Goal: Task Accomplishment & Management: Manage account settings

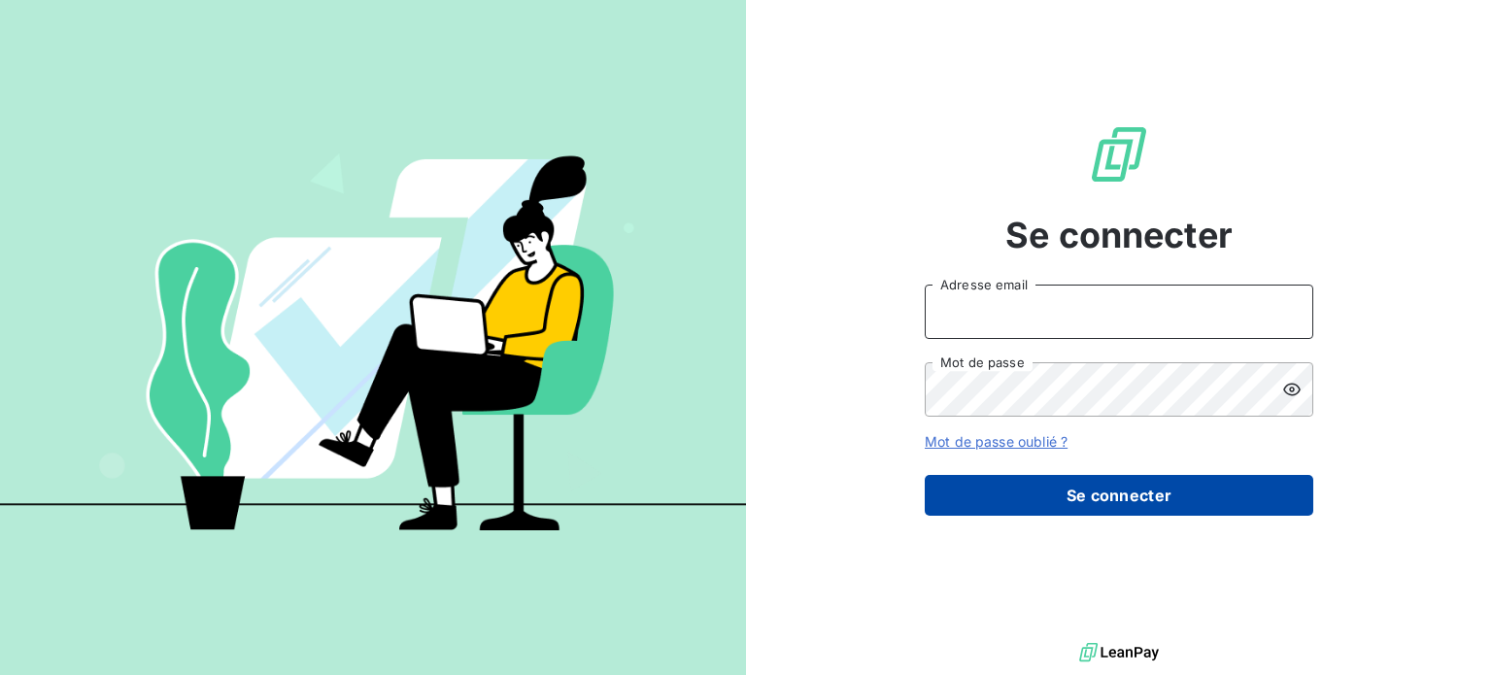
type input "[PERSON_NAME][EMAIL_ADDRESS][DOMAIN_NAME]"
click at [1030, 503] on button "Se connecter" at bounding box center [1119, 495] width 389 height 41
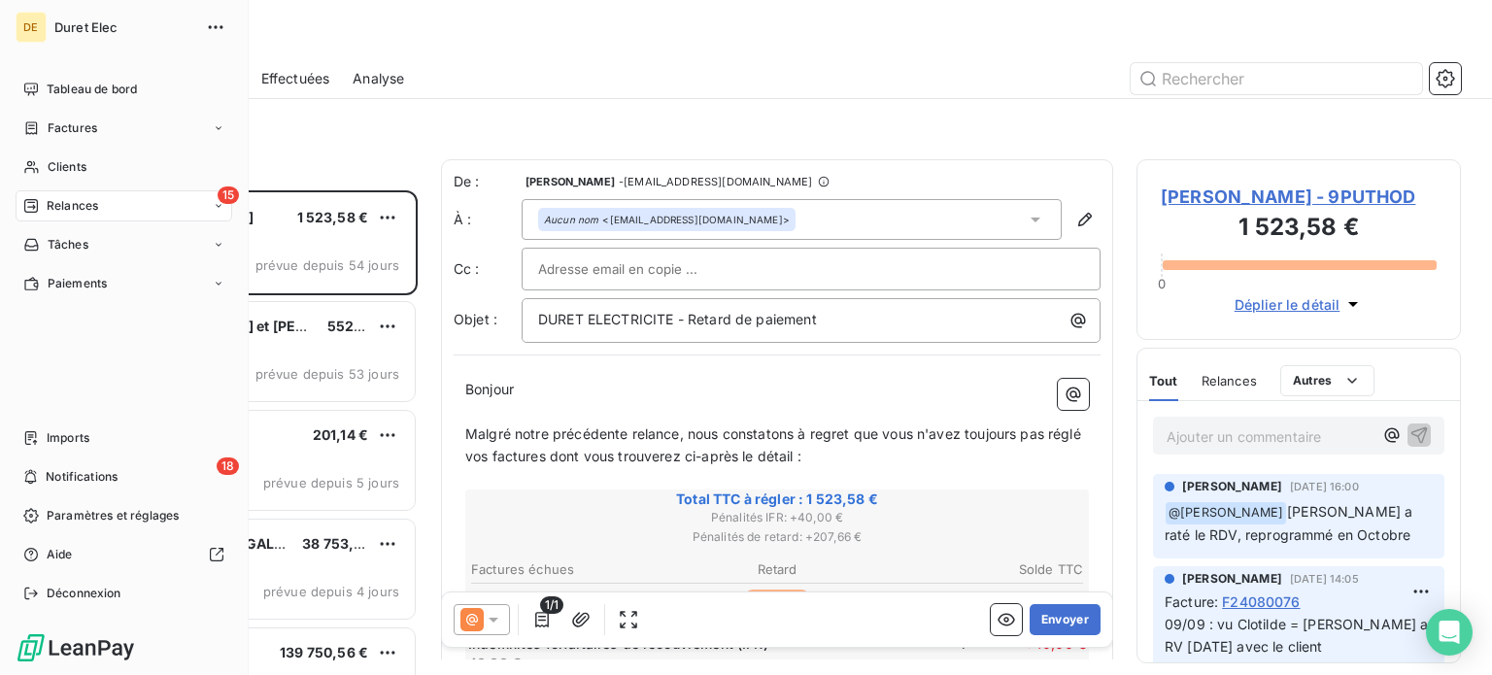
scroll to position [470, 309]
click at [112, 124] on div "Factures" at bounding box center [124, 128] width 217 height 31
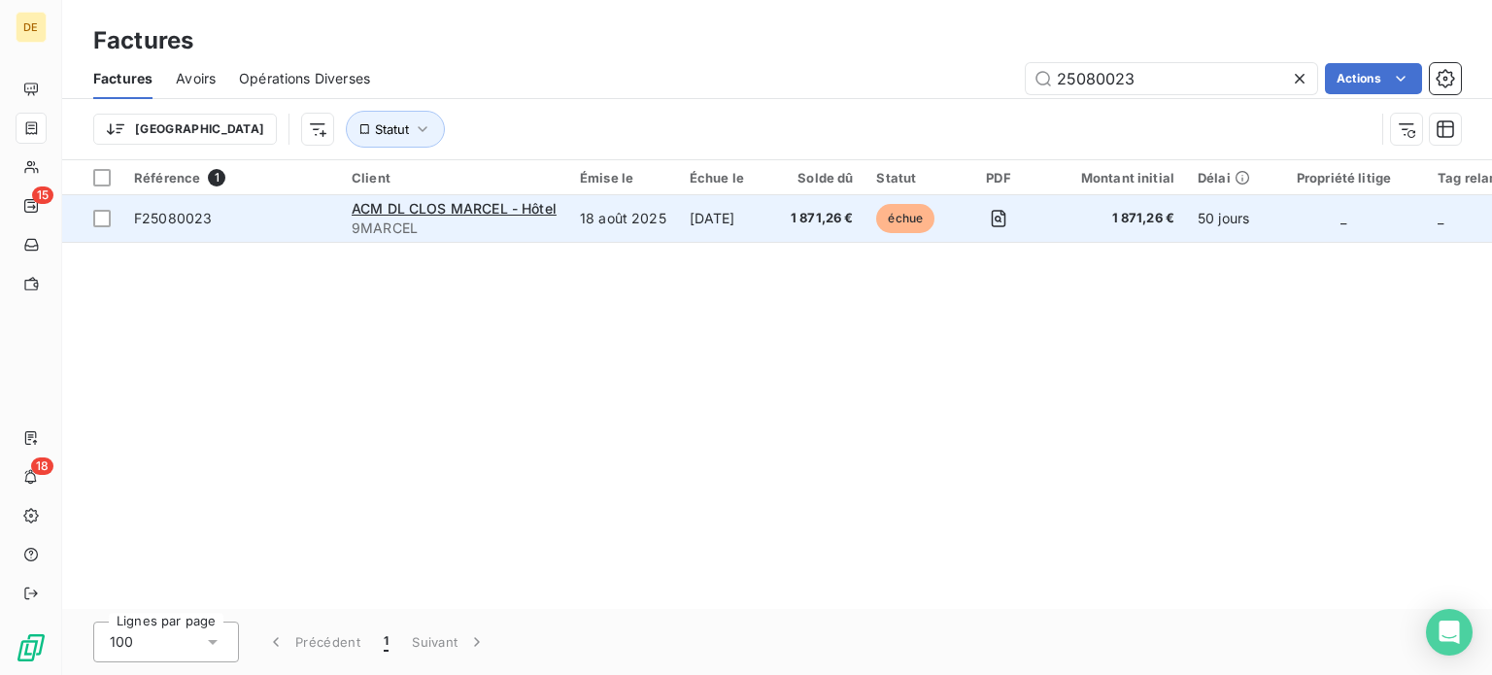
type input "25080023"
click at [747, 209] on td "[DATE]" at bounding box center [728, 218] width 101 height 47
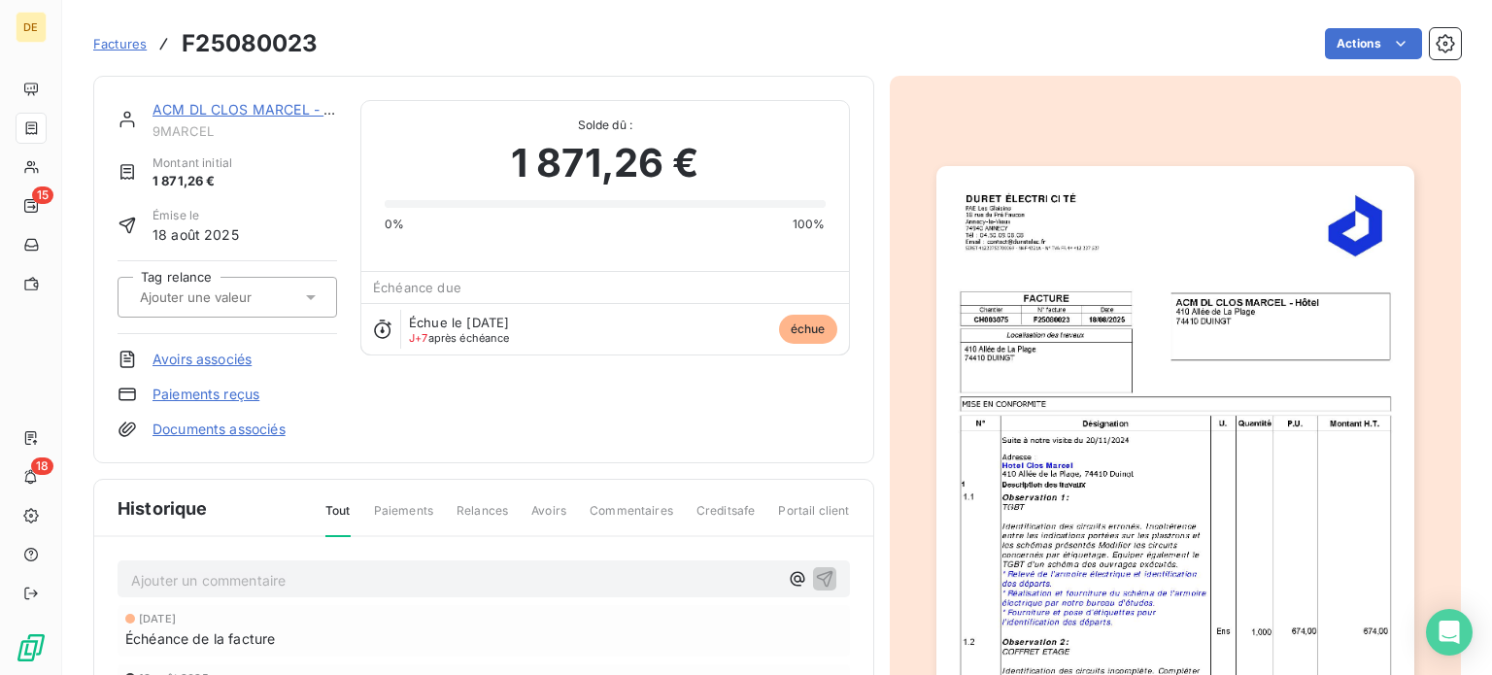
click at [180, 578] on p "Ajouter un commentaire ﻿" at bounding box center [454, 580] width 647 height 24
click at [818, 578] on icon "button" at bounding box center [824, 577] width 19 height 19
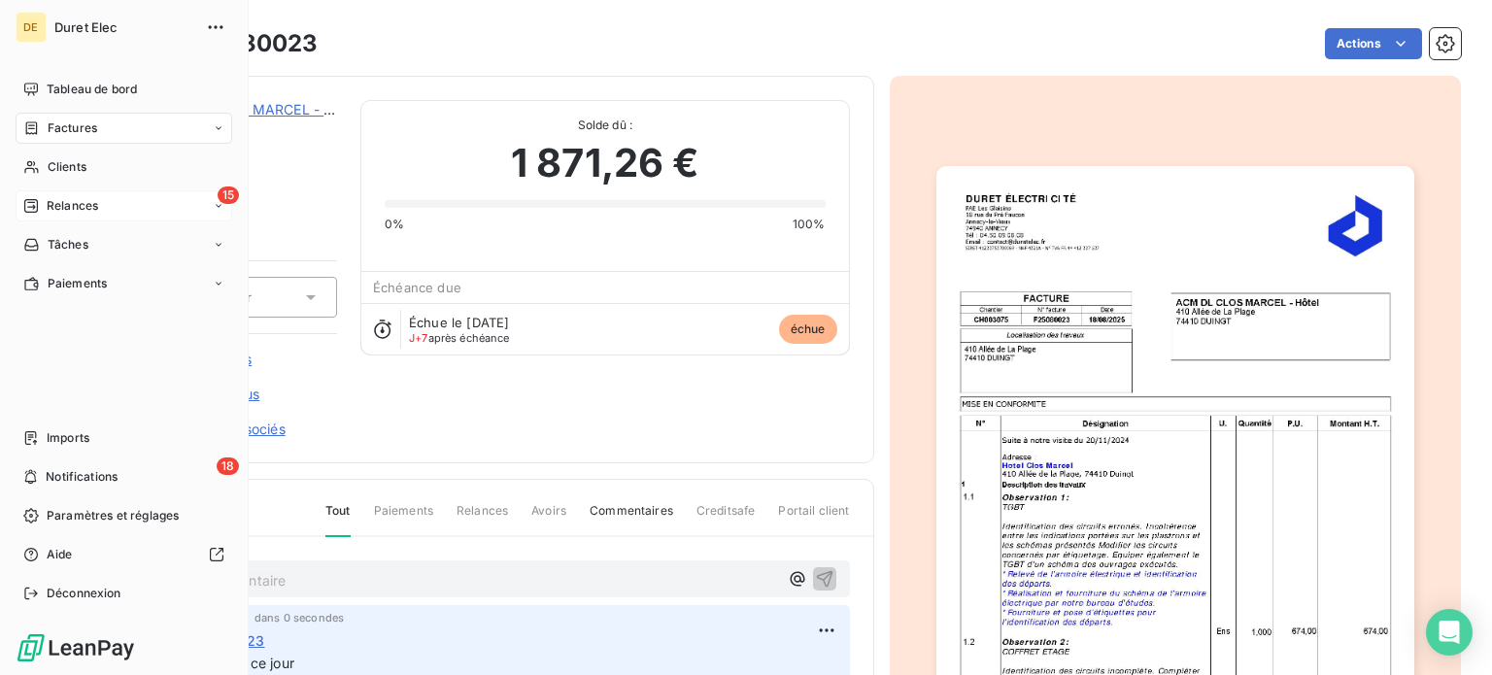
click at [89, 213] on span "Relances" at bounding box center [72, 205] width 51 height 17
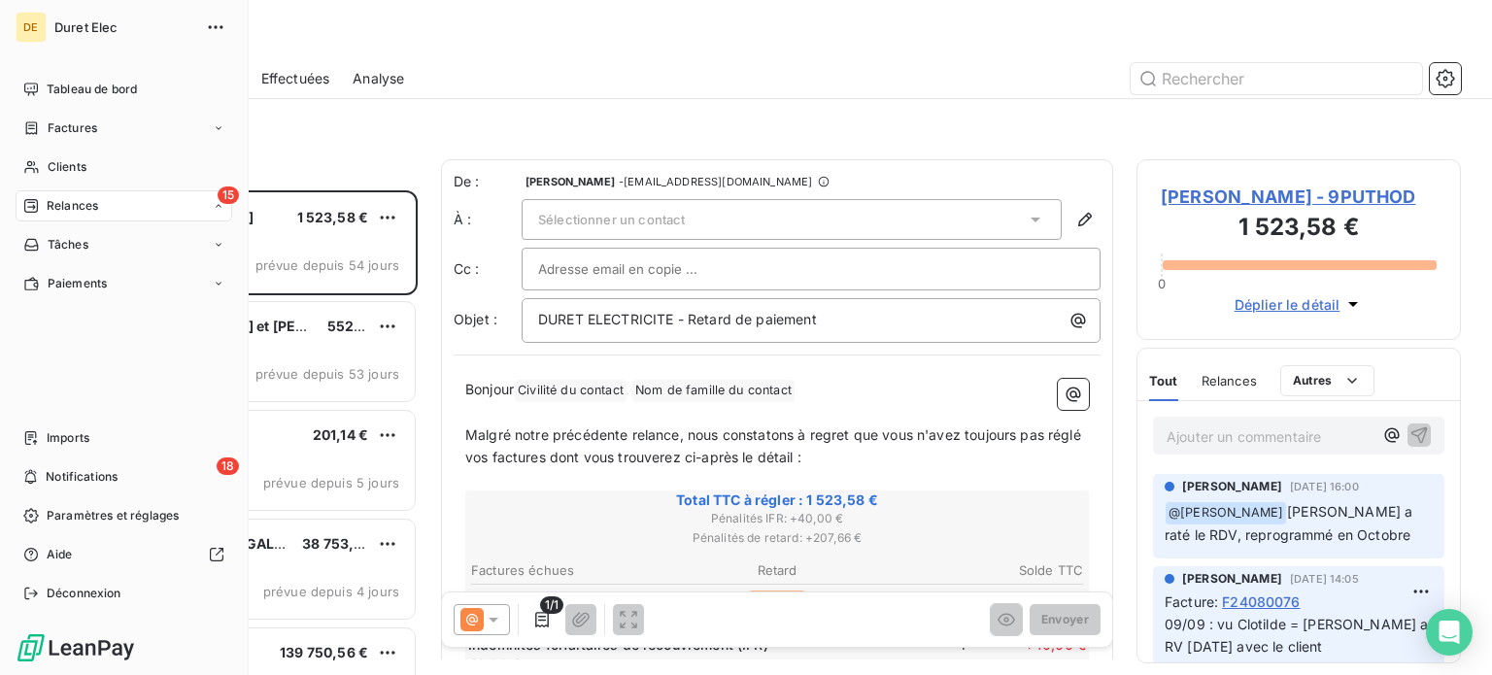
scroll to position [470, 309]
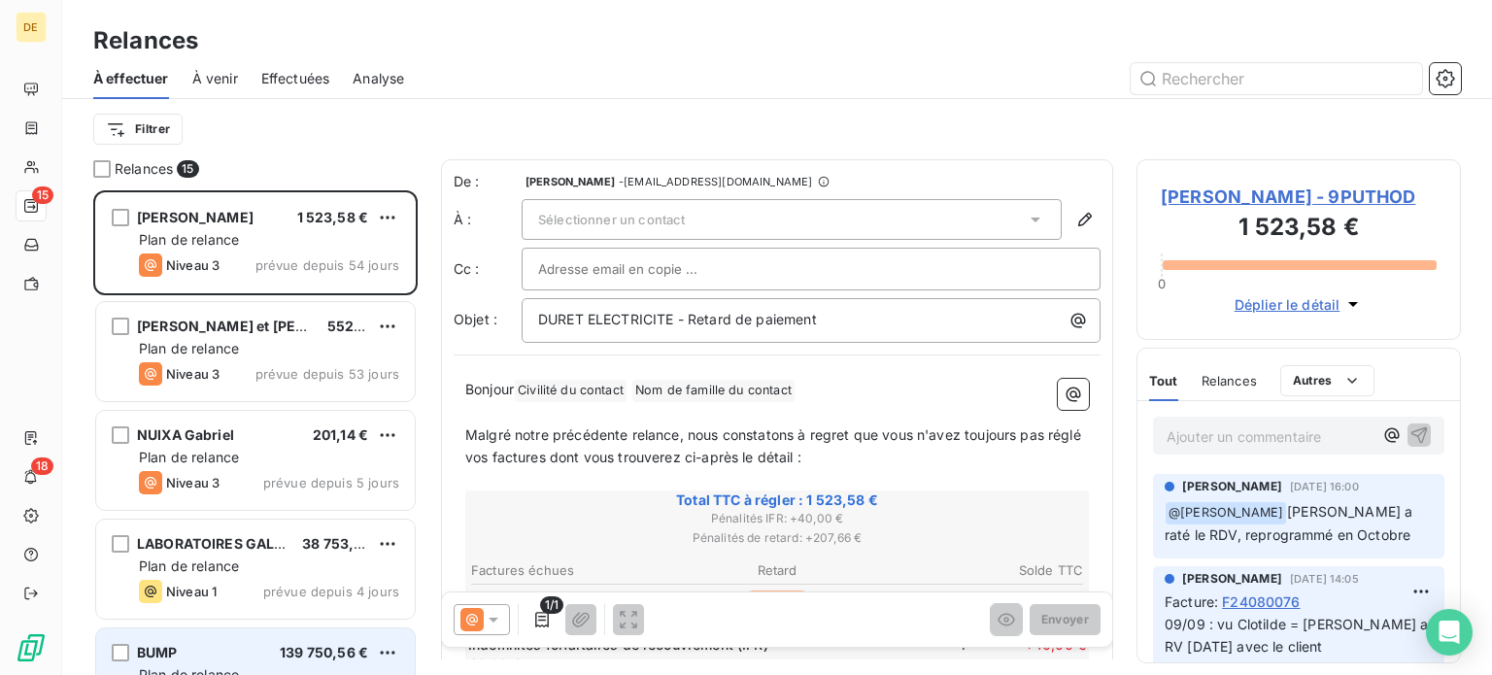
click at [269, 646] on div "BUMP 139 750,56 €" at bounding box center [269, 652] width 260 height 17
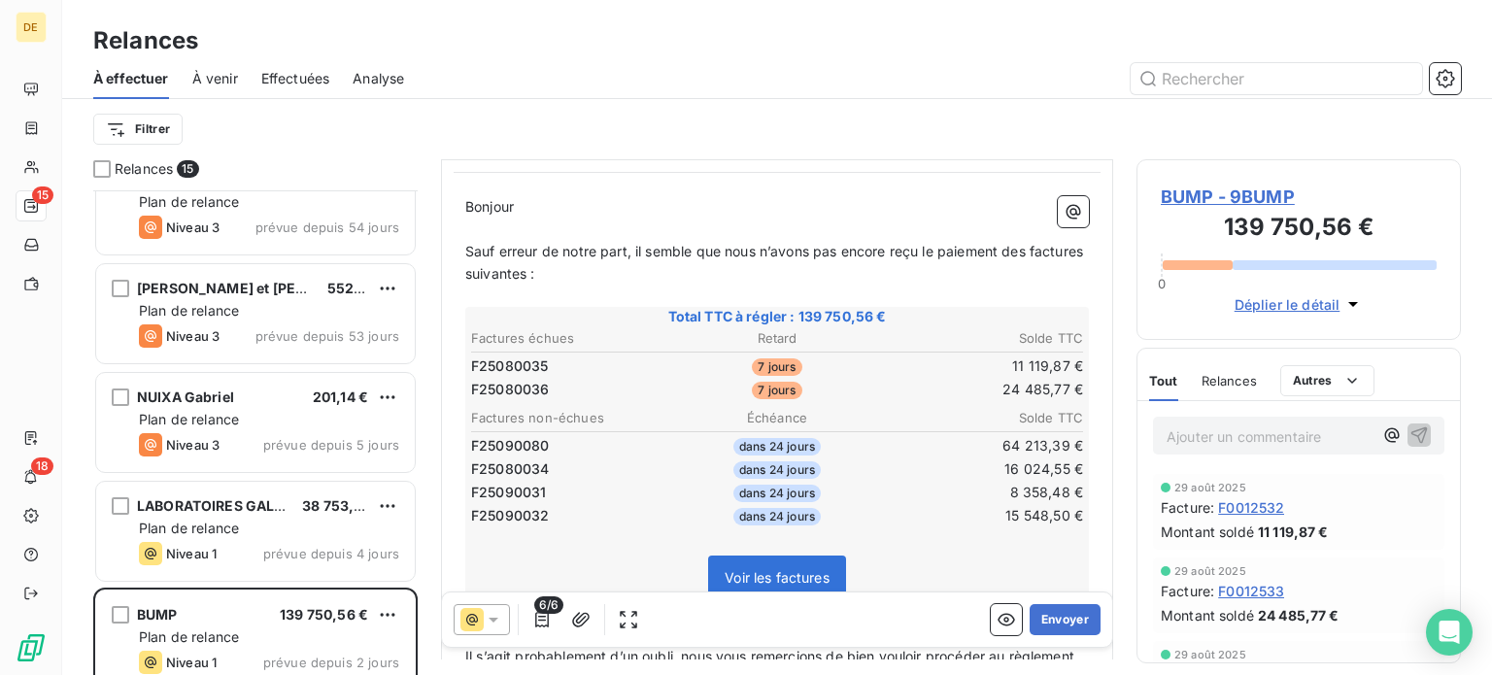
scroll to position [194, 0]
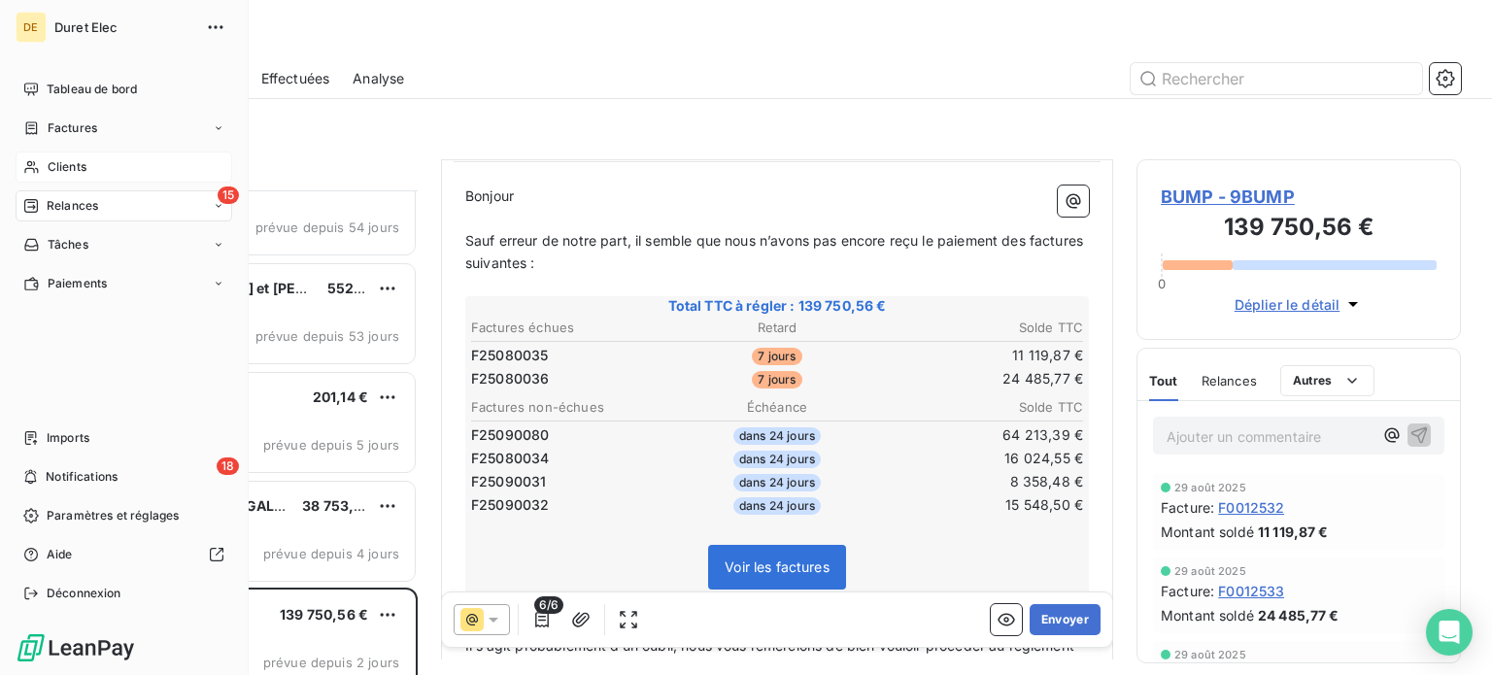
click at [73, 165] on span "Clients" at bounding box center [67, 166] width 39 height 17
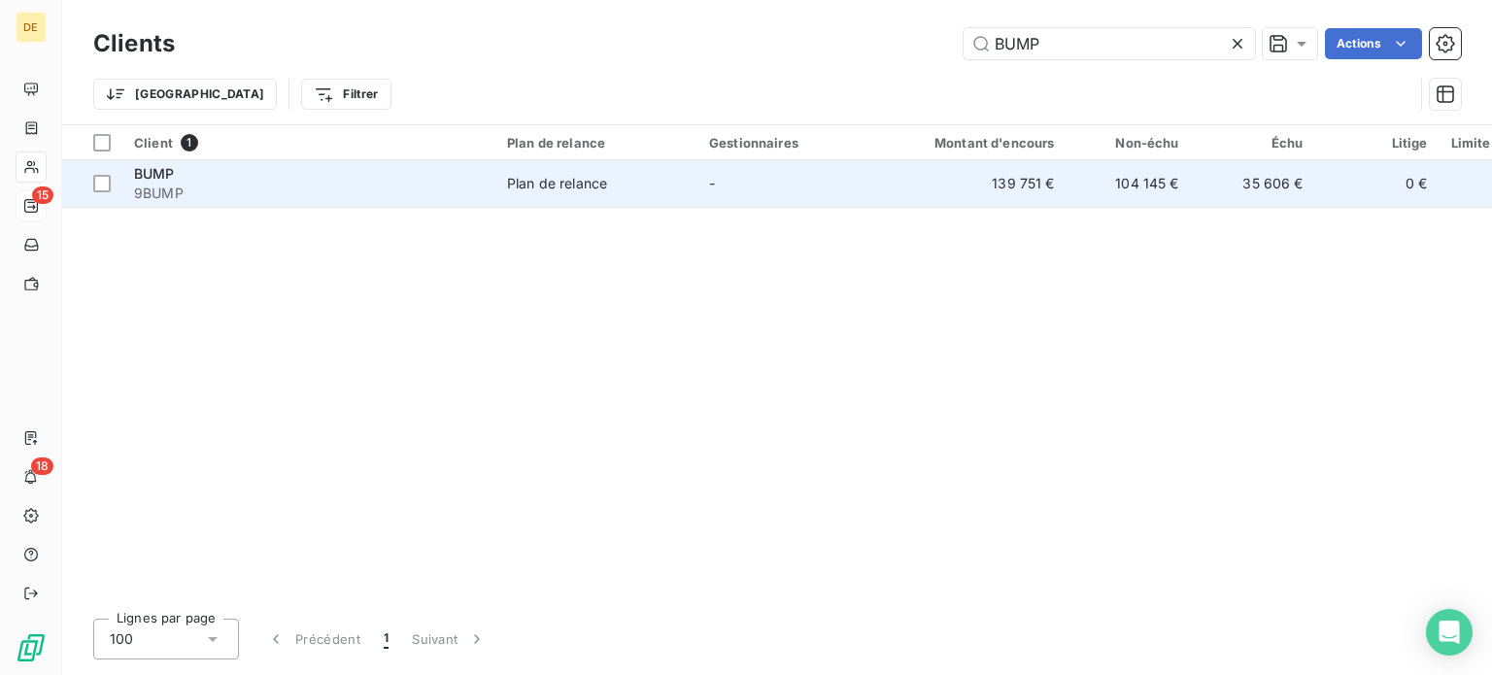
type input "BUMP"
click at [447, 172] on div "BUMP" at bounding box center [309, 173] width 350 height 19
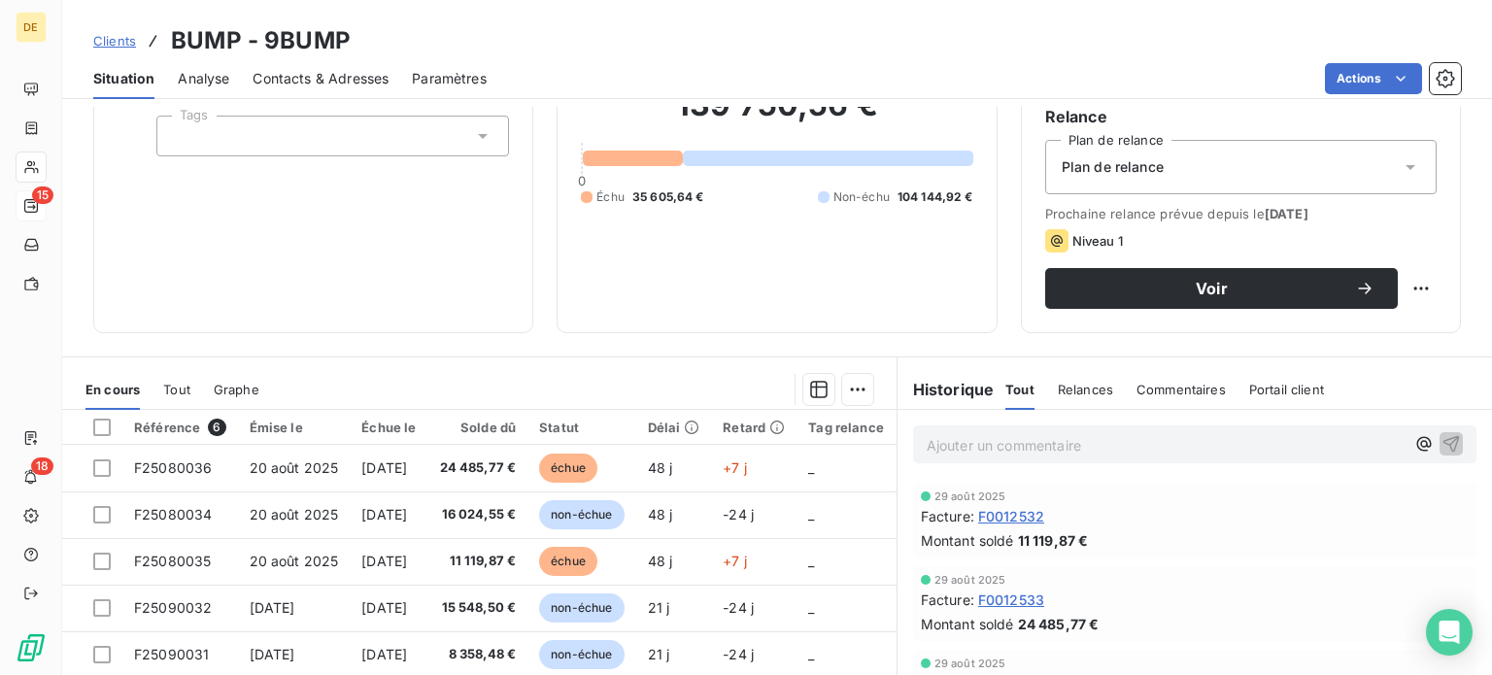
scroll to position [291, 0]
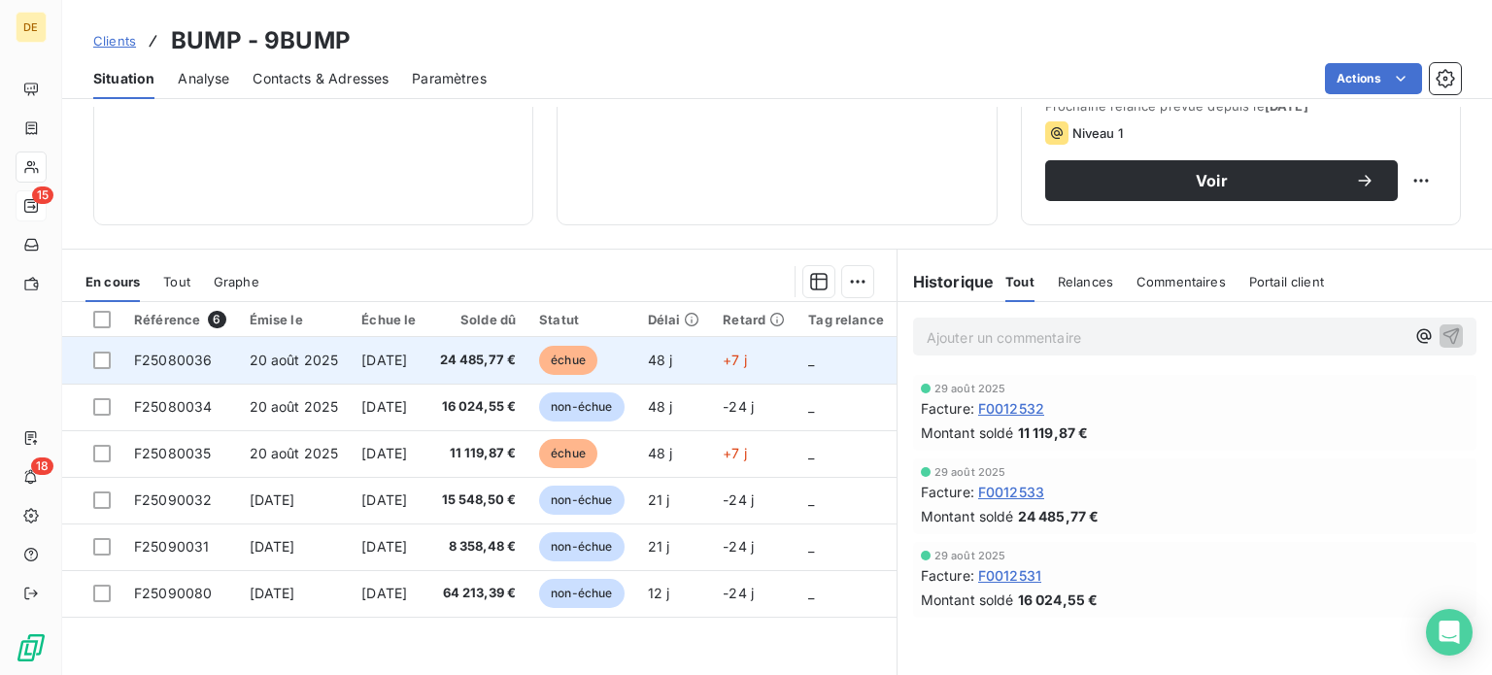
click at [385, 369] on td "[DATE]" at bounding box center [389, 360] width 78 height 47
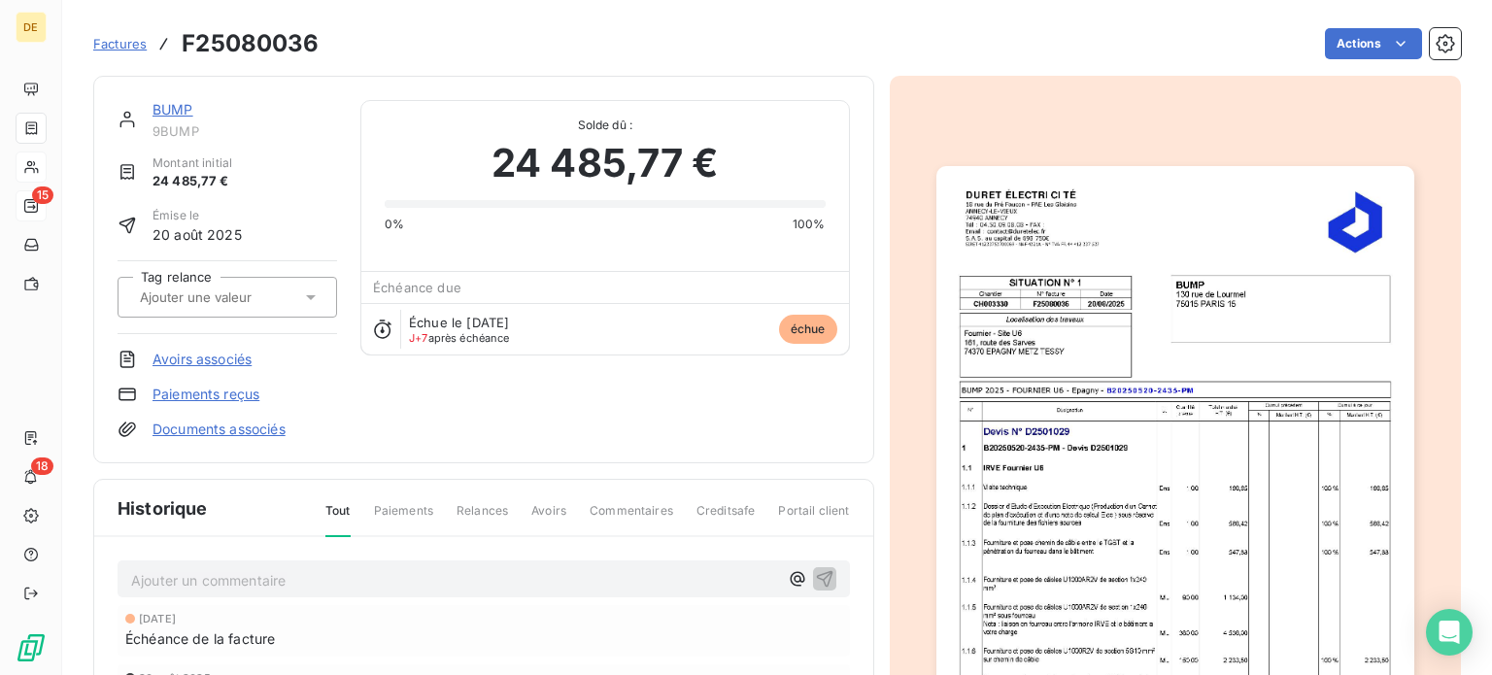
click at [214, 568] on p "Ajouter un commentaire ﻿" at bounding box center [454, 580] width 647 height 24
click at [817, 573] on icon "button" at bounding box center [824, 577] width 19 height 19
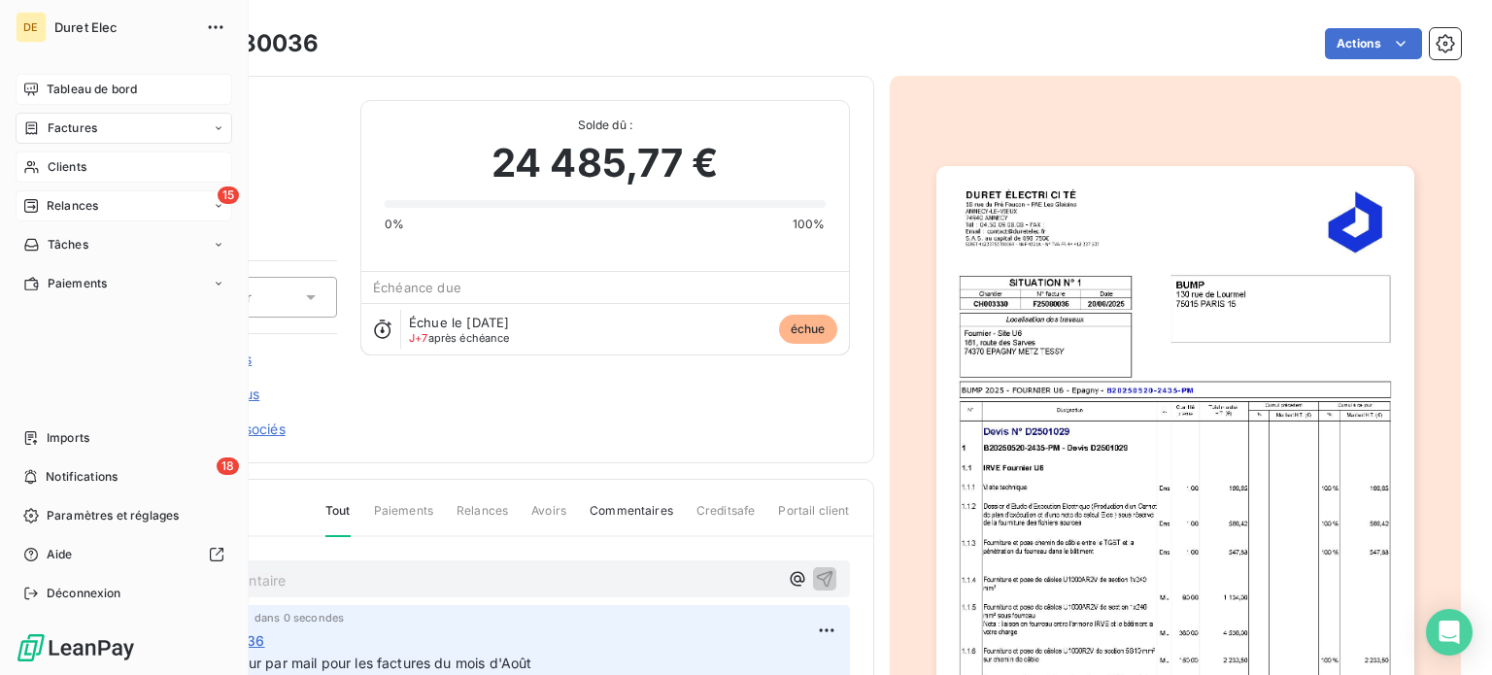
click at [116, 86] on span "Tableau de bord" at bounding box center [92, 89] width 90 height 17
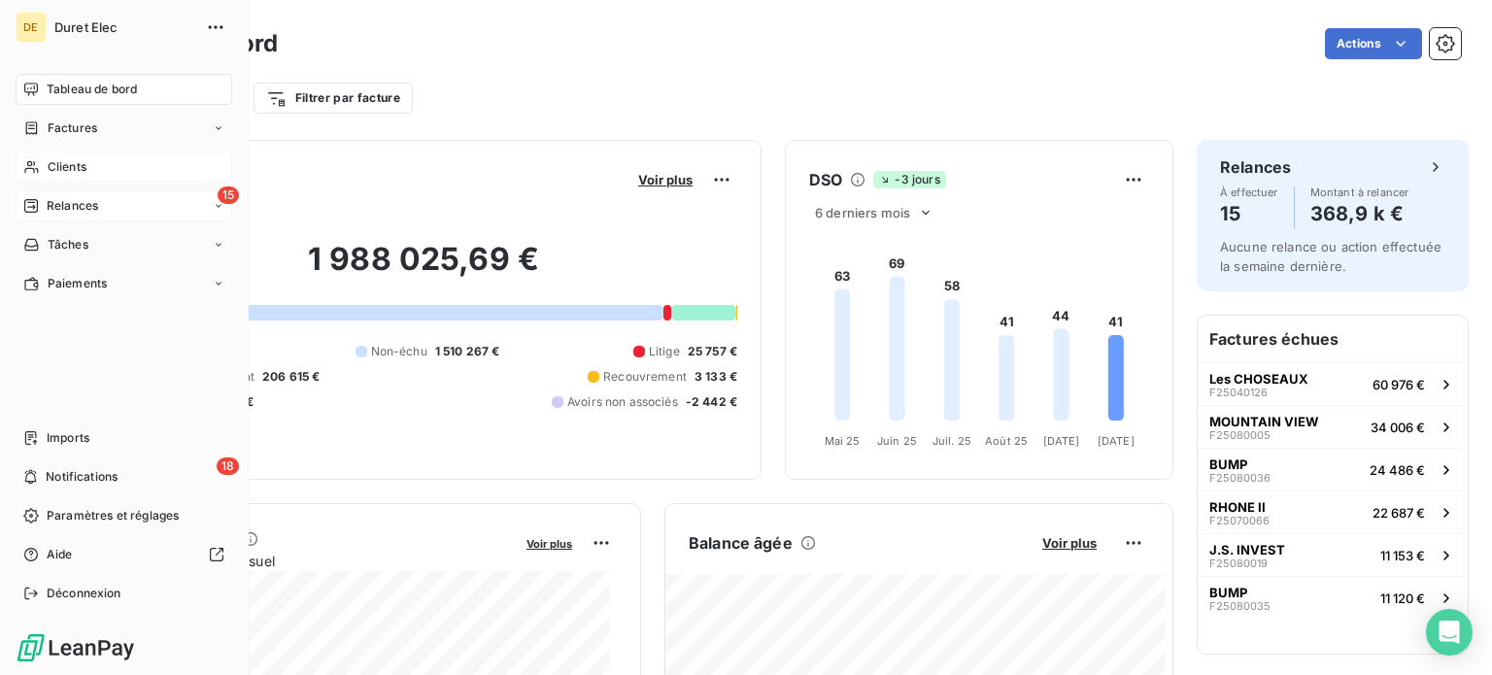
click at [49, 207] on span "Relances" at bounding box center [72, 205] width 51 height 17
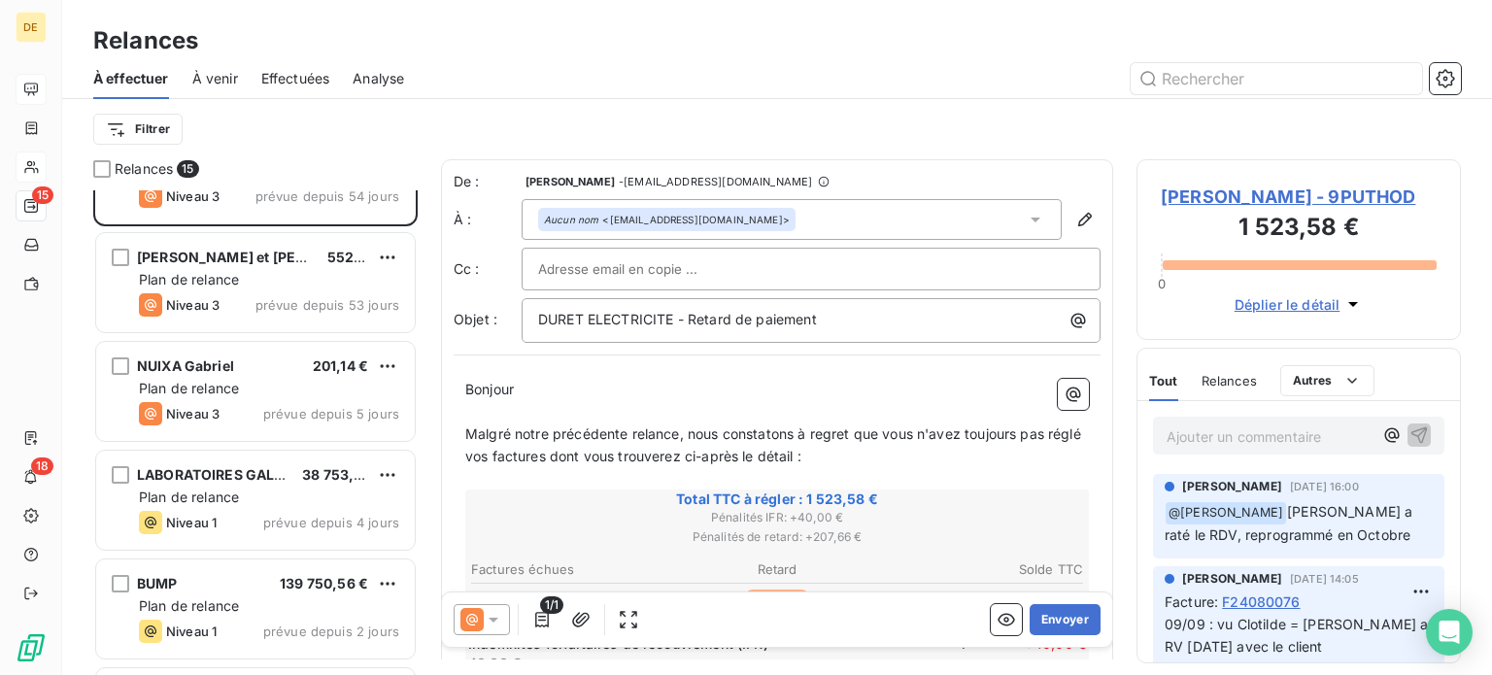
scroll to position [291, 0]
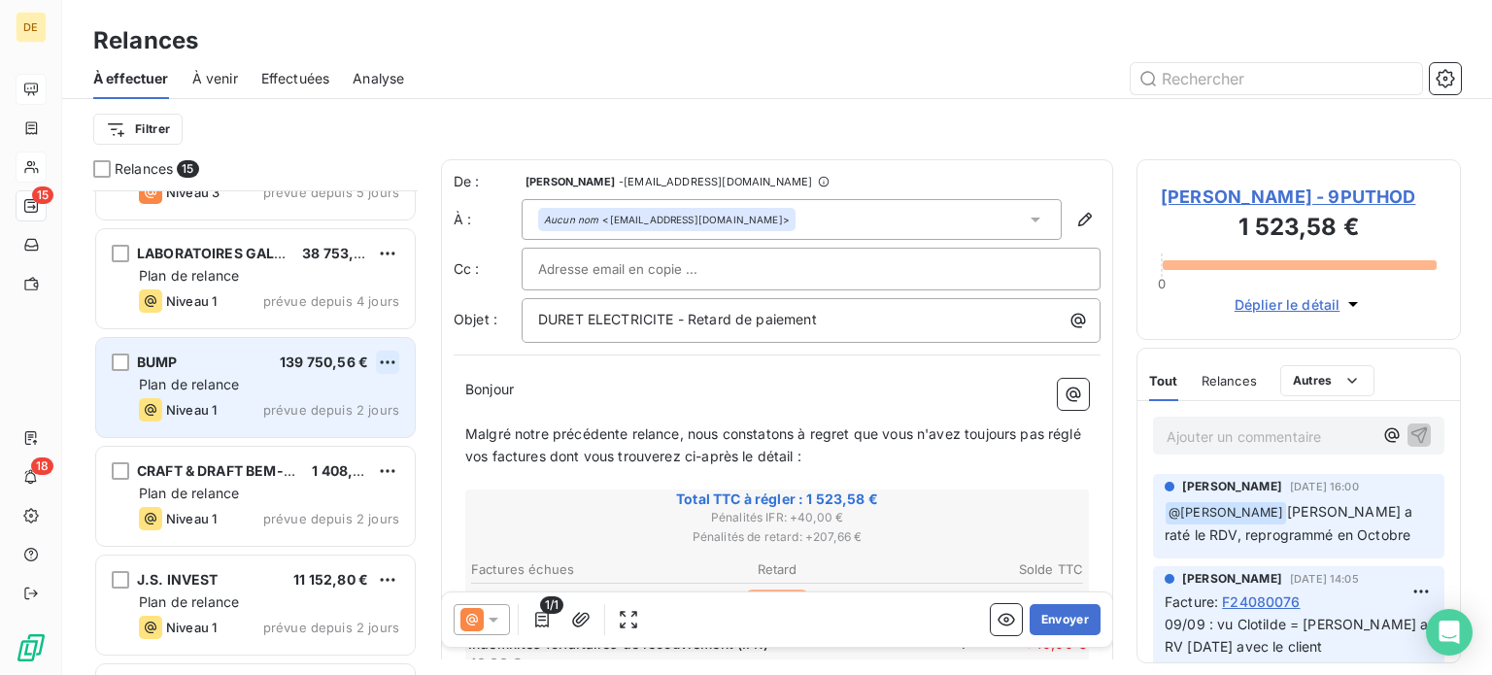
click at [395, 359] on html "DE 15 18 Relances À effectuer À venir Effectuées Analyse Filtrer Relances 15 [P…" at bounding box center [746, 337] width 1492 height 675
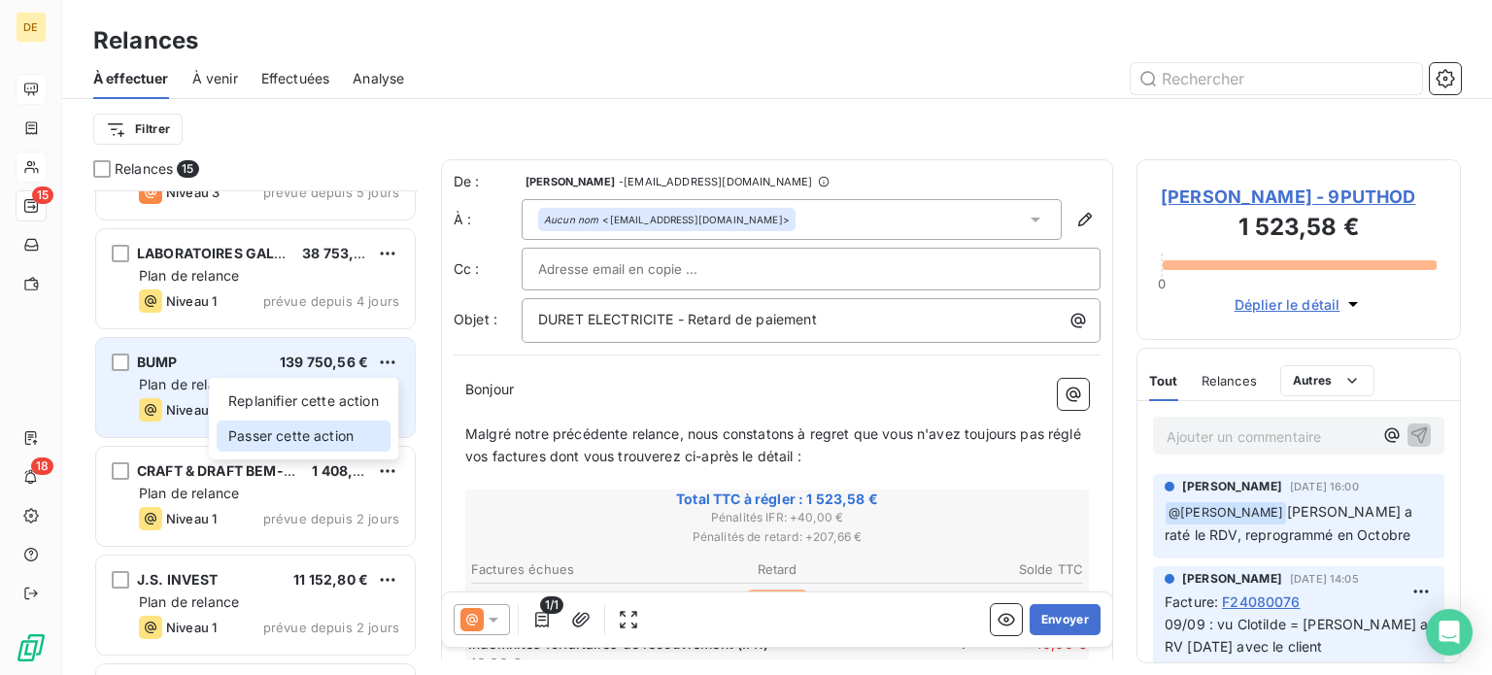
click at [335, 434] on div "Passer cette action" at bounding box center [304, 436] width 174 height 31
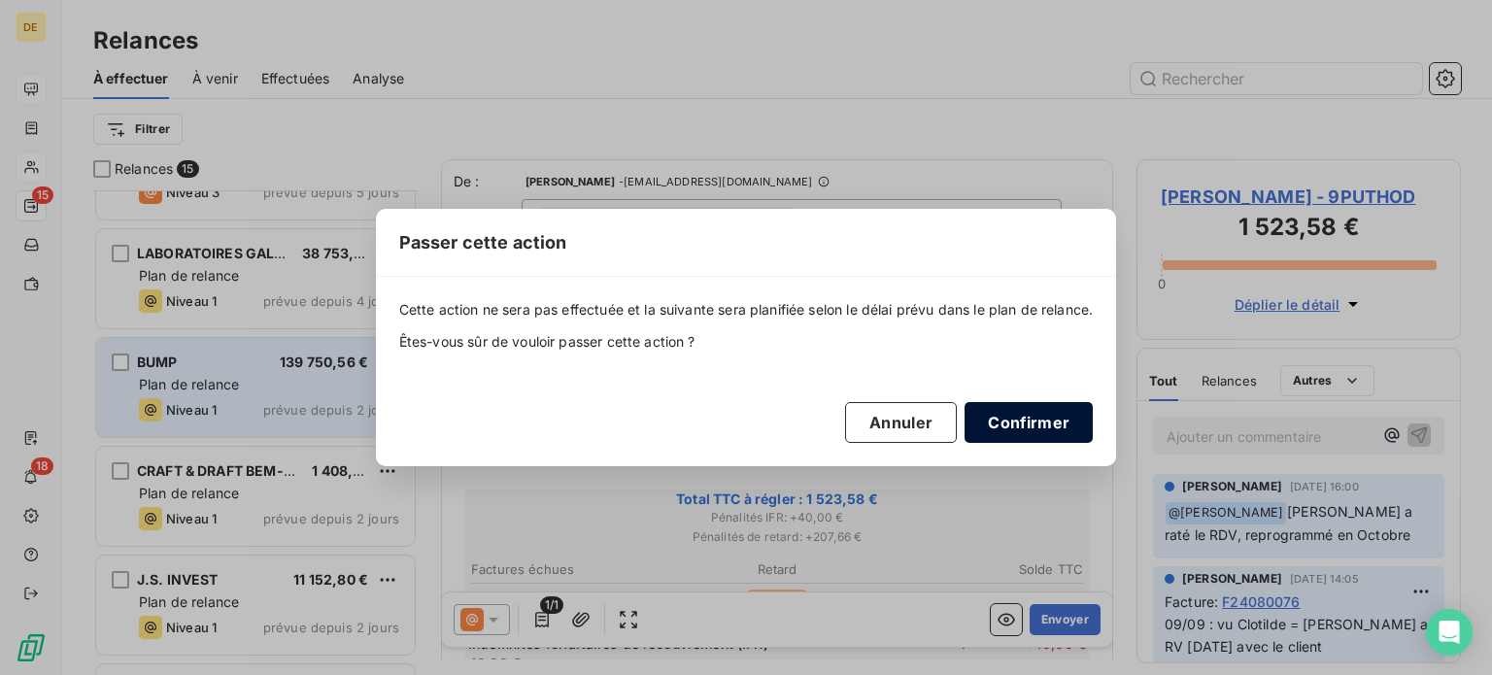
click at [998, 427] on button "Confirmer" at bounding box center [1029, 422] width 128 height 41
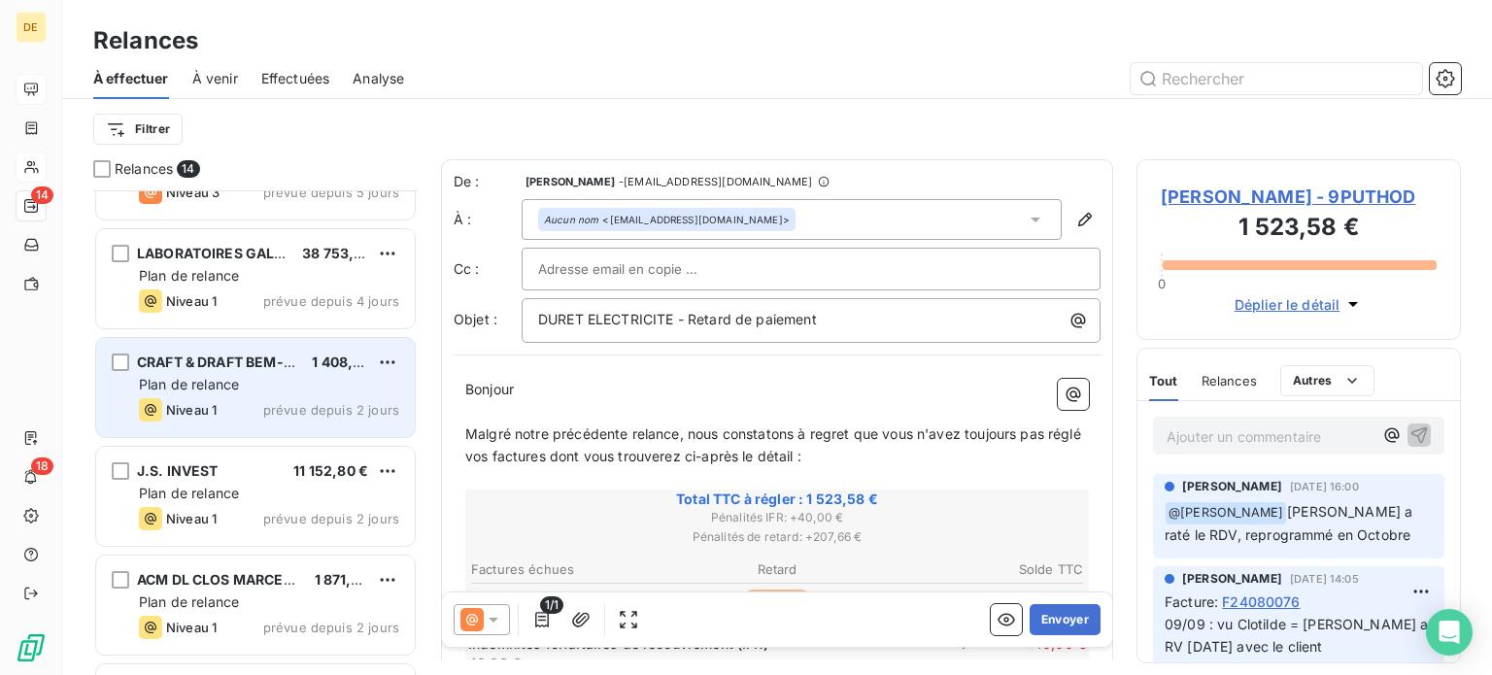
click at [214, 371] on div "CRAFT & DRAFT BEM-EPAGNY 1 408,80 € Plan de relance Niveau 1 prévue depuis 2 jo…" at bounding box center [255, 387] width 319 height 99
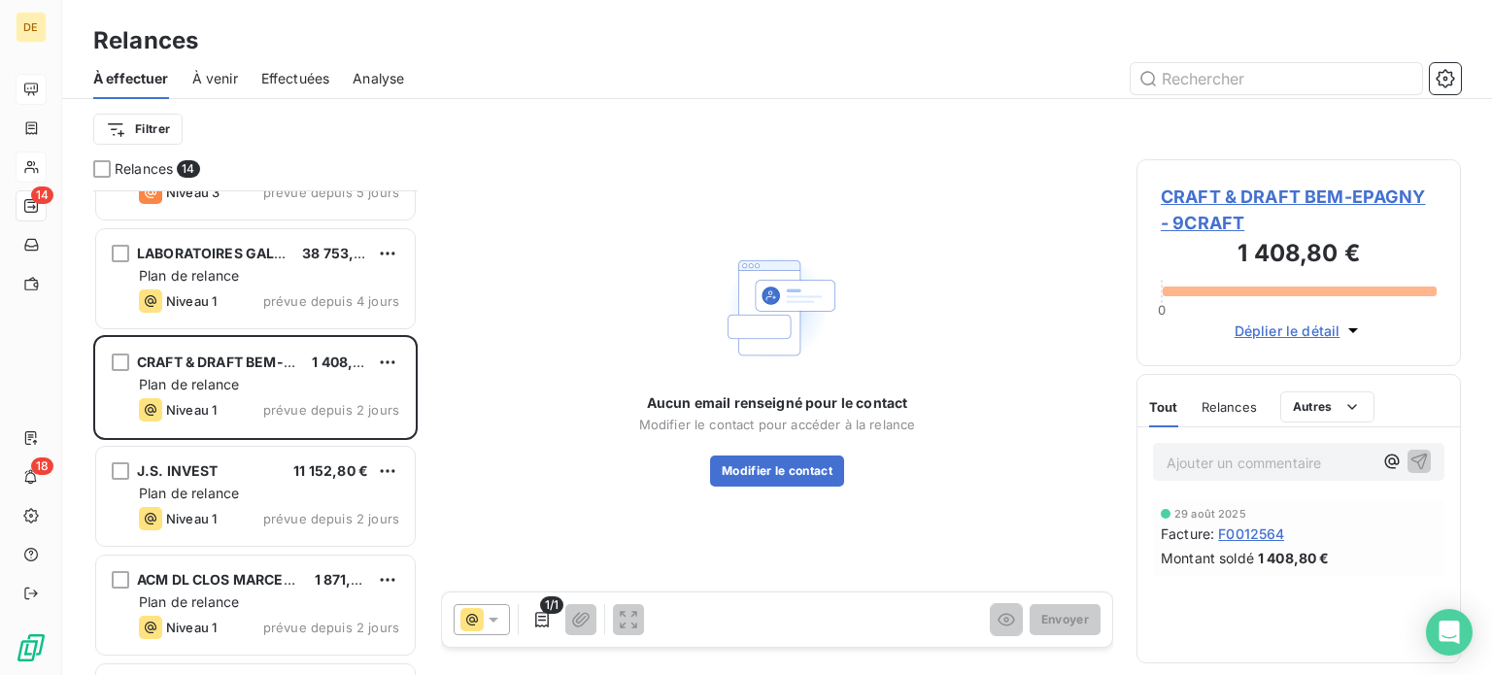
click at [1188, 198] on span "CRAFT & DRAFT BEM-EPAGNY - 9CRAFT" at bounding box center [1299, 210] width 276 height 52
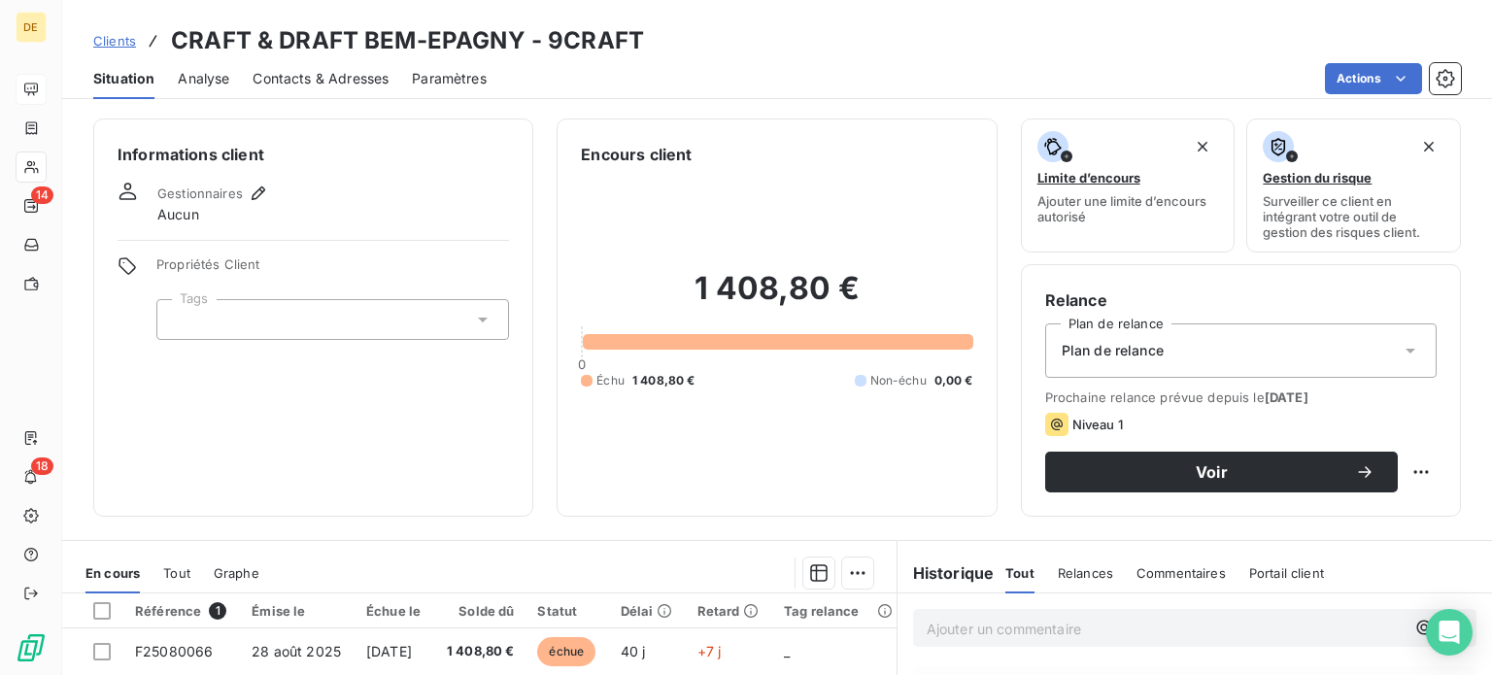
click at [1401, 347] on icon at bounding box center [1410, 350] width 19 height 19
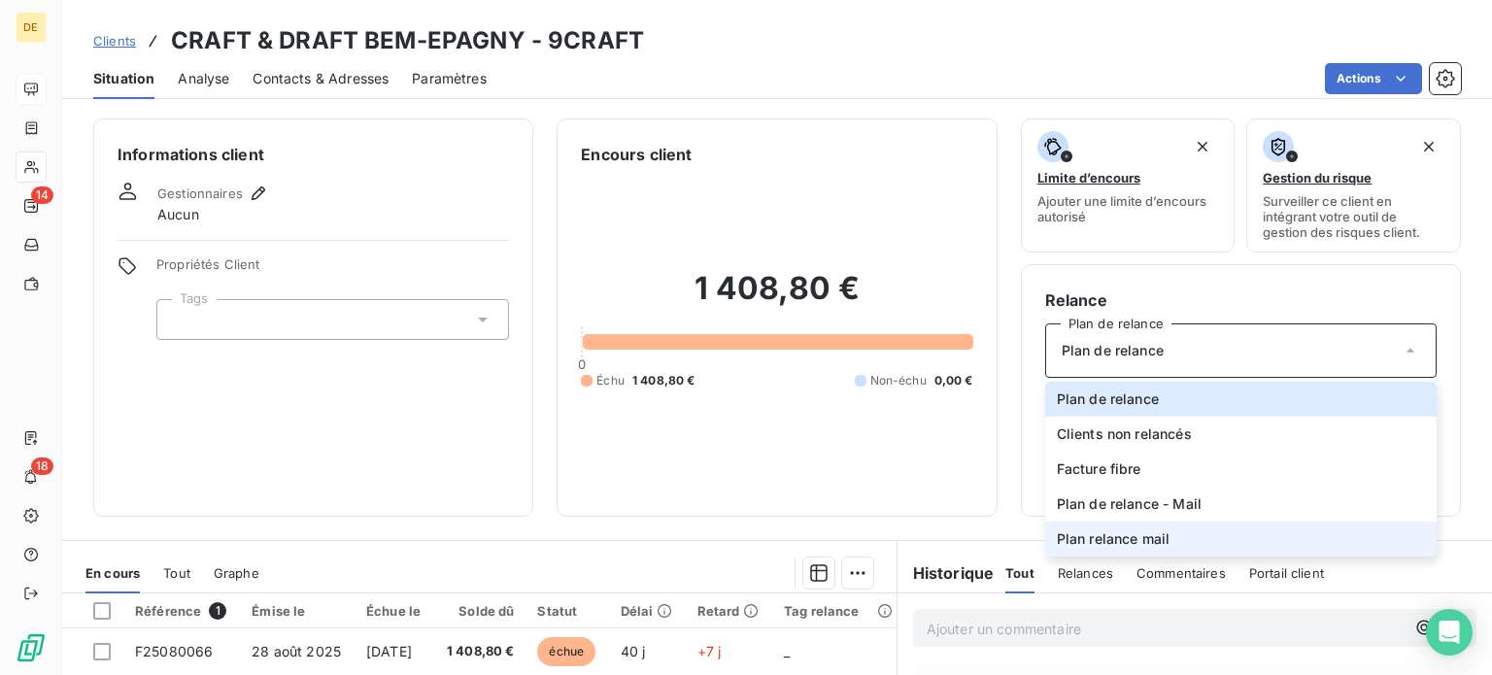
click at [1151, 541] on span "Plan relance mail" at bounding box center [1114, 539] width 114 height 19
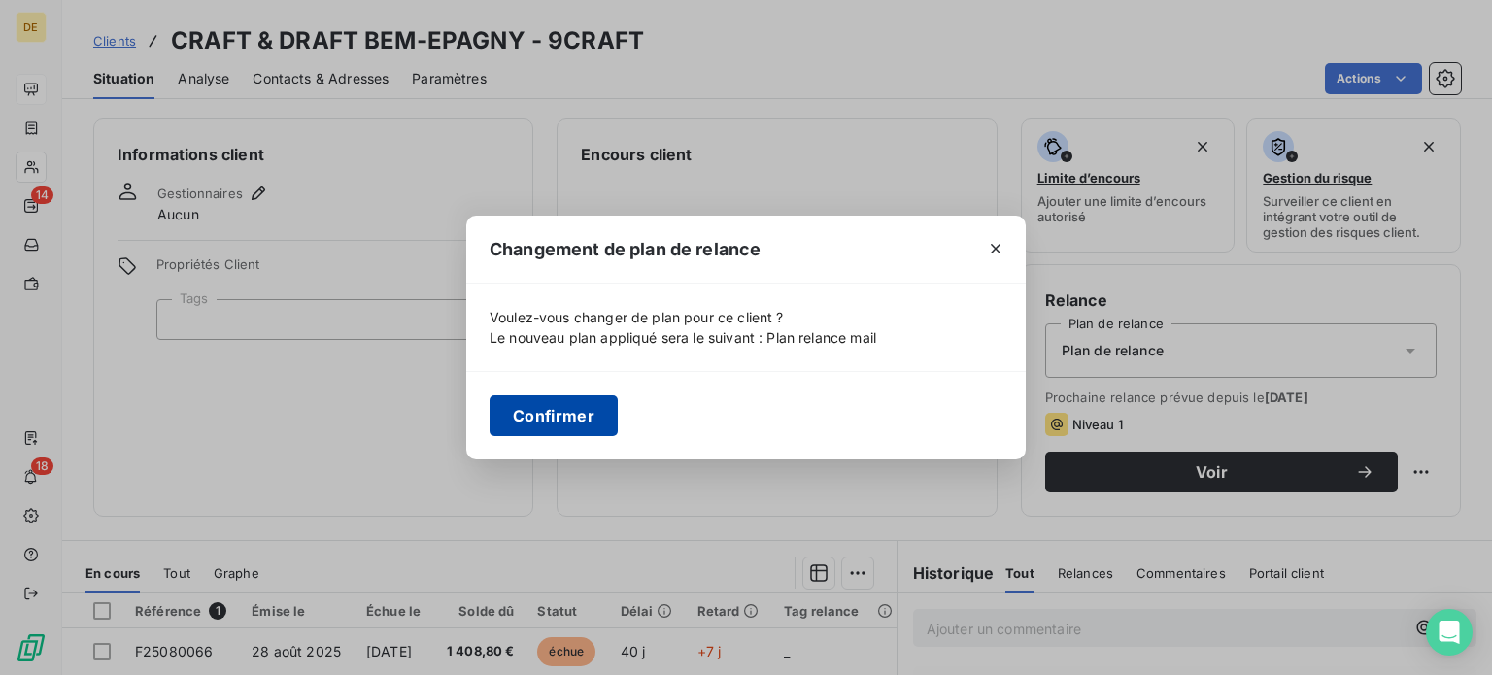
click at [561, 411] on button "Confirmer" at bounding box center [554, 415] width 128 height 41
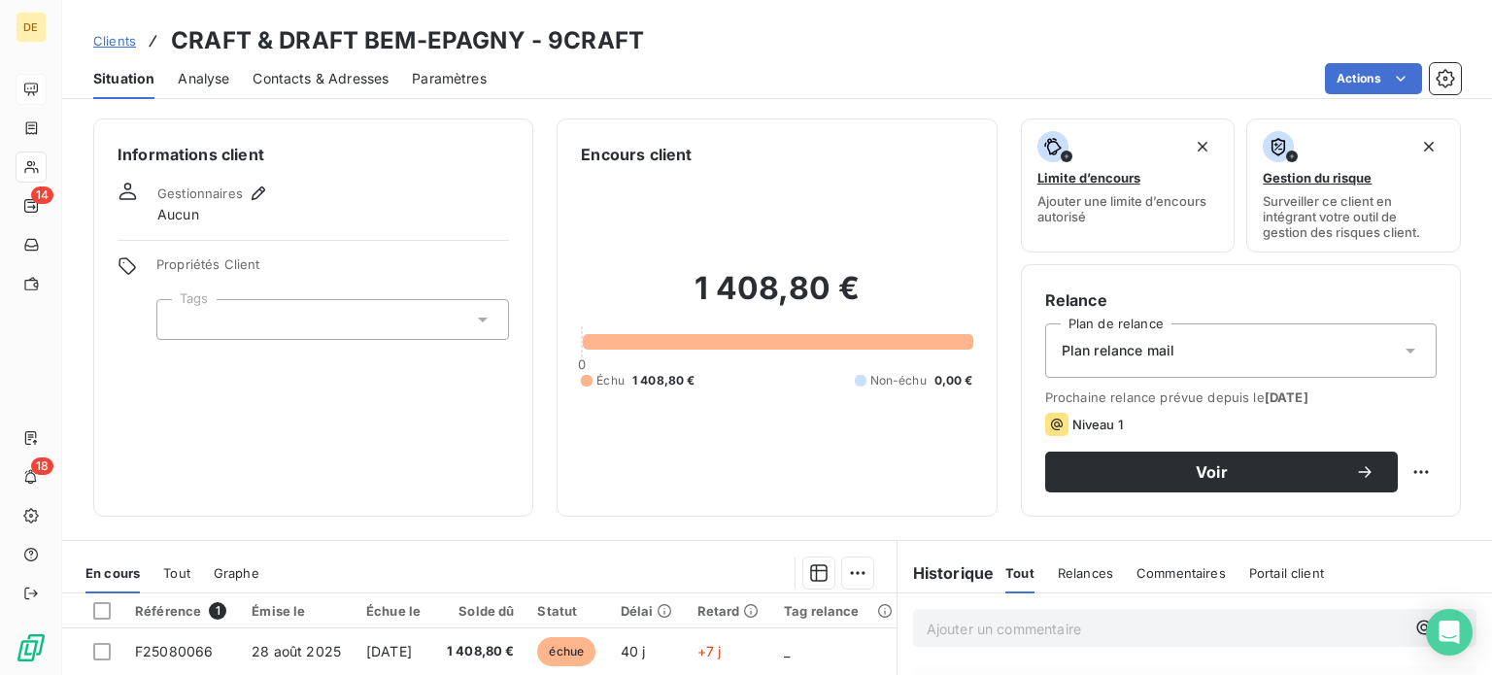
click at [347, 80] on span "Contacts & Adresses" at bounding box center [321, 78] width 136 height 19
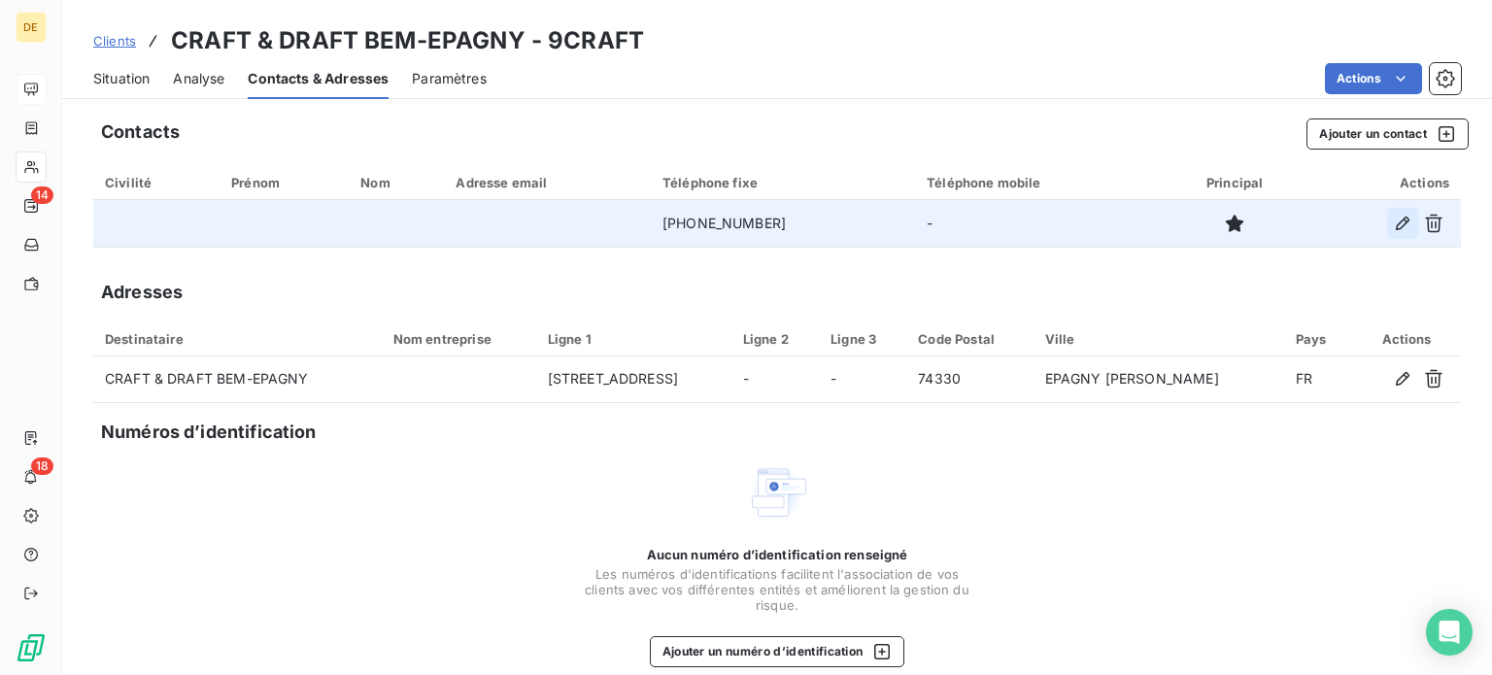
click at [1393, 221] on icon "button" at bounding box center [1402, 223] width 19 height 19
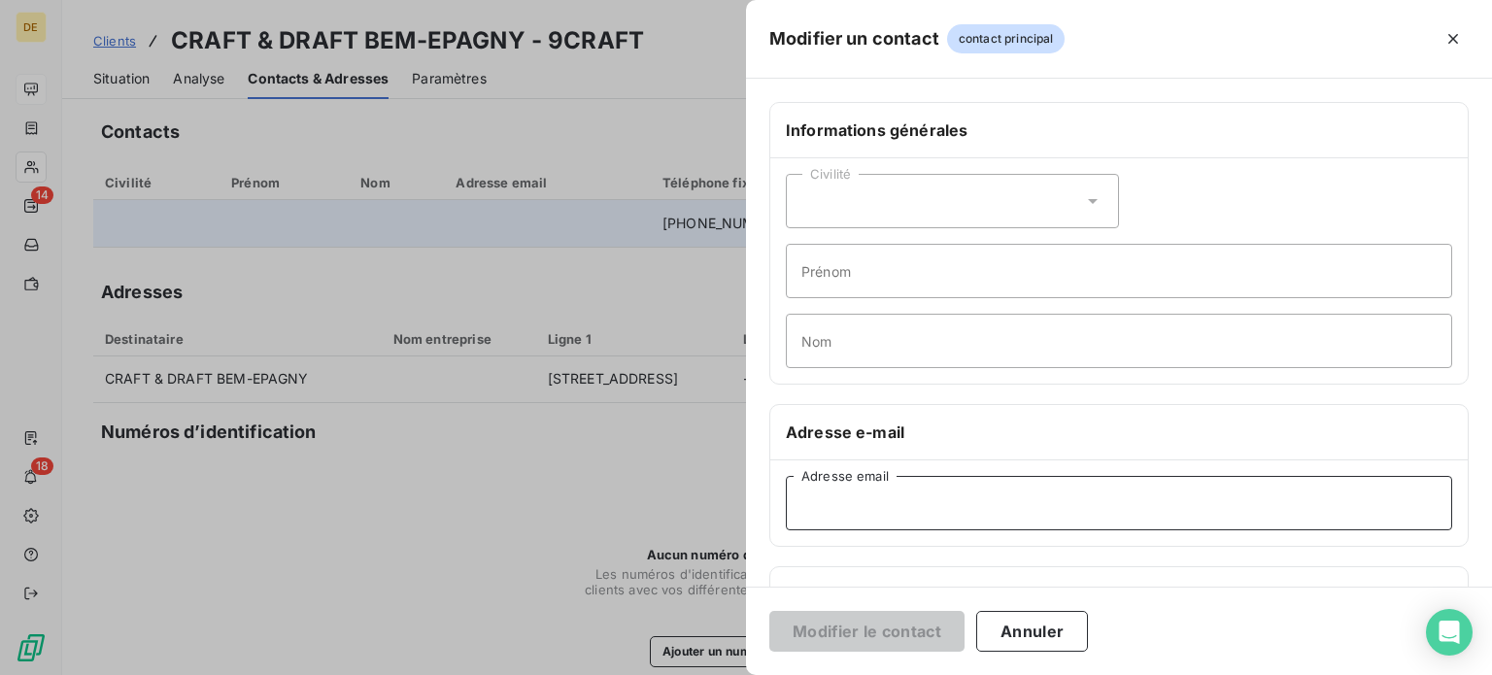
click at [820, 500] on input "Adresse email" at bounding box center [1119, 503] width 667 height 54
paste input "[EMAIL_ADDRESS][PERSON_NAME][DOMAIN_NAME]'"
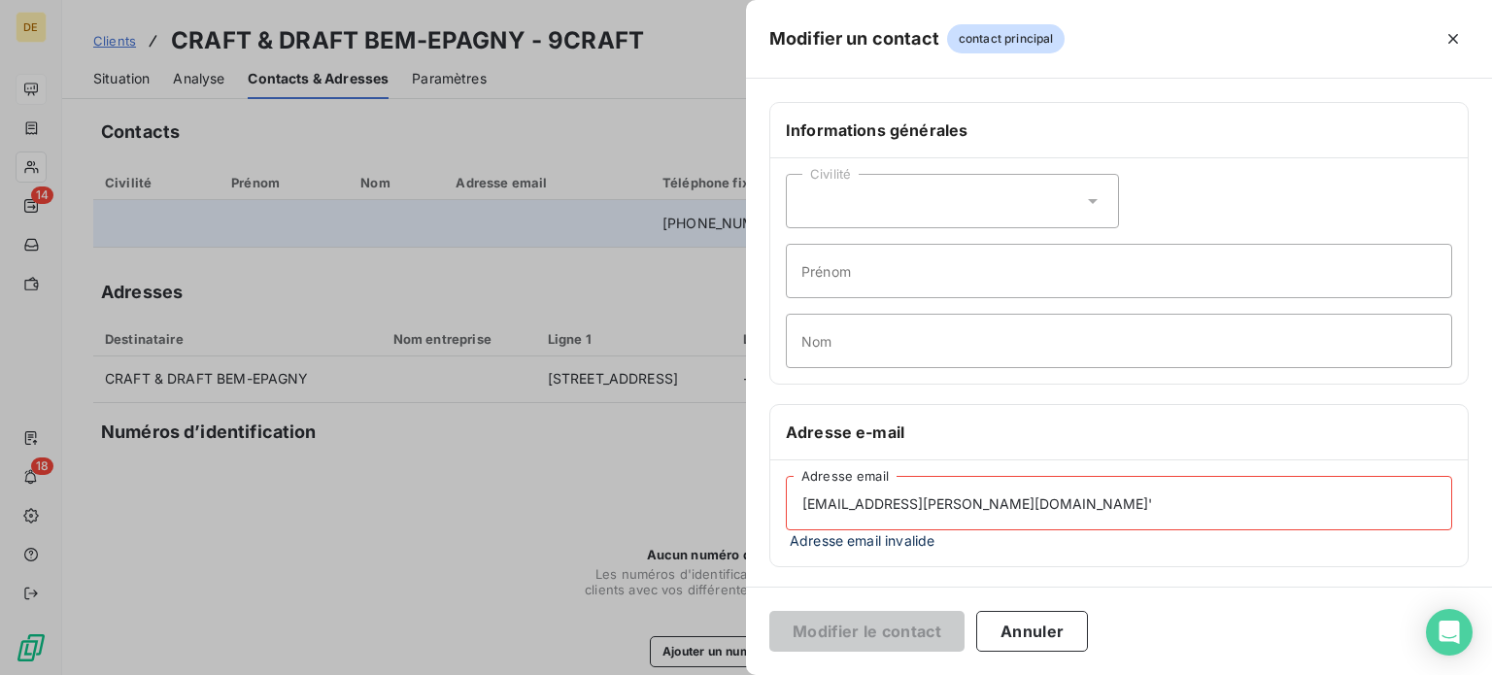
click at [807, 497] on input "[EMAIL_ADDRESS][PERSON_NAME][DOMAIN_NAME]'" at bounding box center [1119, 503] width 667 height 54
click at [1058, 495] on input "[PERSON_NAME][EMAIL_ADDRESS][DOMAIN_NAME]'" at bounding box center [1119, 503] width 667 height 54
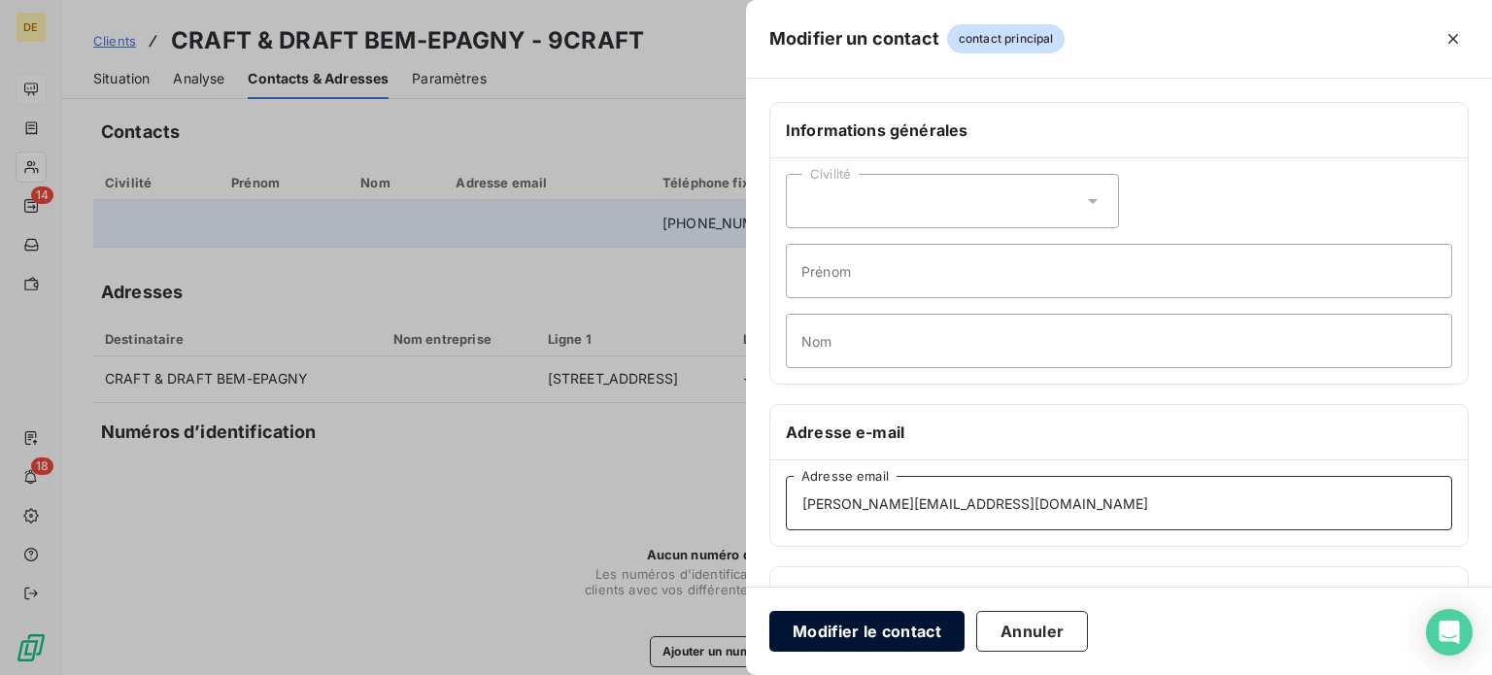
type input "[PERSON_NAME][EMAIL_ADDRESS][DOMAIN_NAME]"
click at [851, 635] on button "Modifier le contact" at bounding box center [867, 631] width 195 height 41
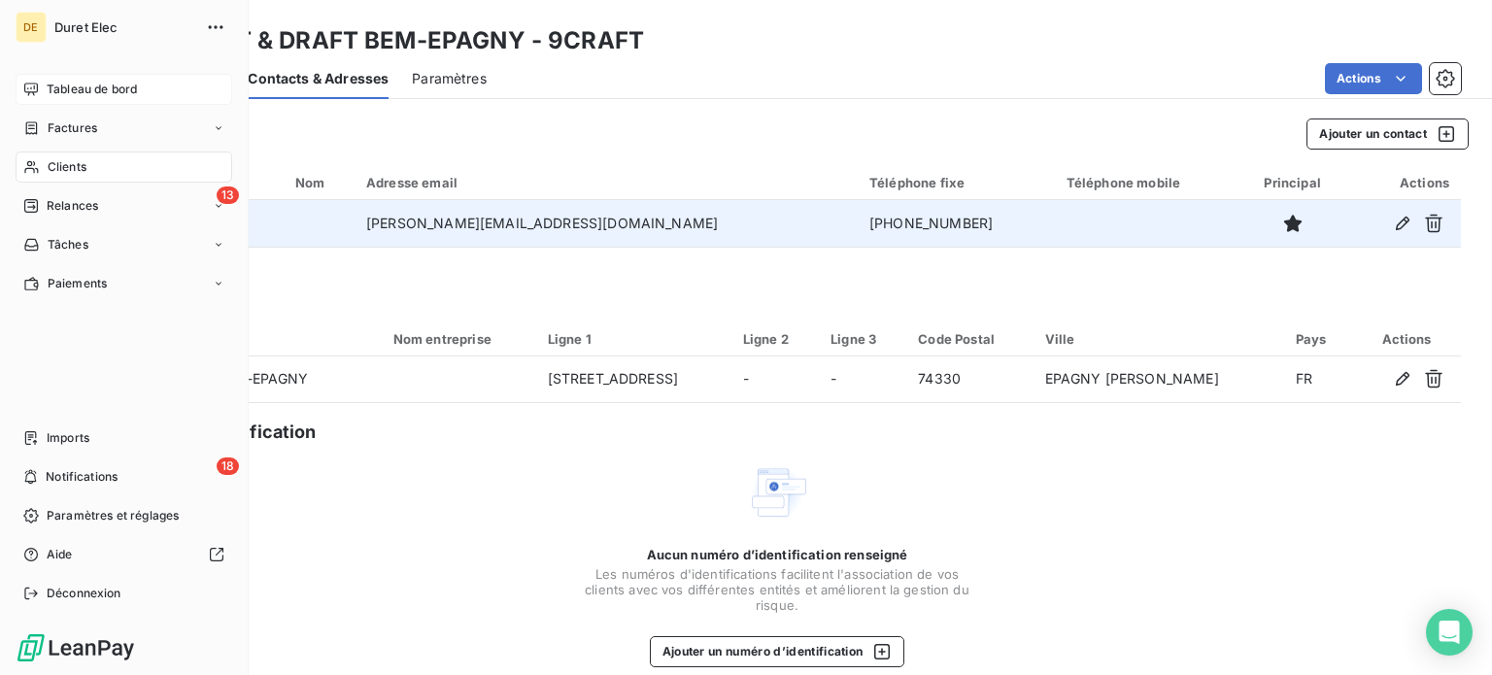
click at [92, 199] on span "Relances" at bounding box center [72, 205] width 51 height 17
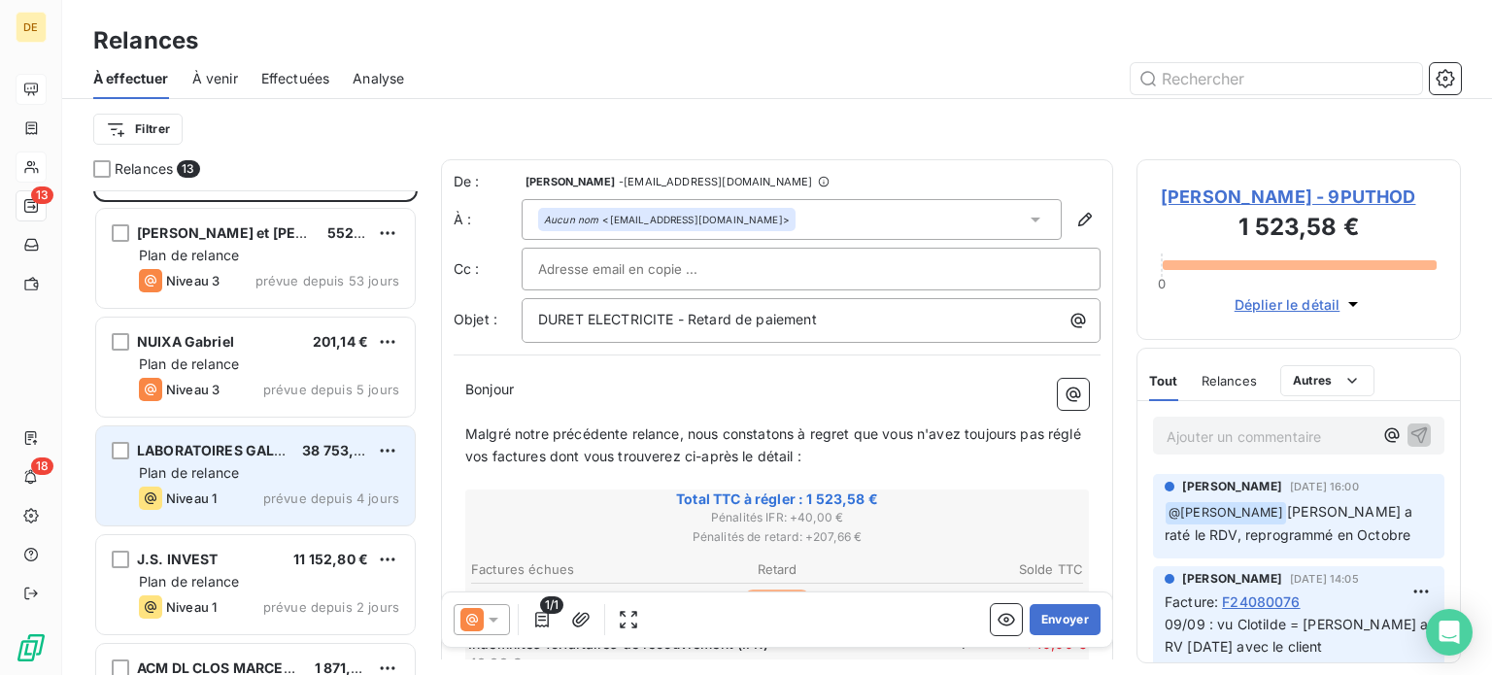
scroll to position [291, 0]
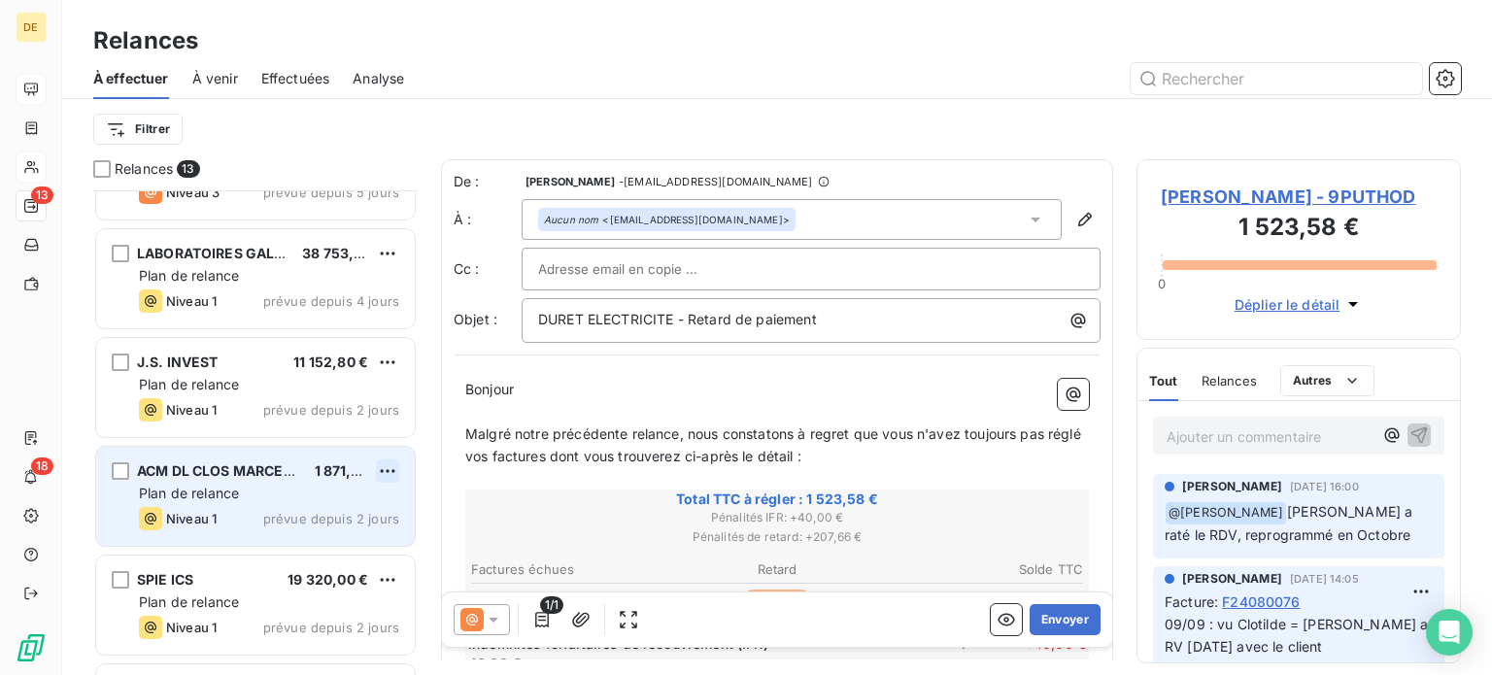
click at [389, 469] on html "DE 13 18 Relances À effectuer À venir Effectuées Analyse Filtrer Relances 13 [P…" at bounding box center [746, 337] width 1492 height 675
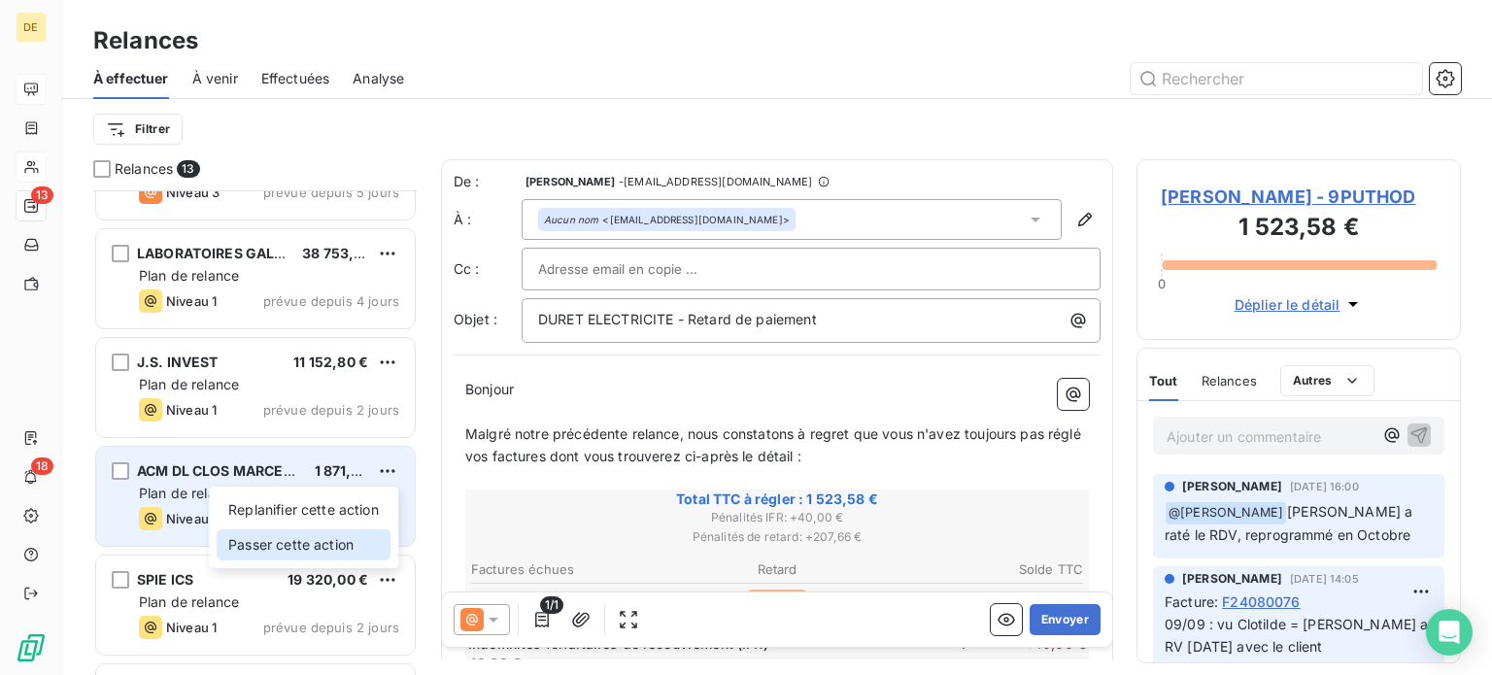
click at [338, 535] on div "Passer cette action" at bounding box center [304, 545] width 174 height 31
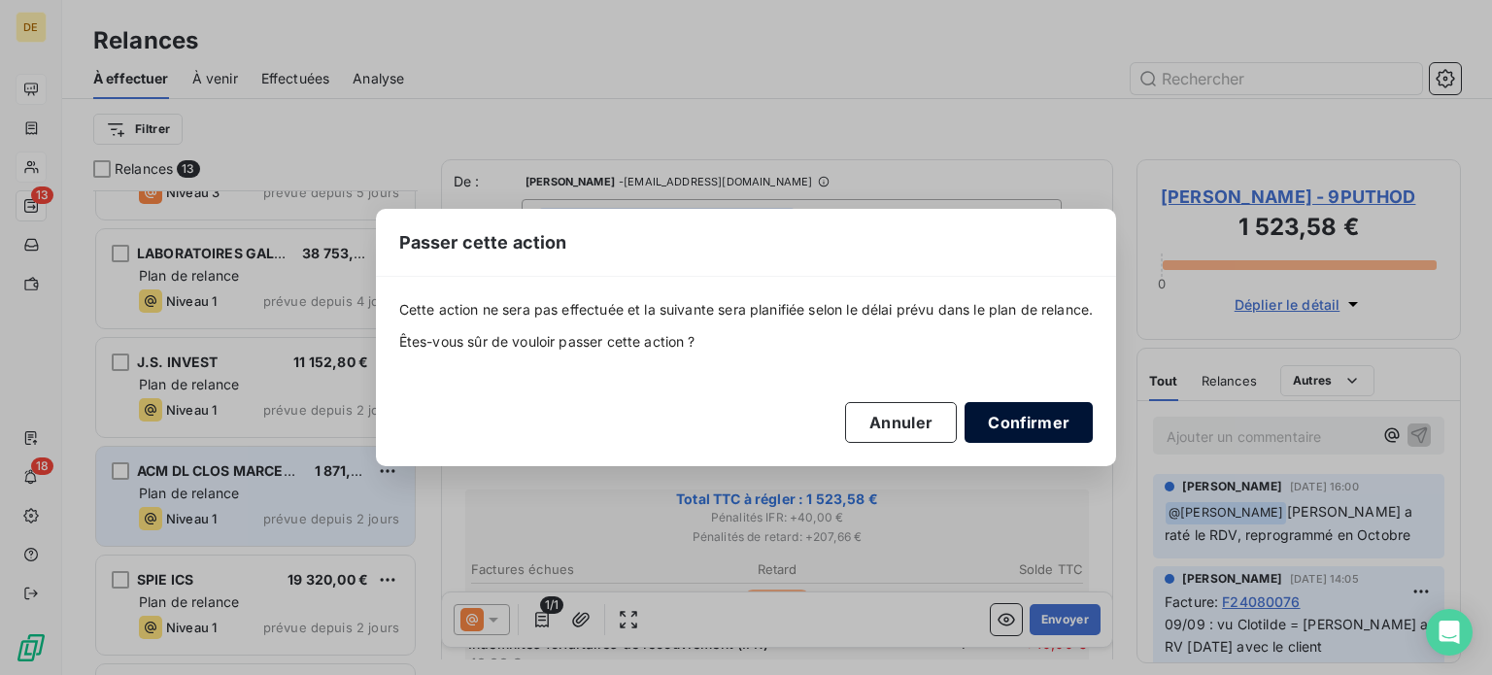
click at [1005, 422] on button "Confirmer" at bounding box center [1029, 422] width 128 height 41
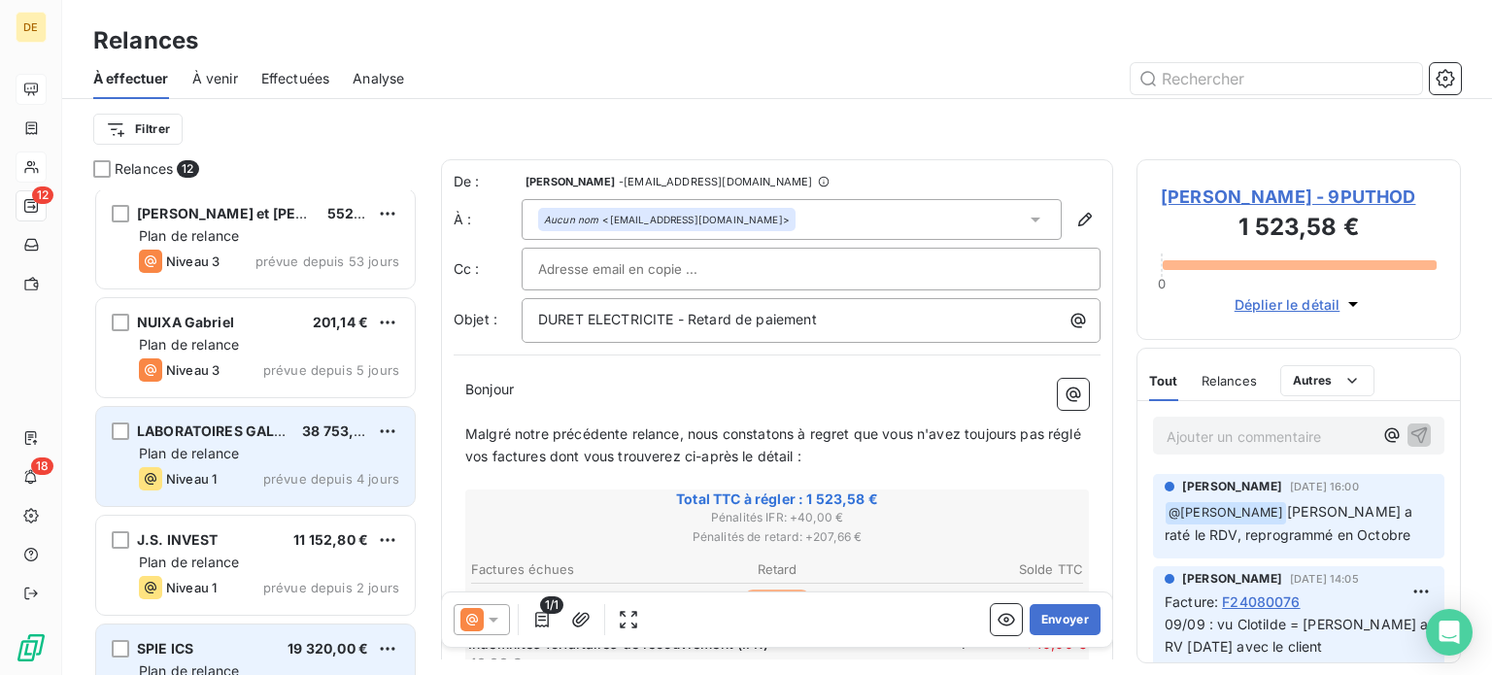
scroll to position [0, 0]
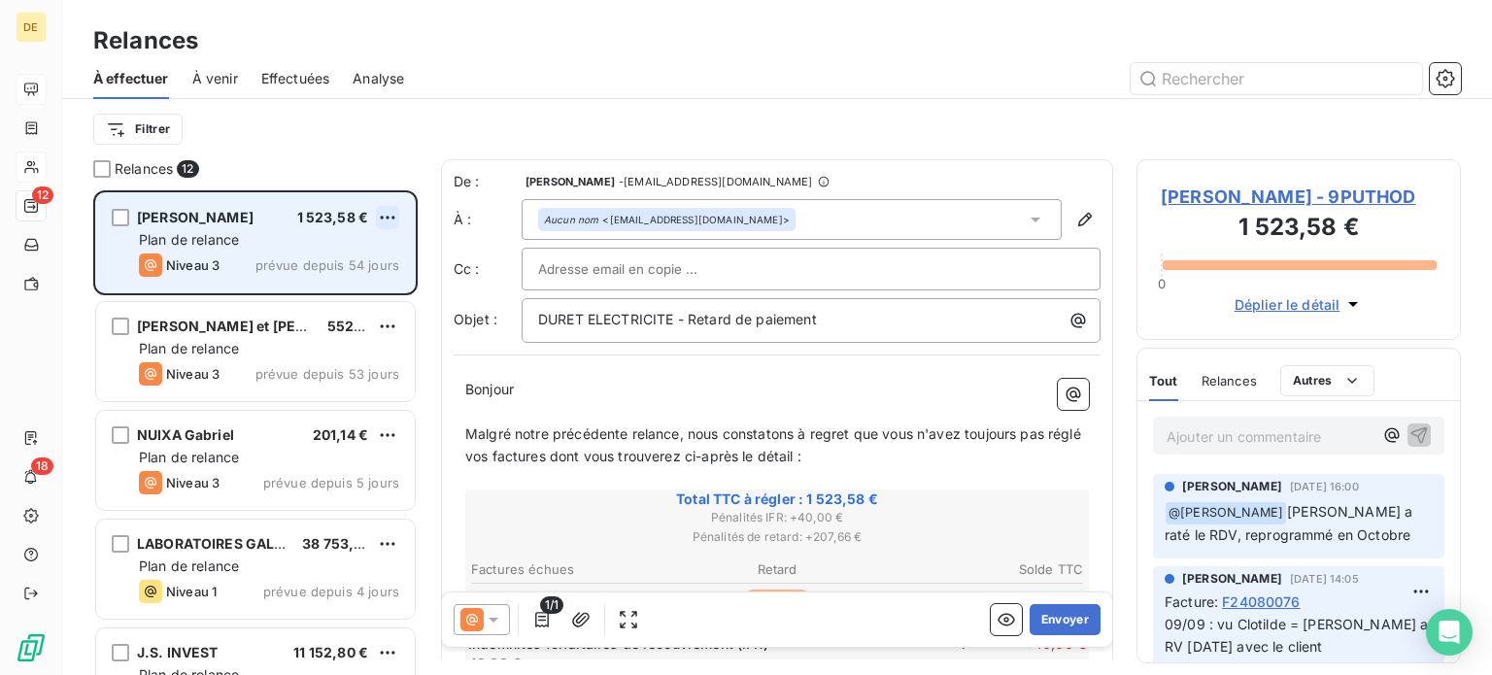
click at [384, 209] on html "DE 12 18 Relances À effectuer À venir Effectuées Analyse Filtrer Relances 12 [P…" at bounding box center [746, 337] width 1492 height 675
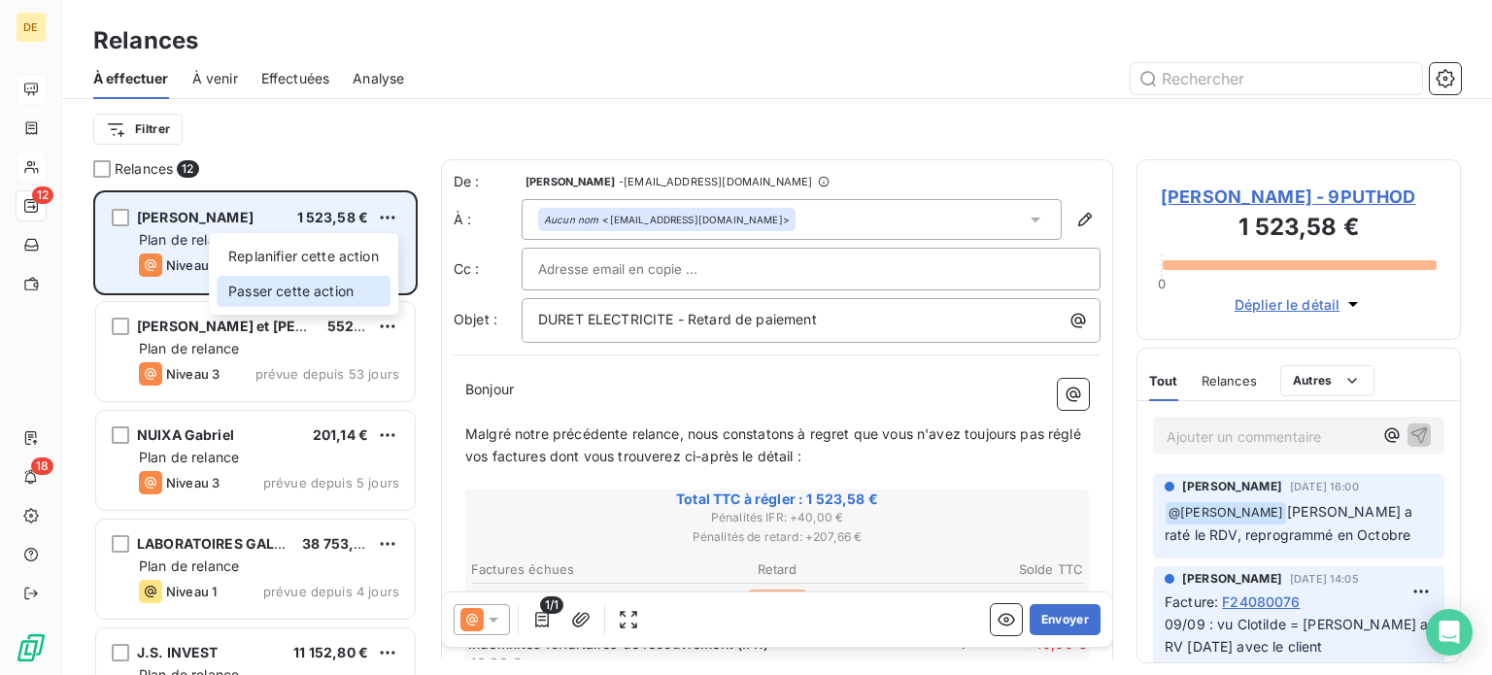
click at [326, 295] on div "Passer cette action" at bounding box center [304, 291] width 174 height 31
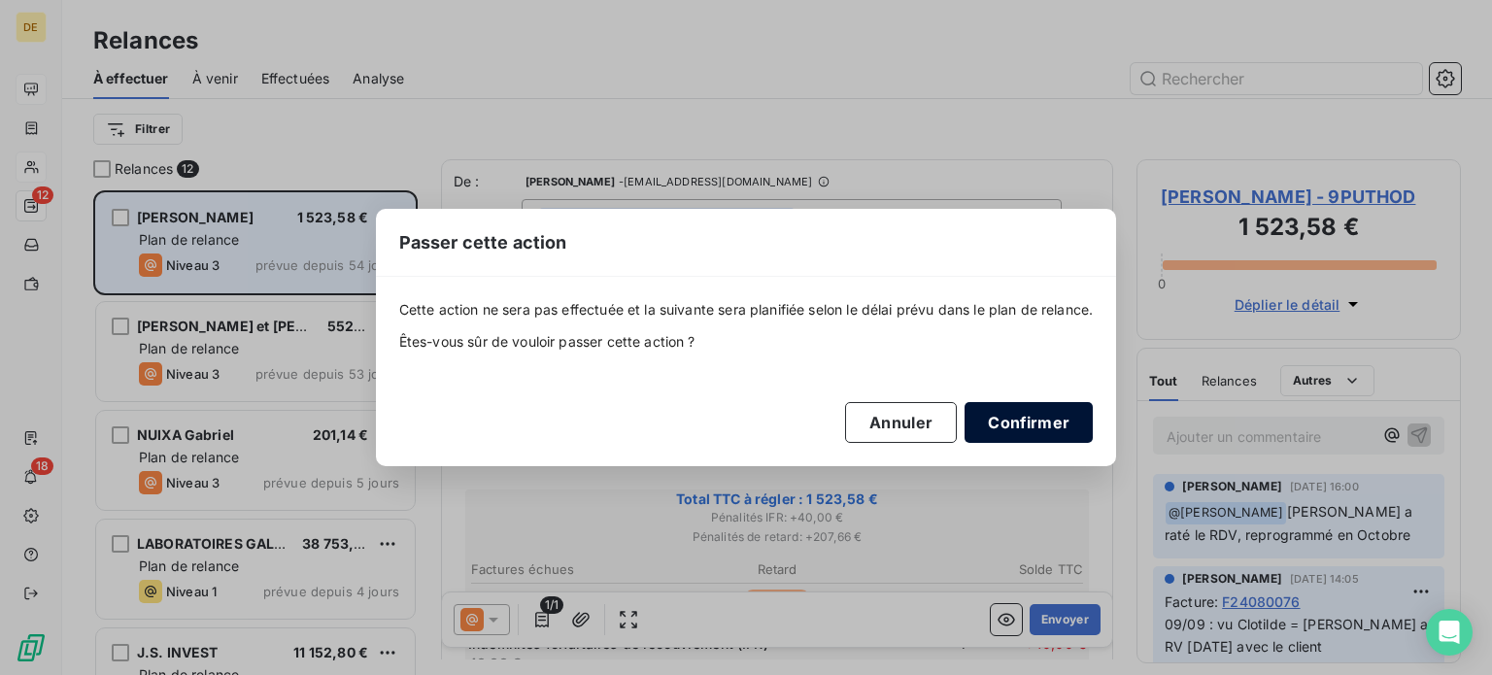
click at [1050, 426] on button "Confirmer" at bounding box center [1029, 422] width 128 height 41
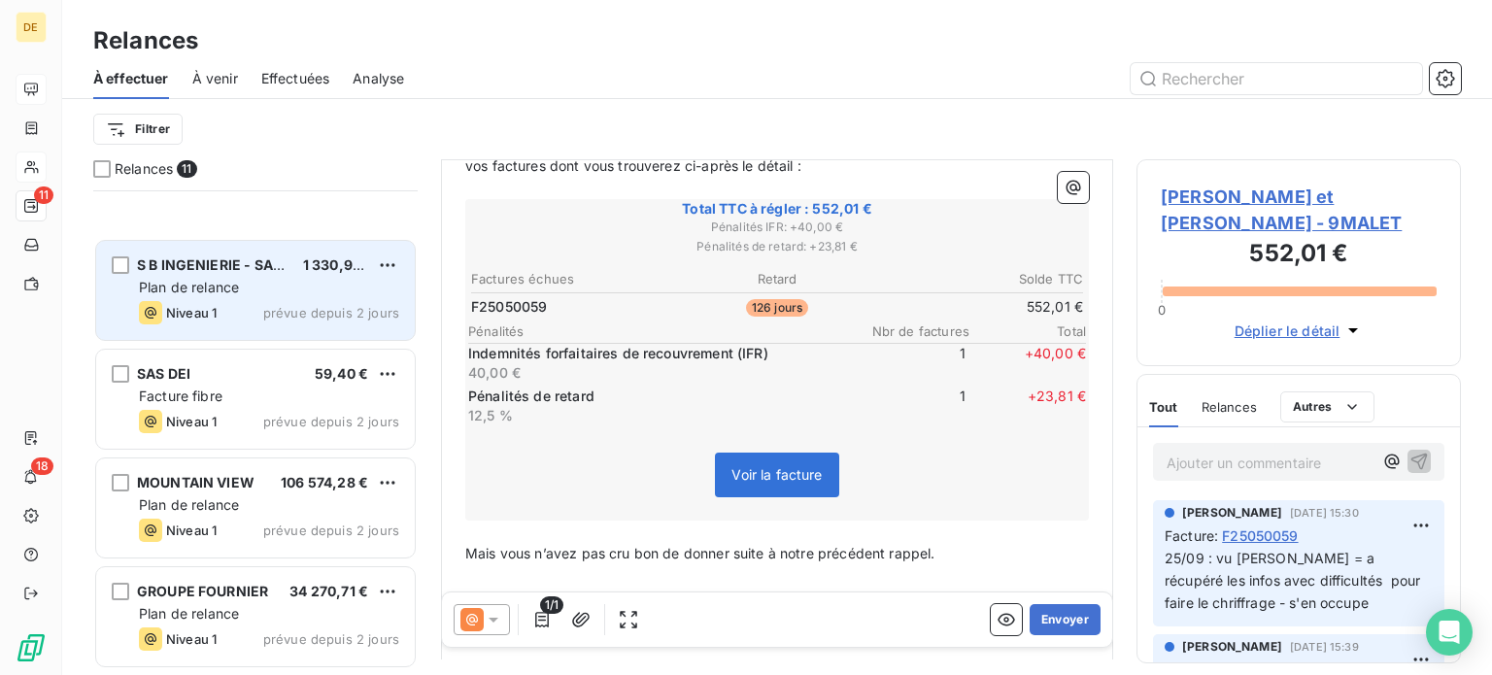
scroll to position [680, 0]
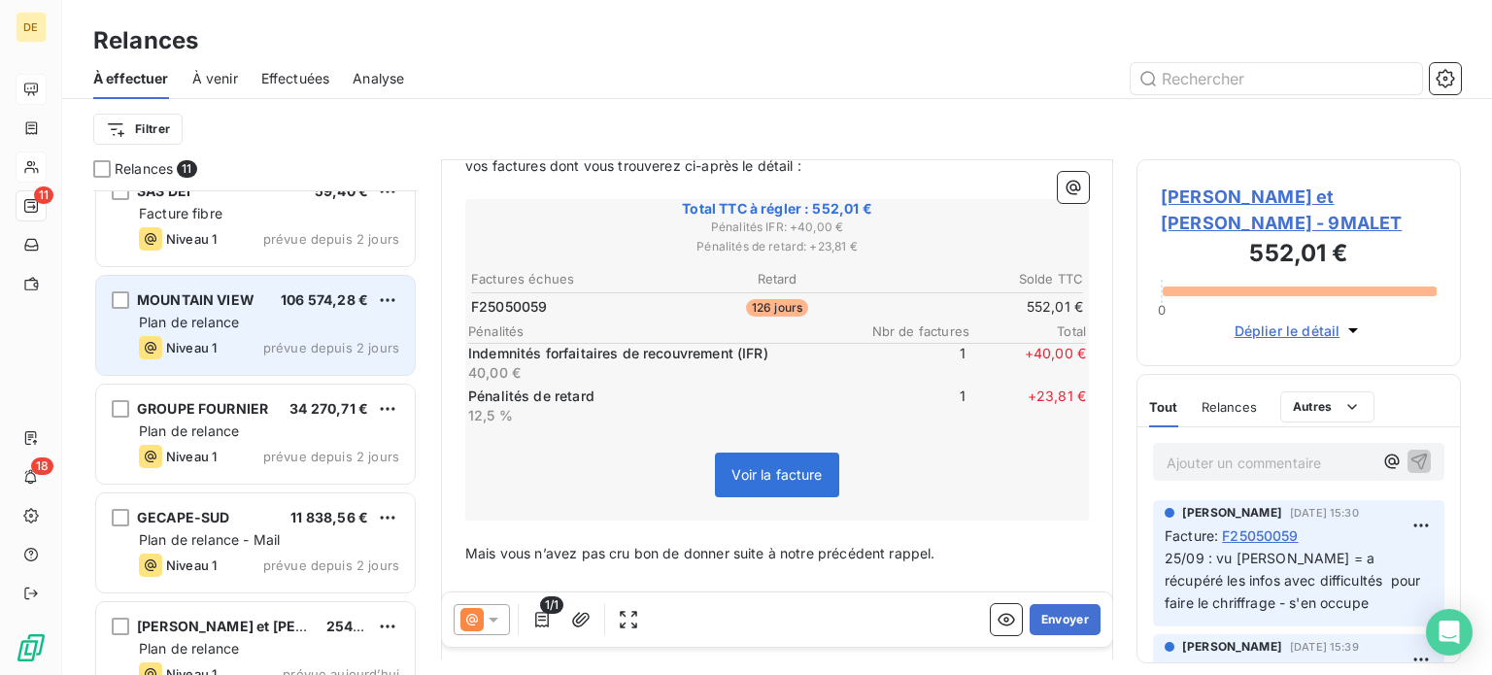
click at [290, 299] on span "106 574,28 €" at bounding box center [324, 299] width 87 height 17
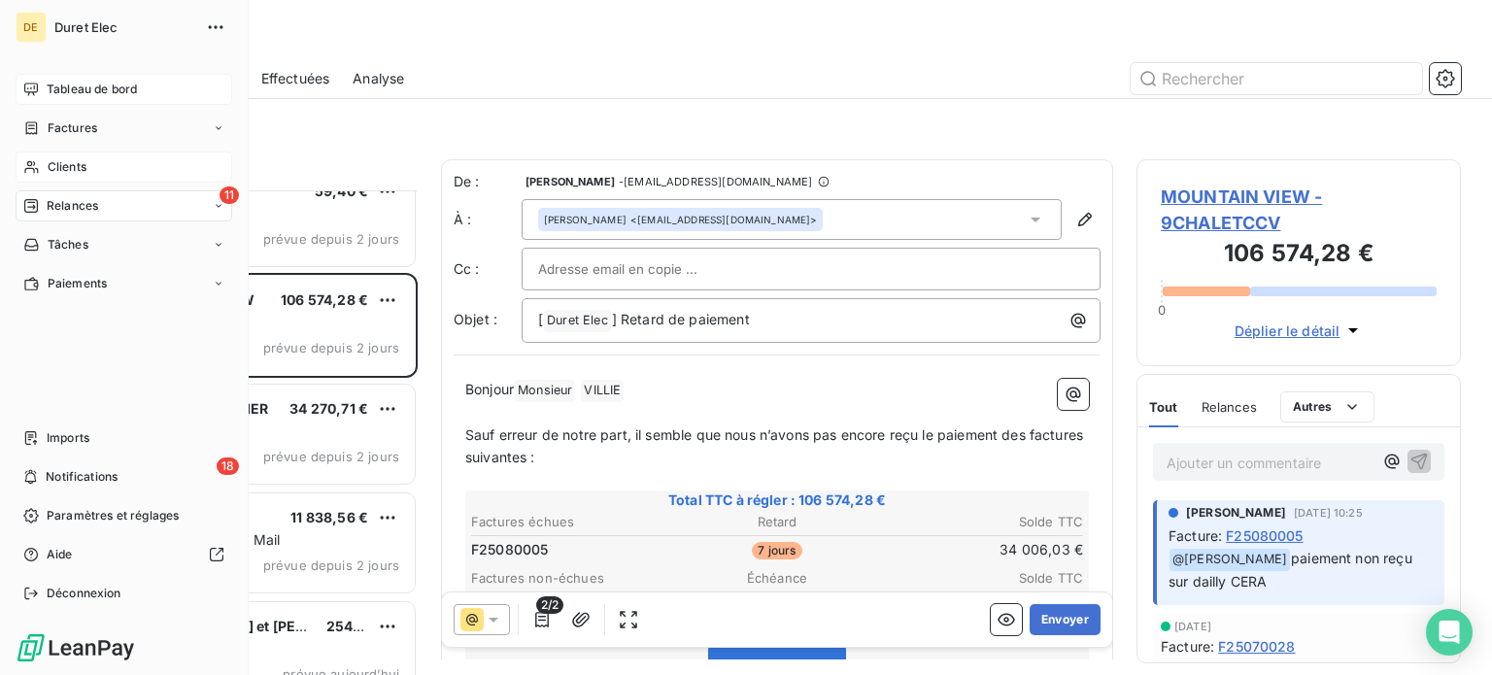
click at [58, 158] on span "Clients" at bounding box center [67, 166] width 39 height 17
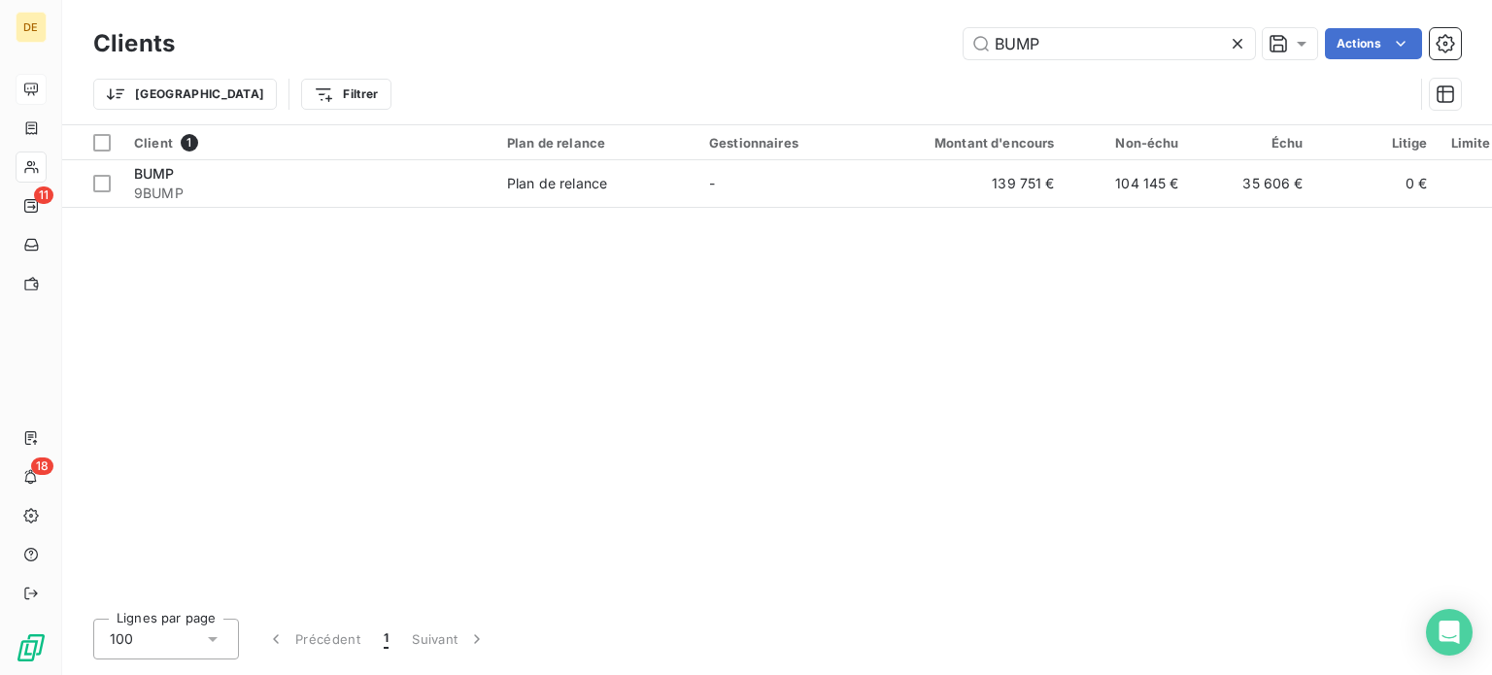
drag, startPoint x: 1067, startPoint y: 46, endPoint x: 820, endPoint y: 36, distance: 247.0
click at [820, 36] on div "BUMP Actions" at bounding box center [829, 43] width 1263 height 31
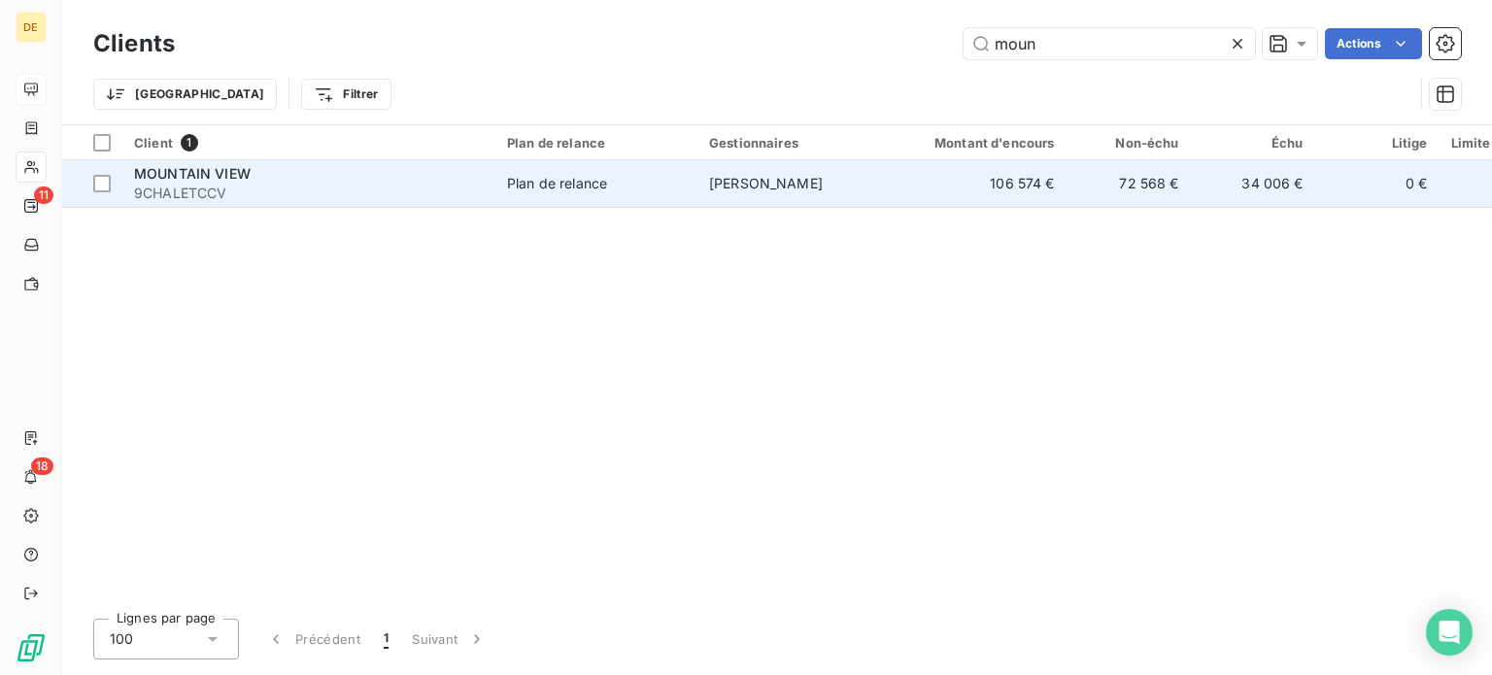
type input "moun"
click at [255, 189] on span "9CHALETCCV" at bounding box center [309, 193] width 350 height 19
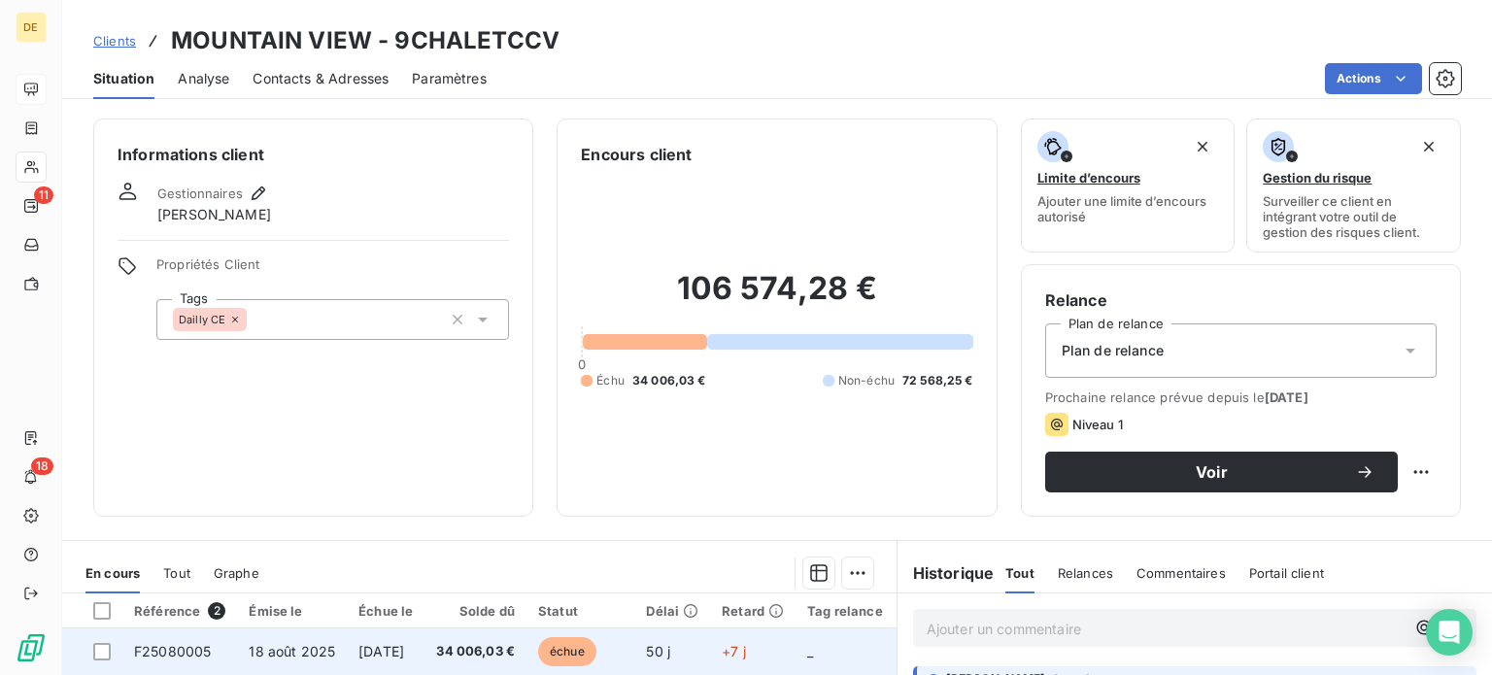
click at [197, 656] on span "F25080005" at bounding box center [172, 651] width 77 height 17
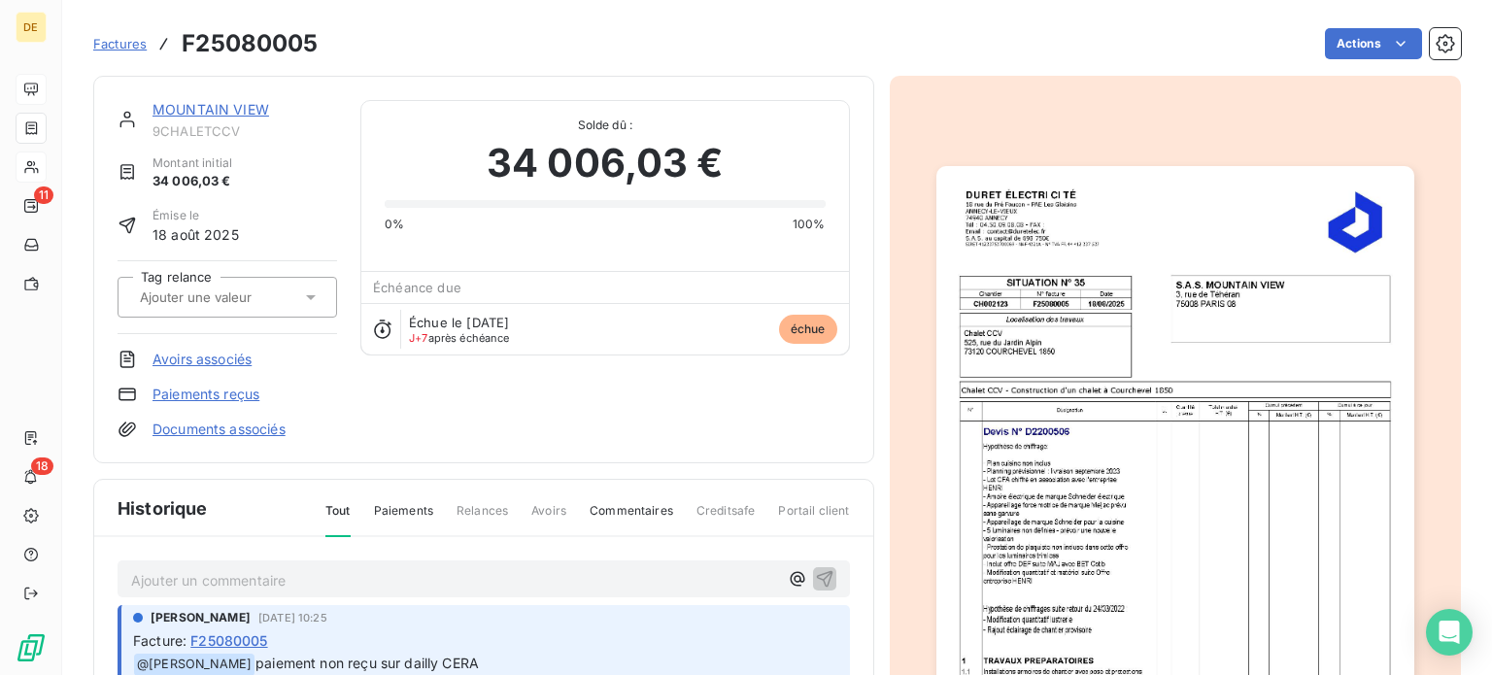
click at [148, 582] on p "Ajouter un commentaire ﻿" at bounding box center [454, 580] width 647 height 24
click at [822, 566] on button "button" at bounding box center [824, 577] width 23 height 23
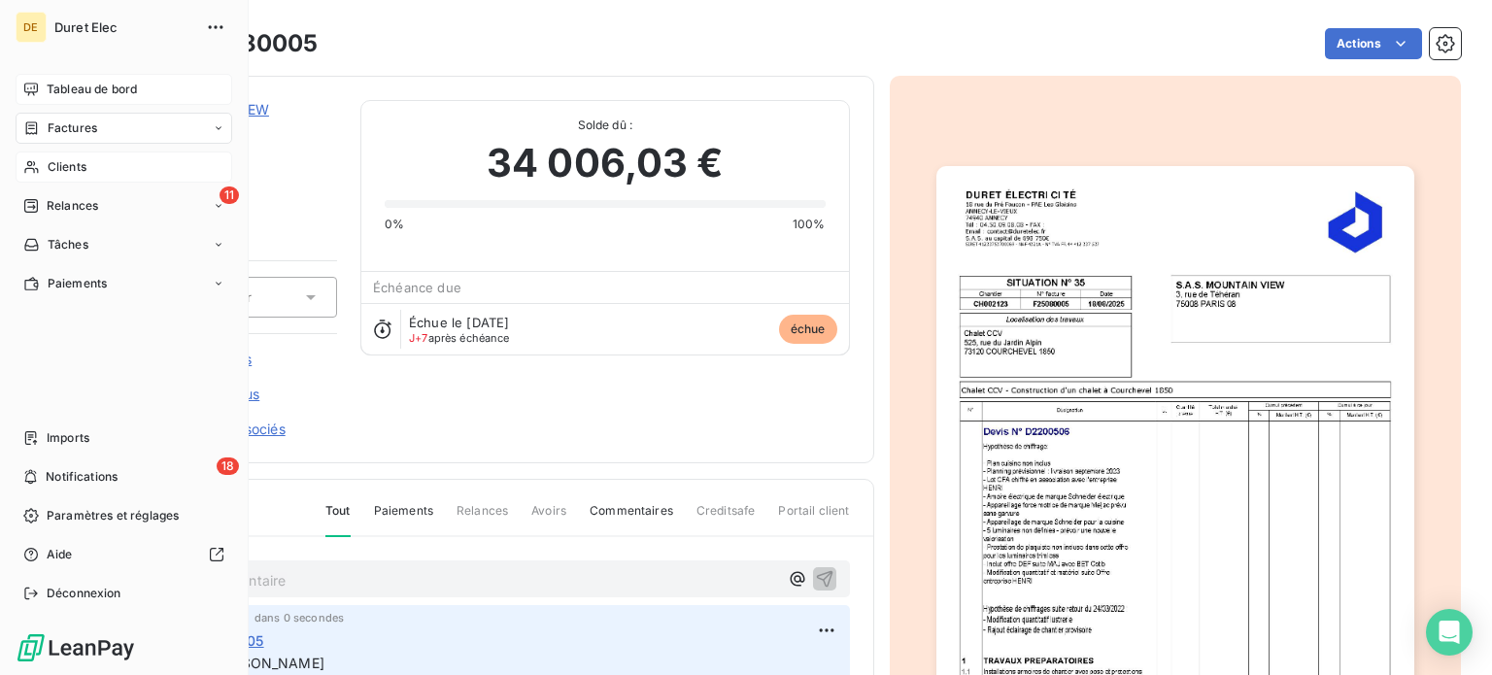
click at [69, 202] on span "Relances" at bounding box center [72, 205] width 51 height 17
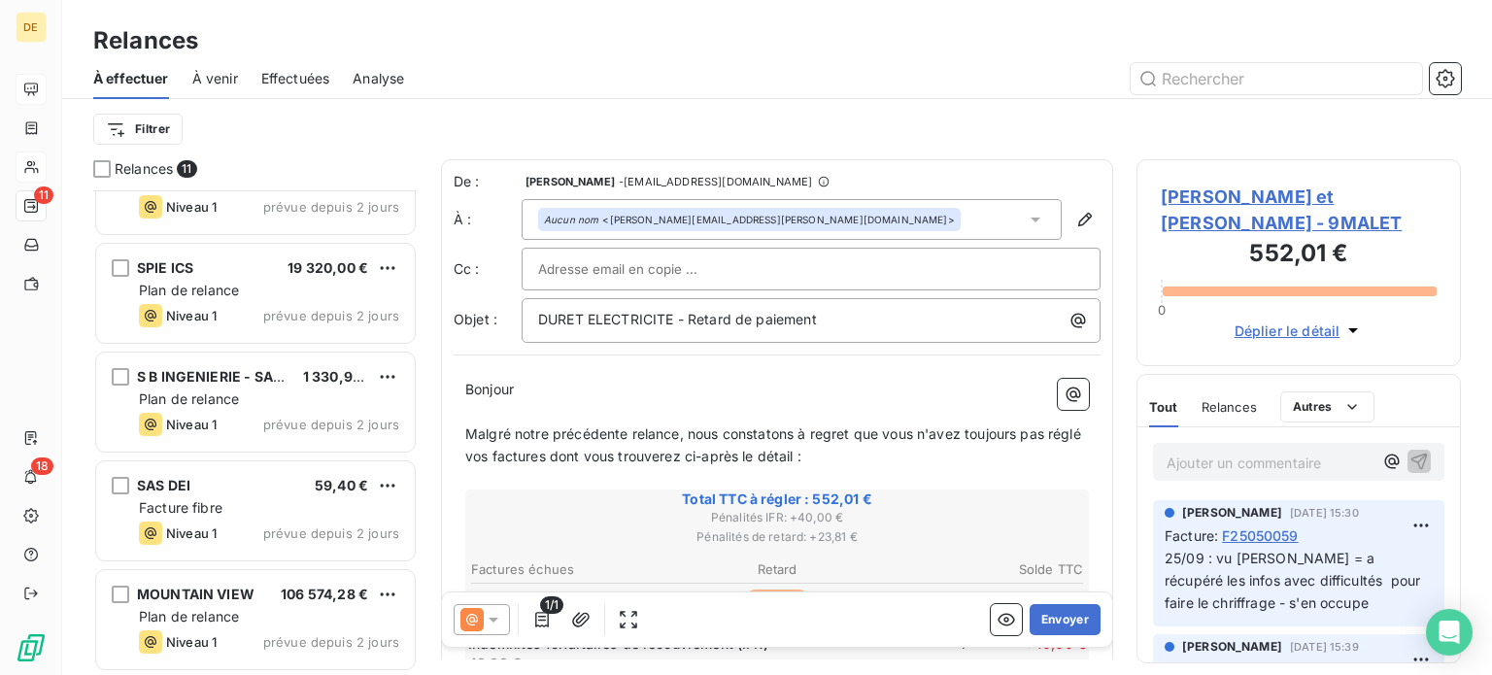
scroll to position [389, 0]
click at [284, 254] on div "SPIE ICS 19 320,00 € Plan de relance Niveau 1 prévue depuis 2 jours" at bounding box center [255, 290] width 319 height 99
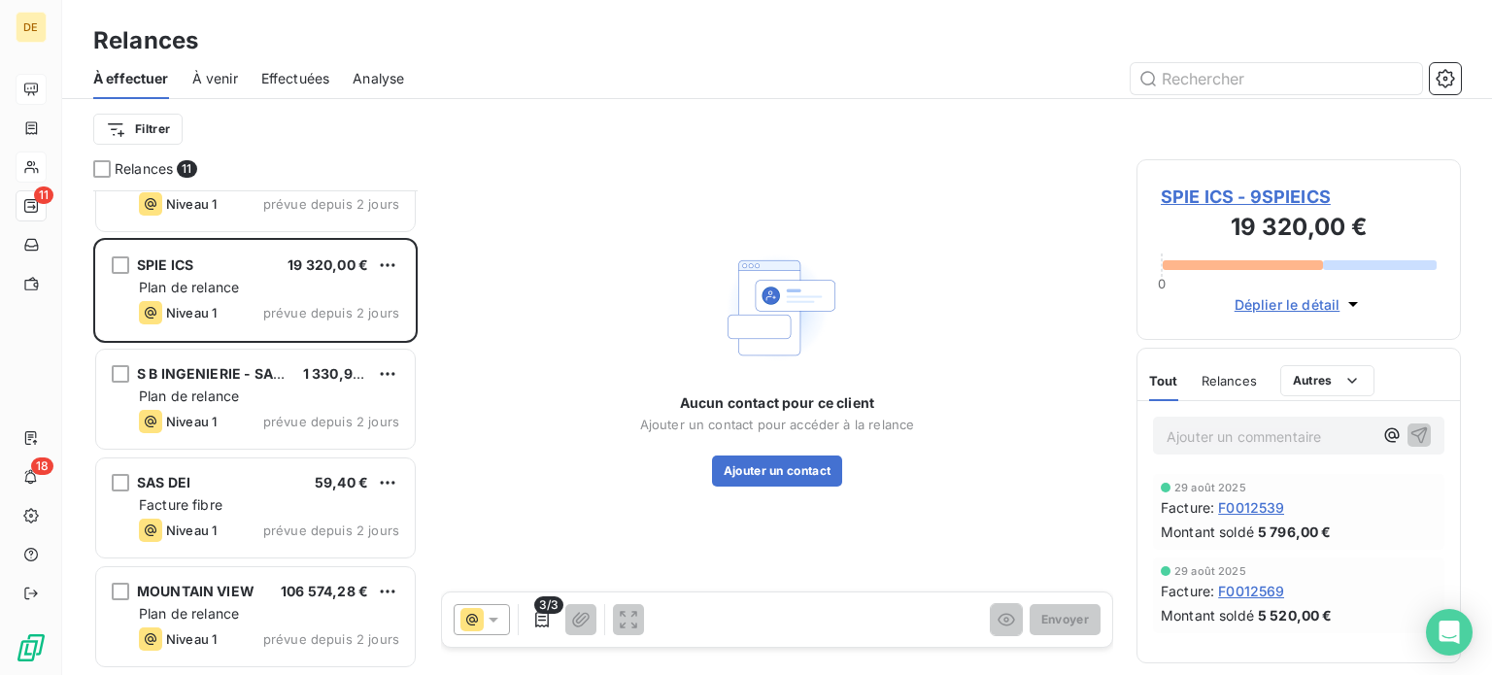
click at [1275, 197] on span "SPIE ICS - 9SPIEICS" at bounding box center [1299, 197] width 276 height 26
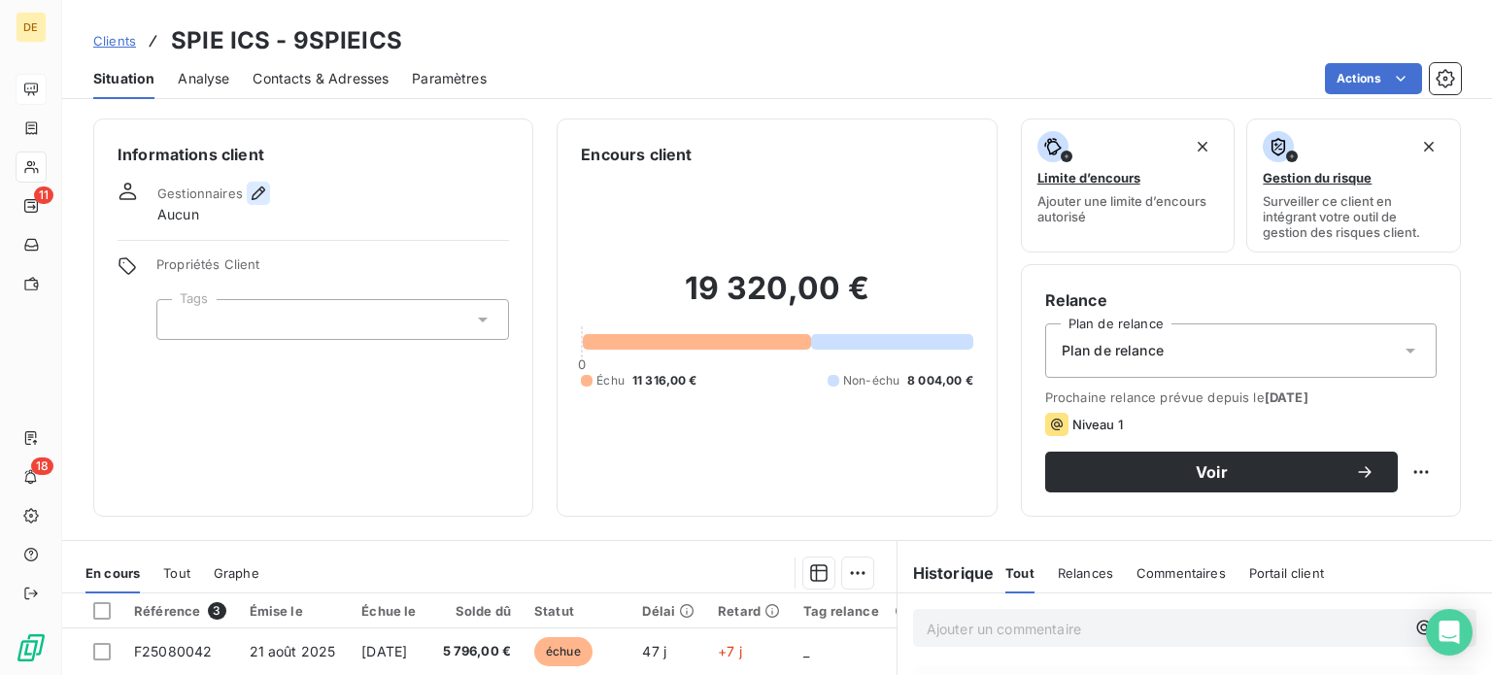
click at [259, 188] on icon "button" at bounding box center [258, 193] width 19 height 19
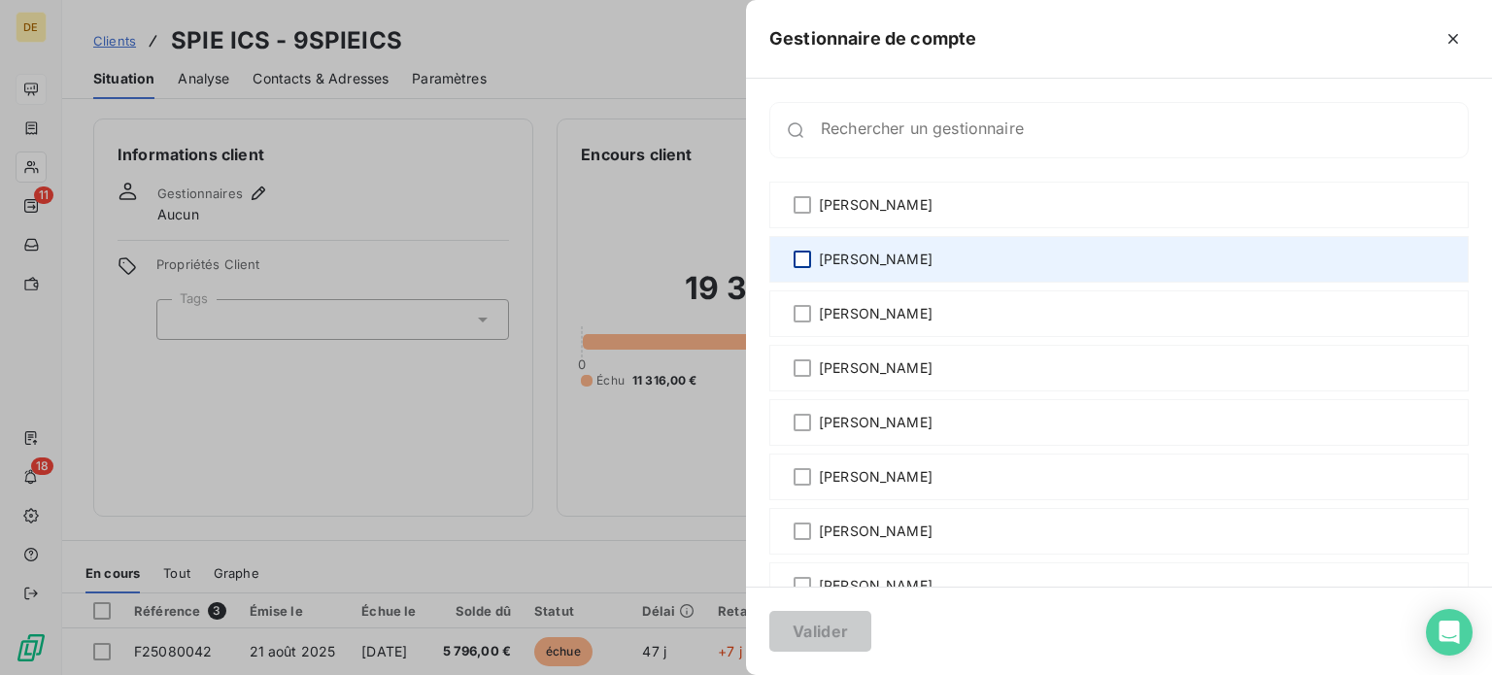
click at [801, 256] on div at bounding box center [802, 259] width 17 height 17
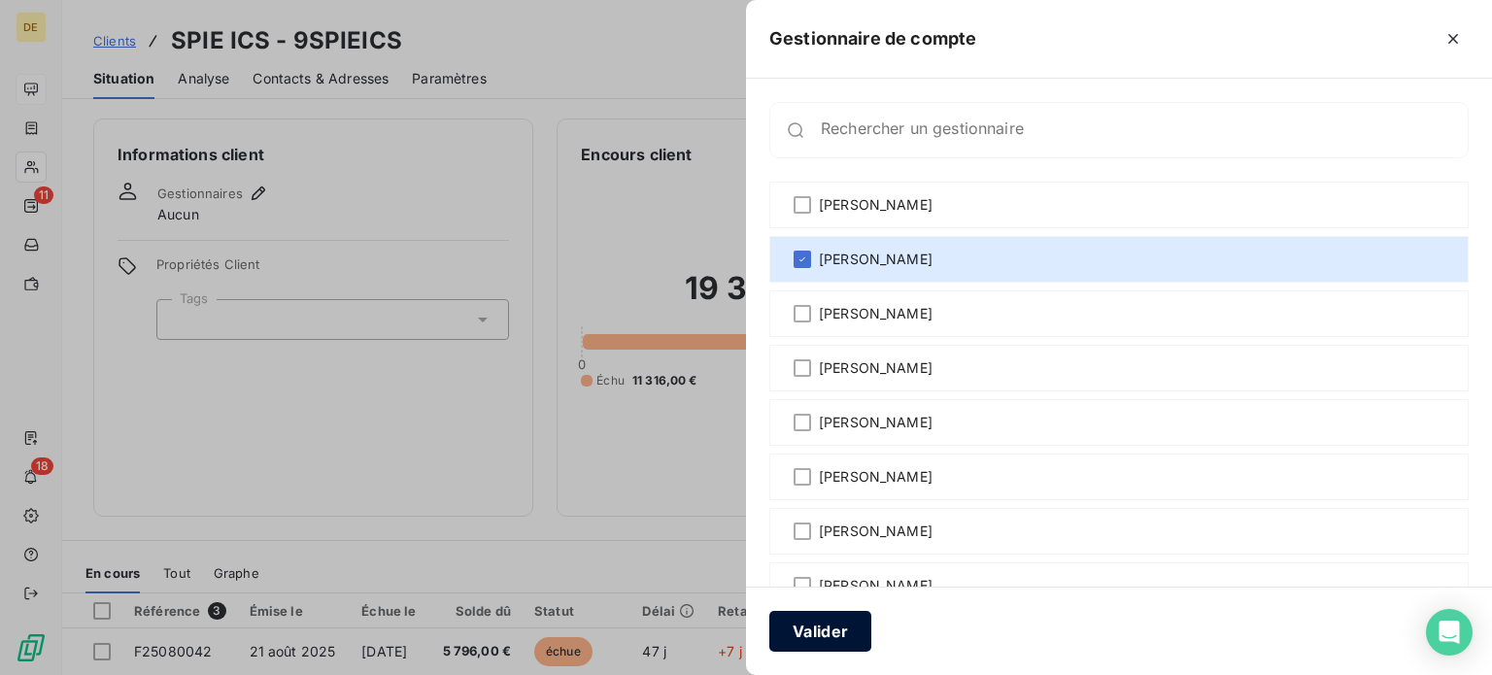
click at [835, 625] on button "Valider" at bounding box center [821, 631] width 102 height 41
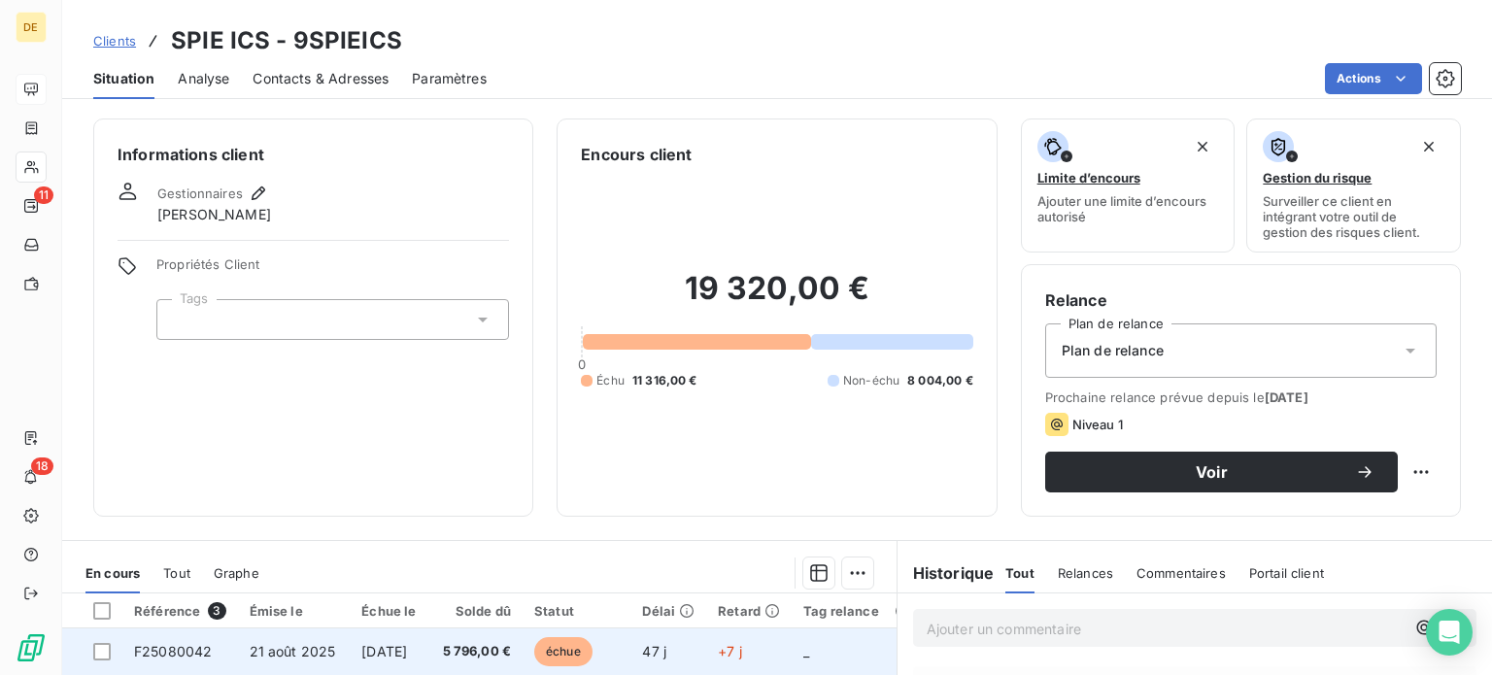
click at [209, 648] on span "F25080042" at bounding box center [173, 651] width 78 height 17
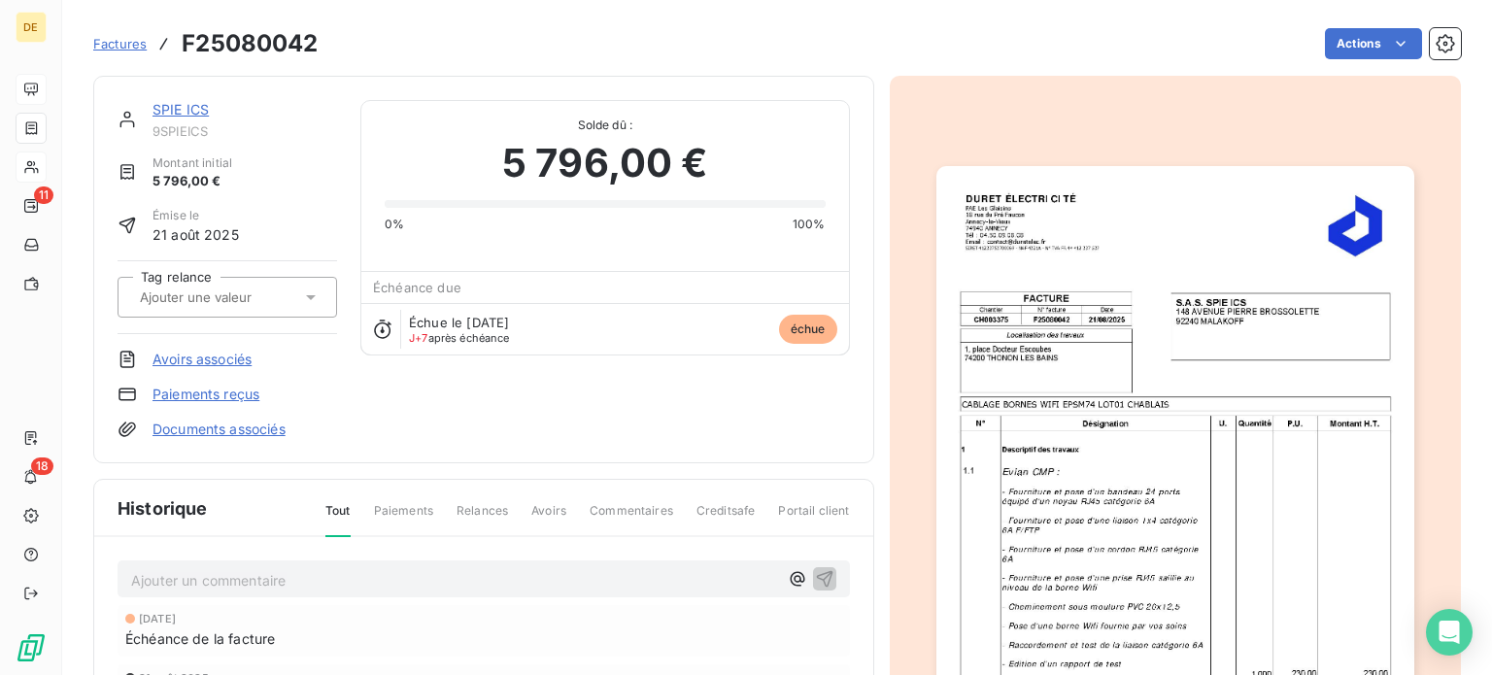
click at [166, 575] on p "Ajouter un commentaire ﻿" at bounding box center [454, 580] width 647 height 24
click at [819, 568] on icon "button" at bounding box center [824, 577] width 19 height 19
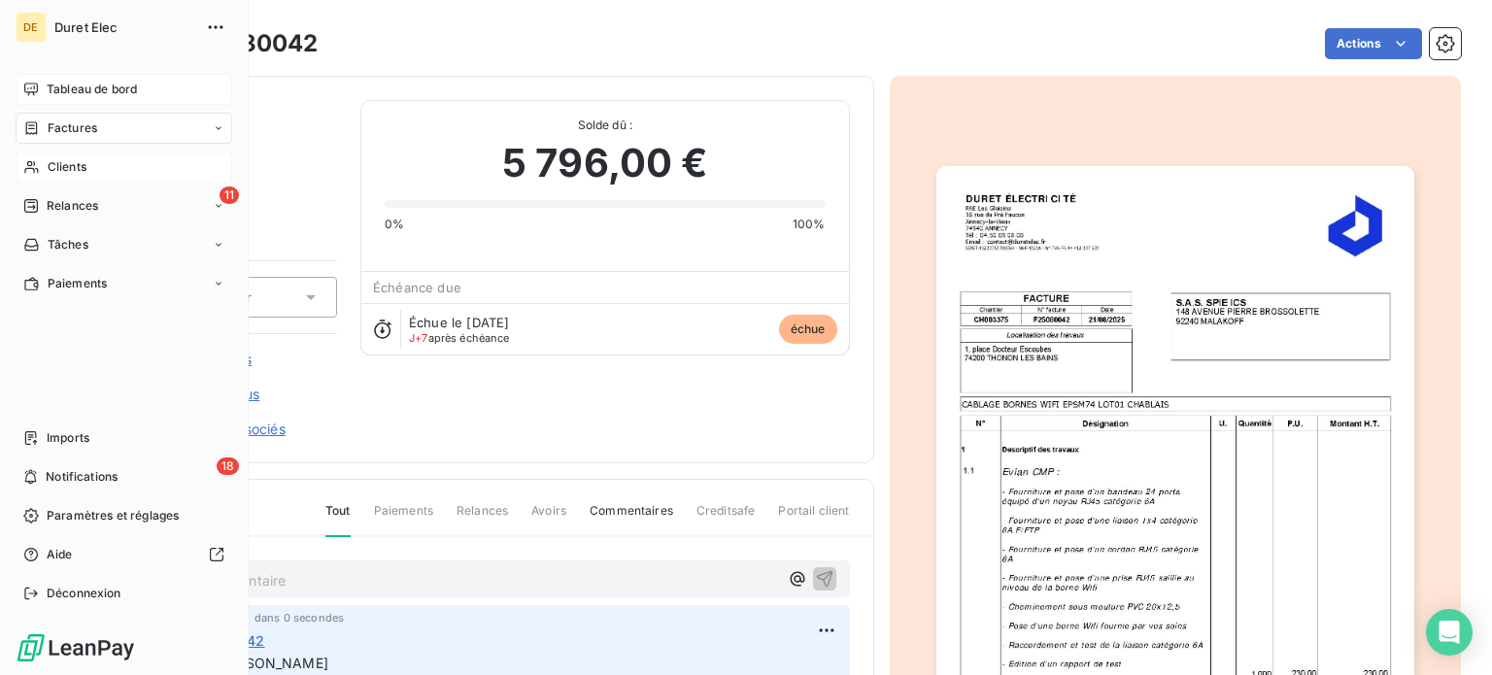
drag, startPoint x: 58, startPoint y: 208, endPoint x: 49, endPoint y: 204, distance: 10.5
click at [49, 204] on span "Relances" at bounding box center [72, 205] width 51 height 17
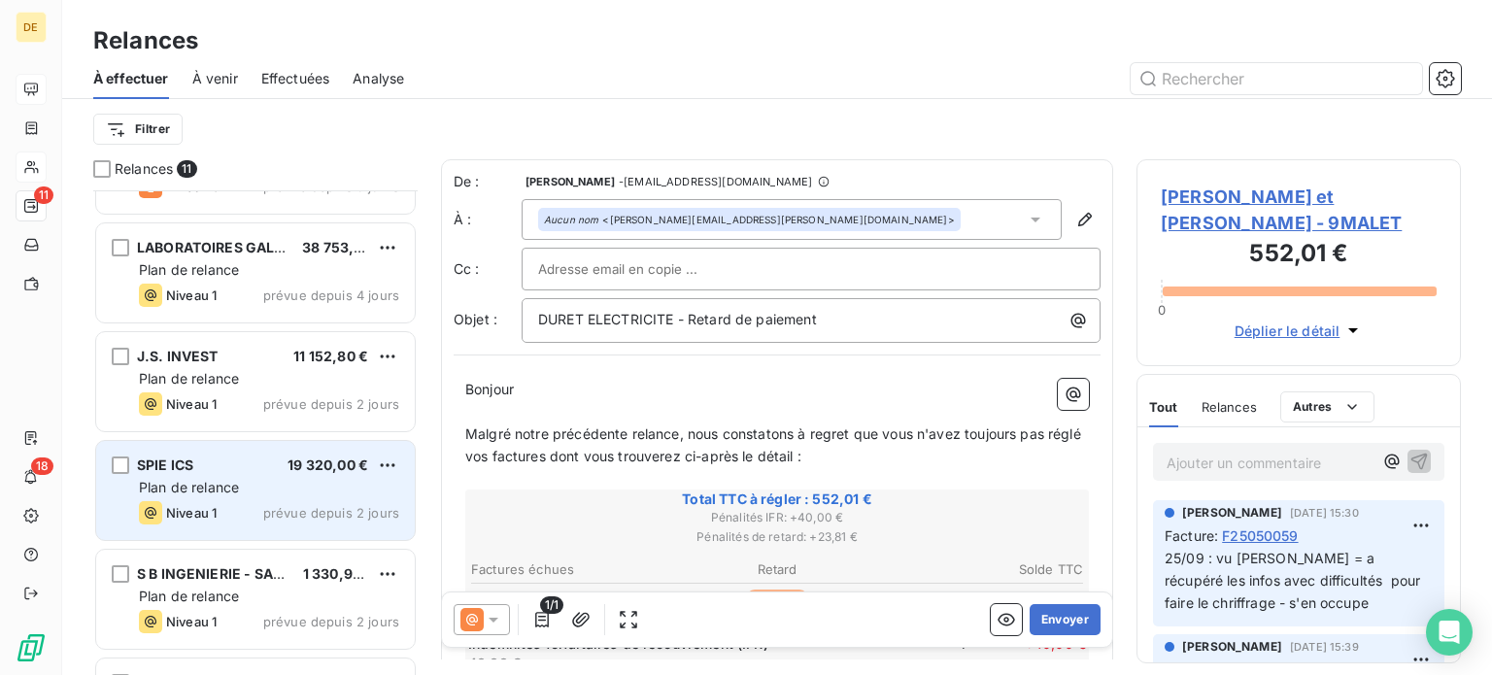
scroll to position [194, 0]
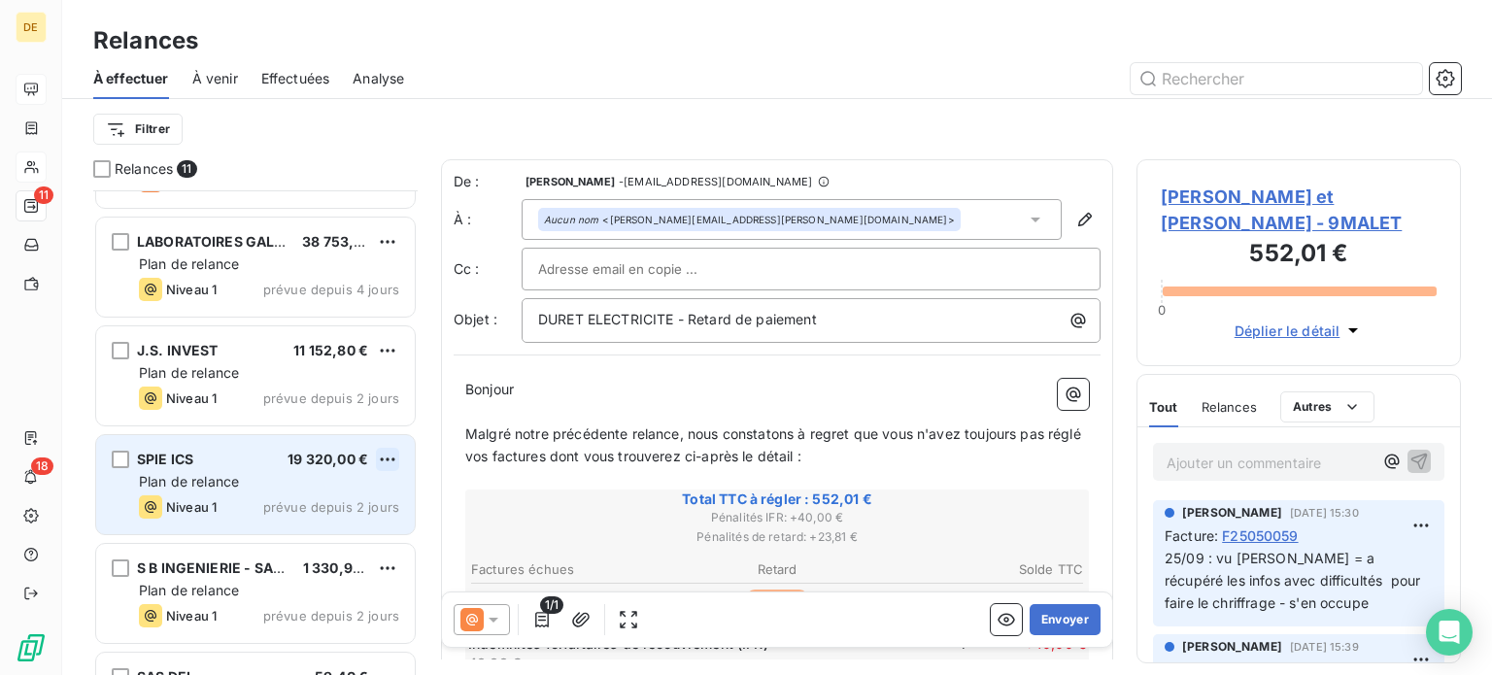
click at [383, 453] on html "DE 11 18 Relances À effectuer À venir Effectuées Analyse Filtrer Relances 11 [P…" at bounding box center [746, 337] width 1492 height 675
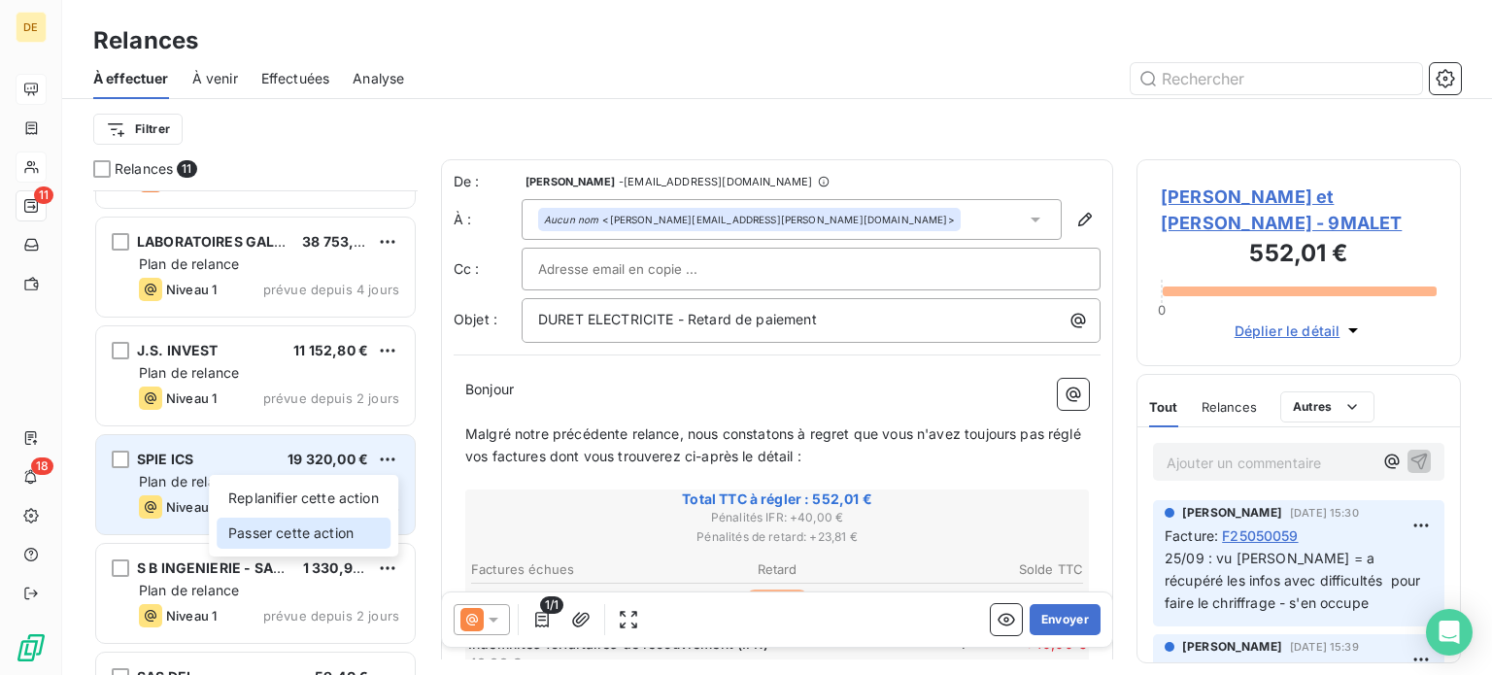
click at [335, 539] on div "Passer cette action" at bounding box center [304, 533] width 174 height 31
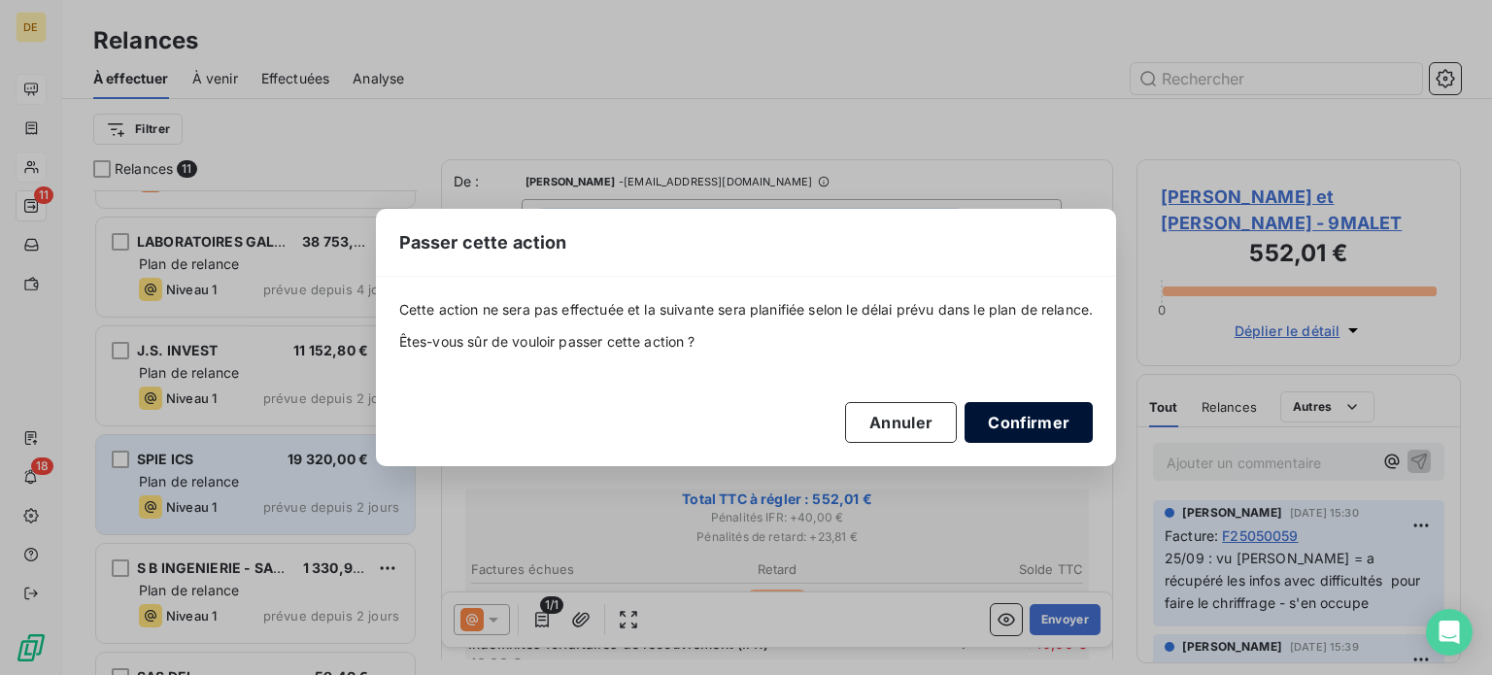
click at [1002, 415] on button "Confirmer" at bounding box center [1029, 422] width 128 height 41
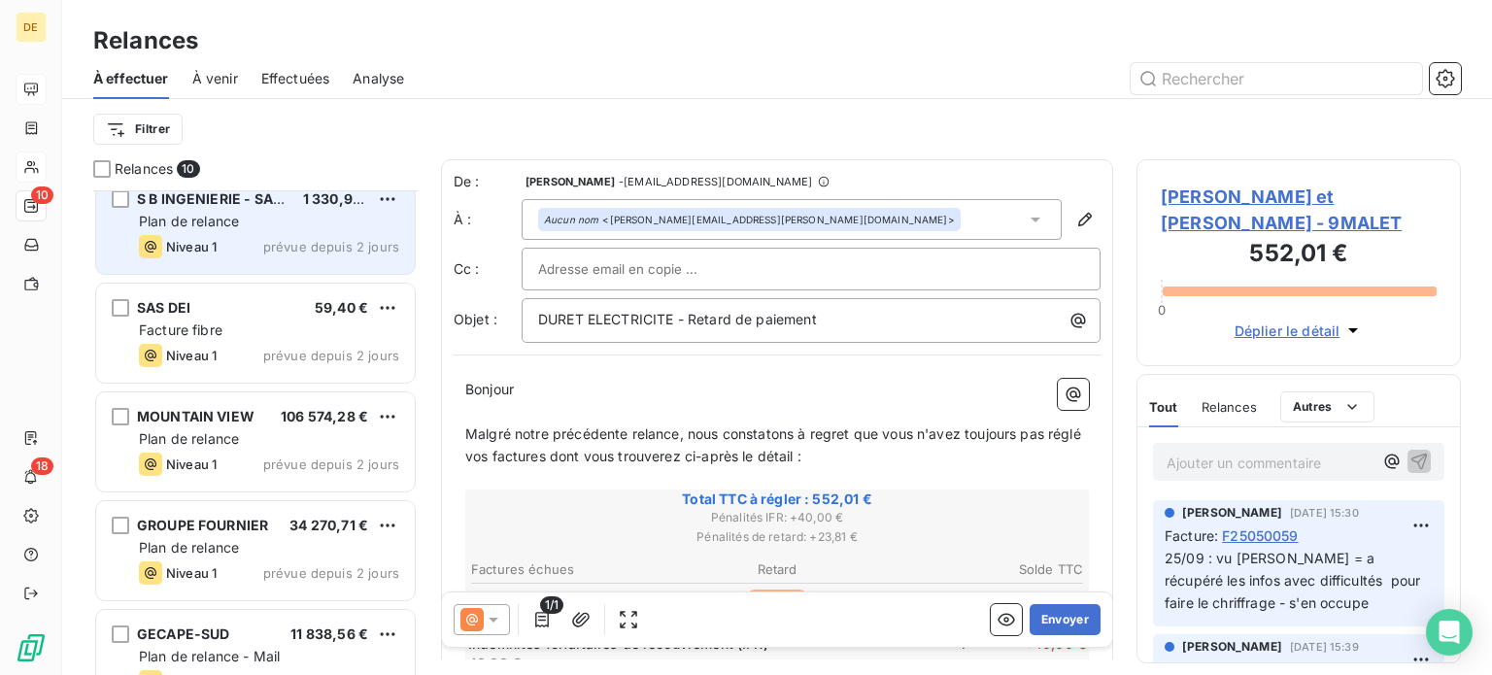
scroll to position [486, 0]
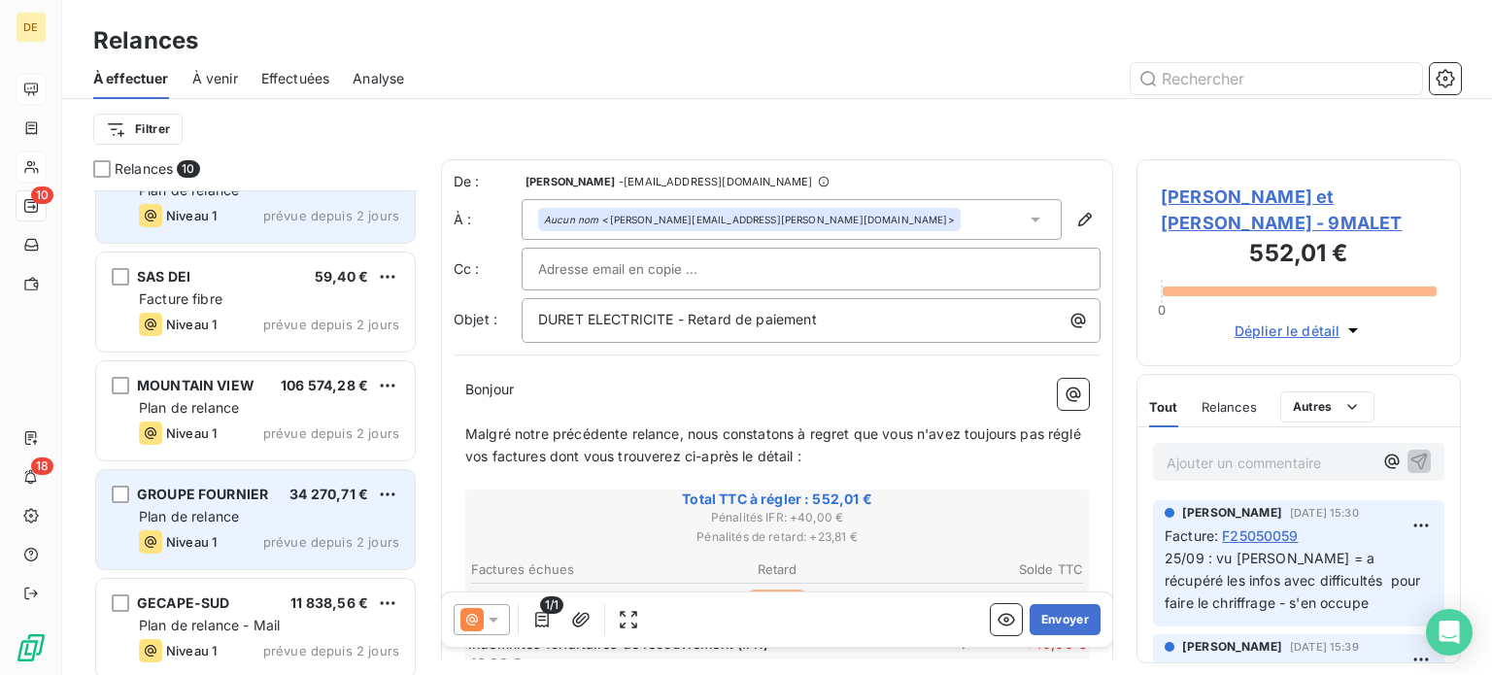
click at [247, 490] on span "GROUPE FOURNIER" at bounding box center [202, 494] width 131 height 17
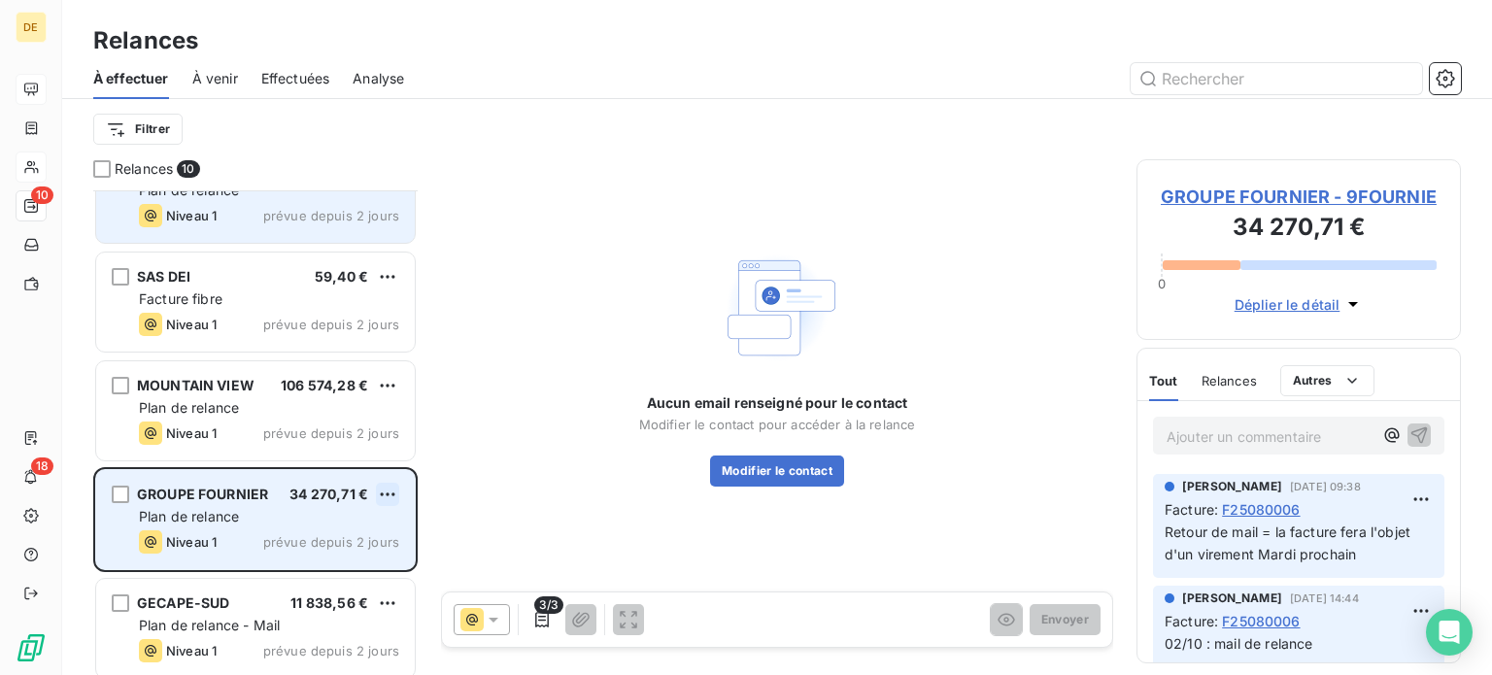
click at [381, 491] on html "DE 10 18 Relances À effectuer À venir Effectuées Analyse Filtrer Relances 10 J.…" at bounding box center [746, 337] width 1492 height 675
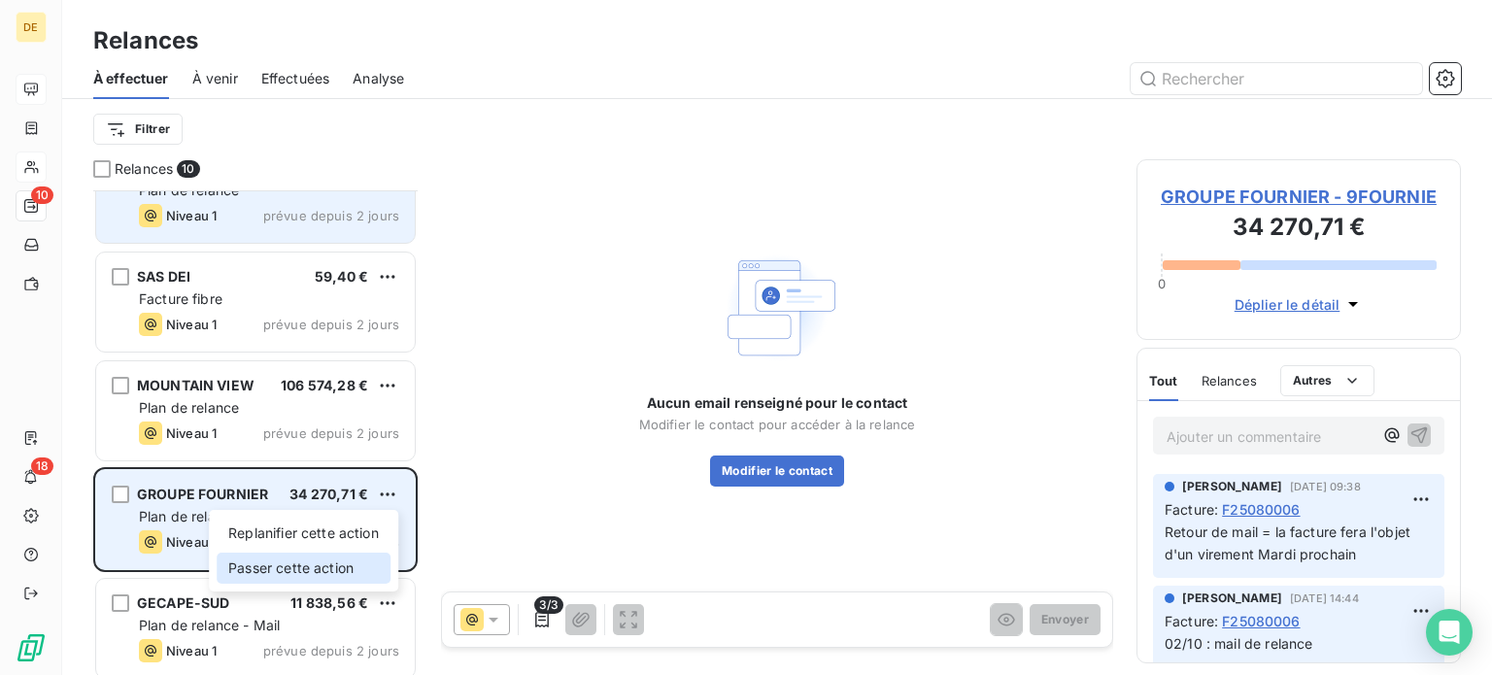
click at [331, 562] on div "Passer cette action" at bounding box center [304, 568] width 174 height 31
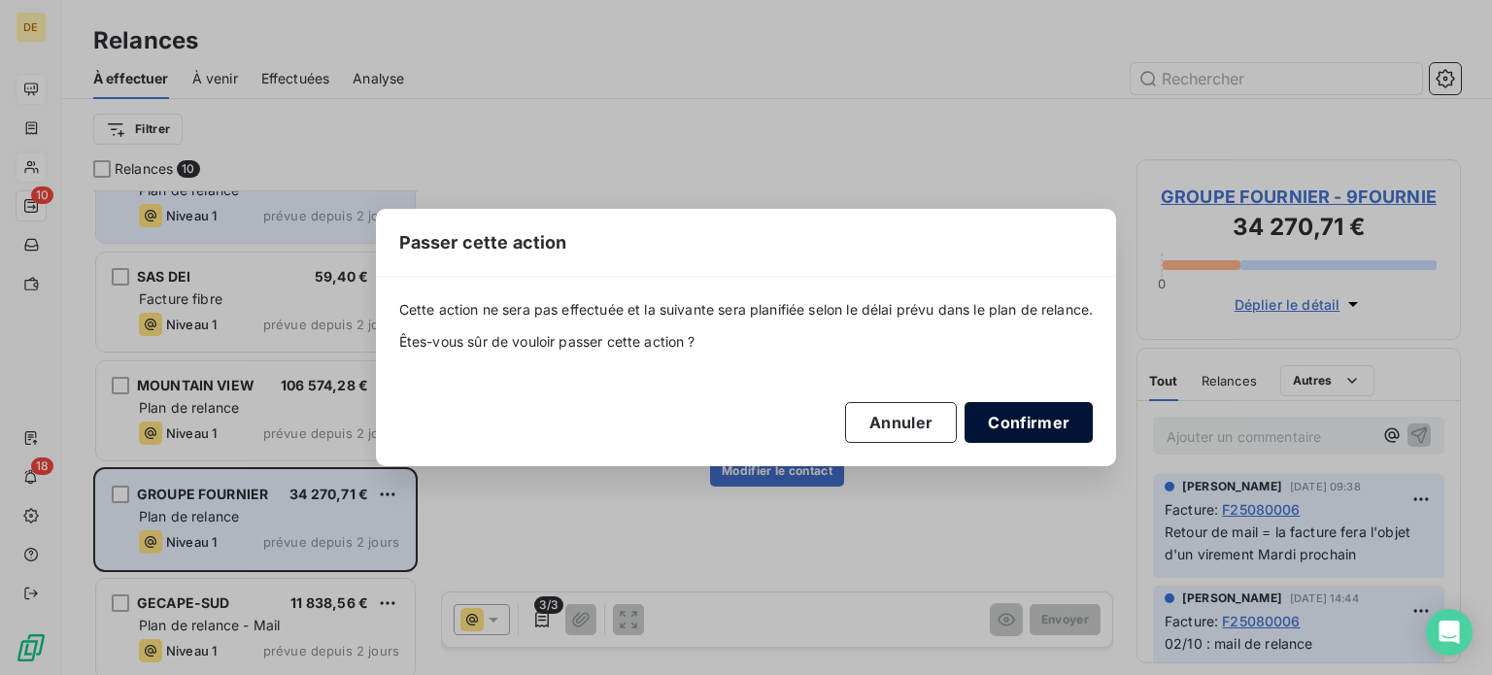
click at [1015, 419] on button "Confirmer" at bounding box center [1029, 422] width 128 height 41
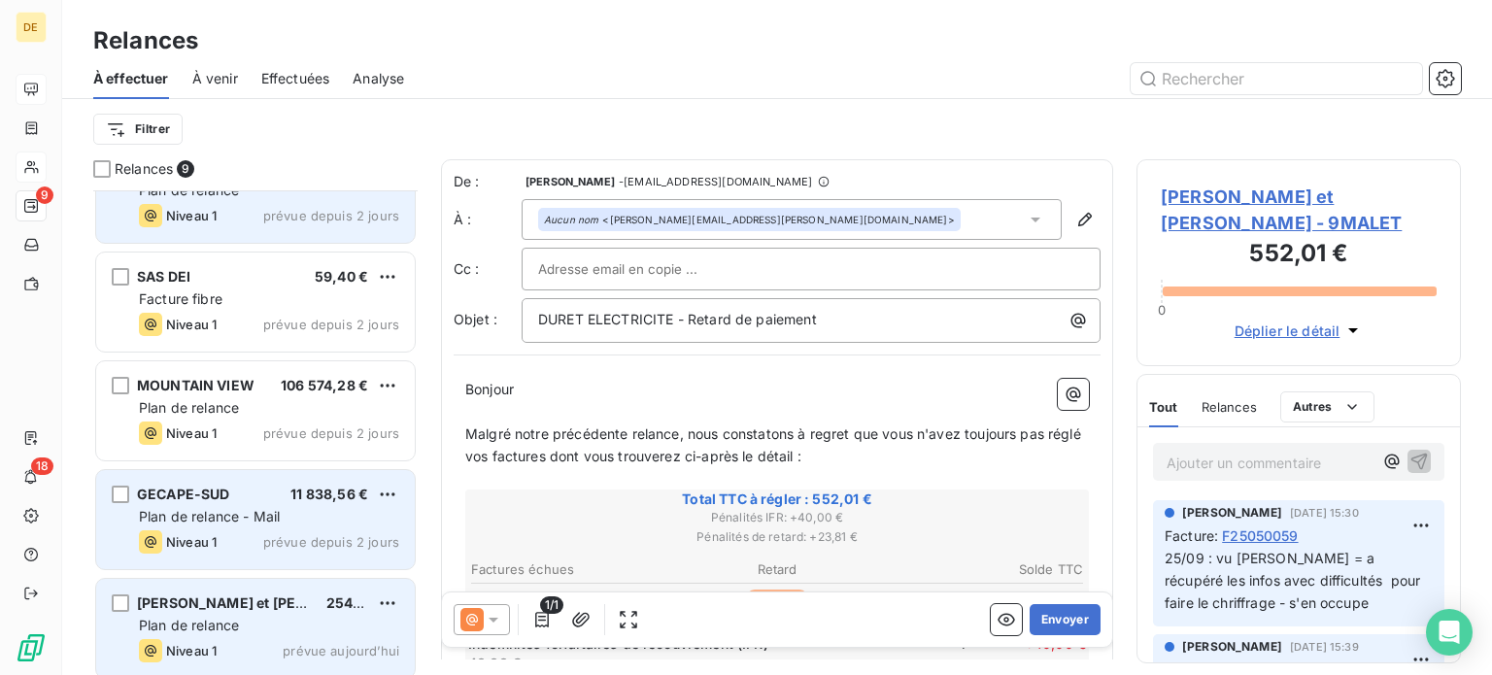
click at [283, 594] on div "[PERSON_NAME] et [PERSON_NAME]" at bounding box center [224, 603] width 174 height 19
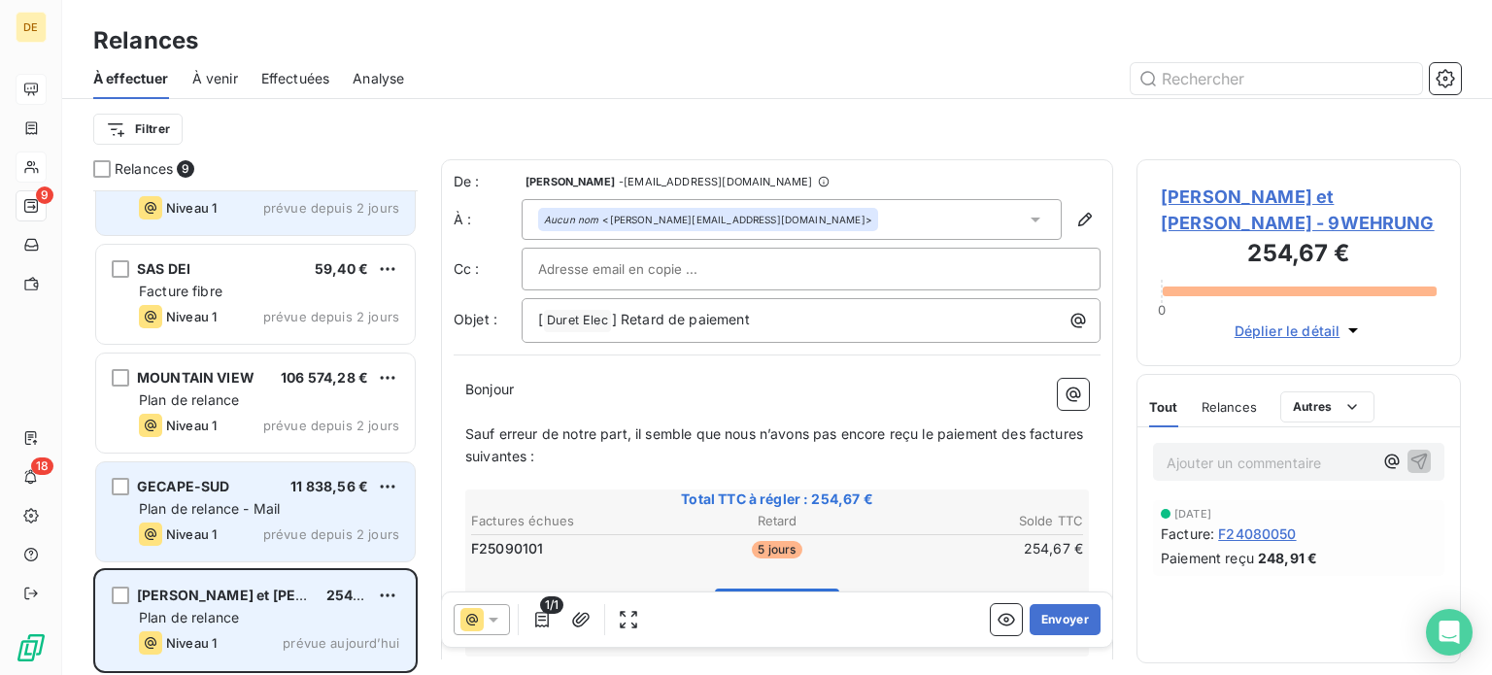
scroll to position [495, 0]
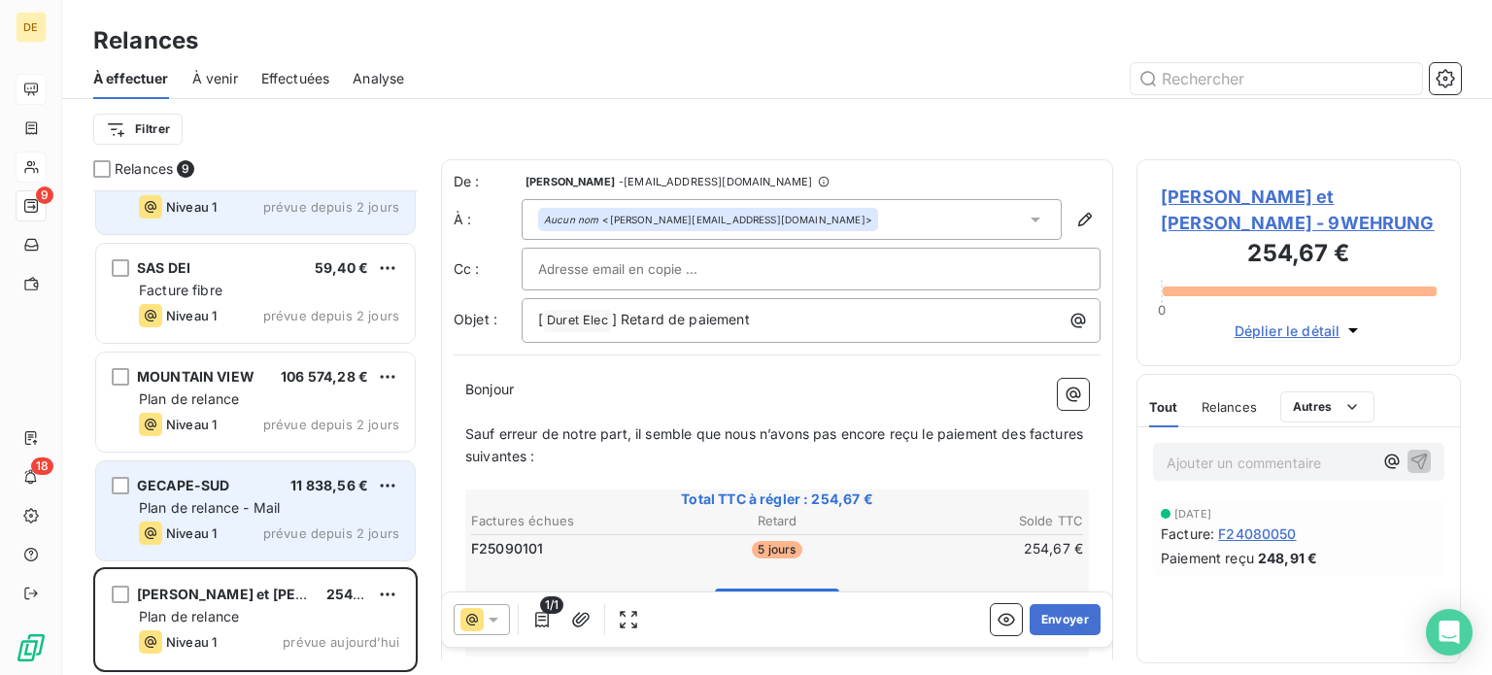
click at [284, 516] on div "Plan de relance - Mail" at bounding box center [269, 507] width 260 height 19
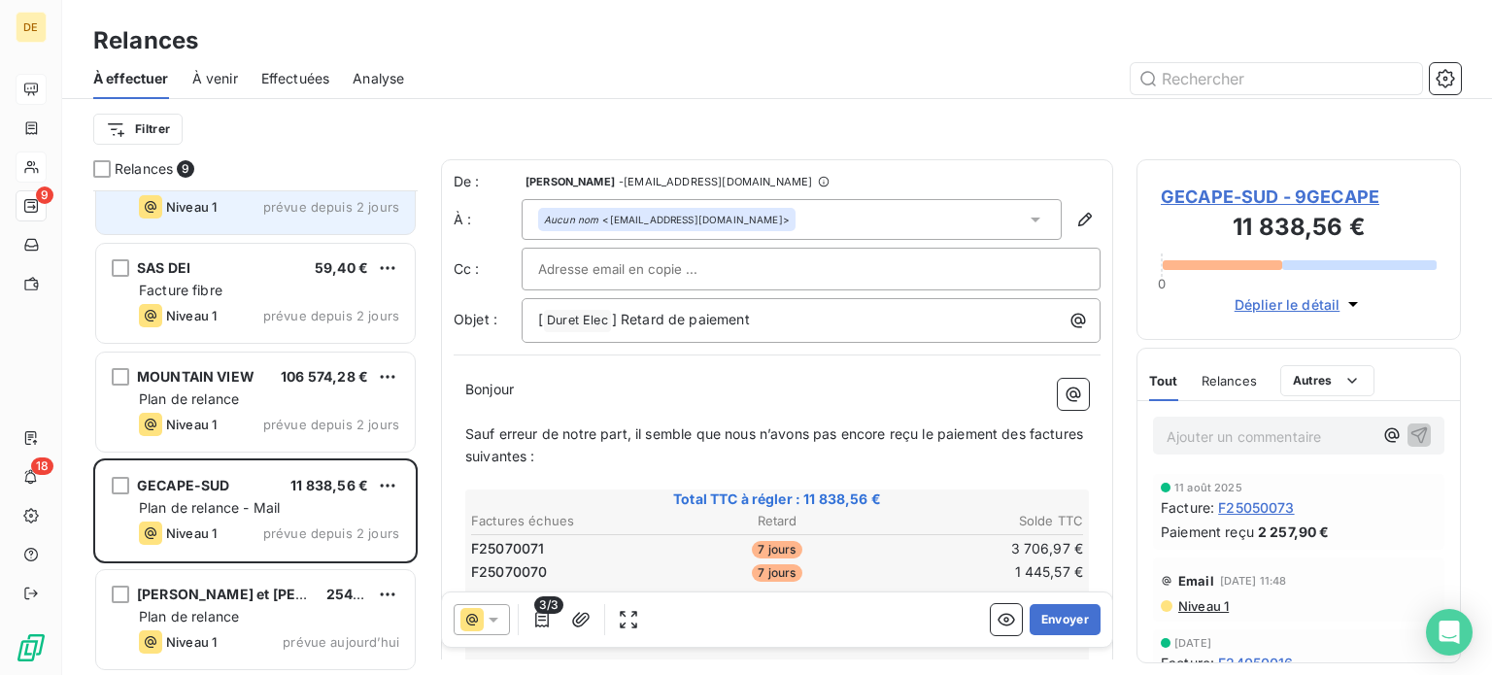
click at [1308, 195] on span "GECAPE-SUD - 9GECAPE" at bounding box center [1299, 197] width 276 height 26
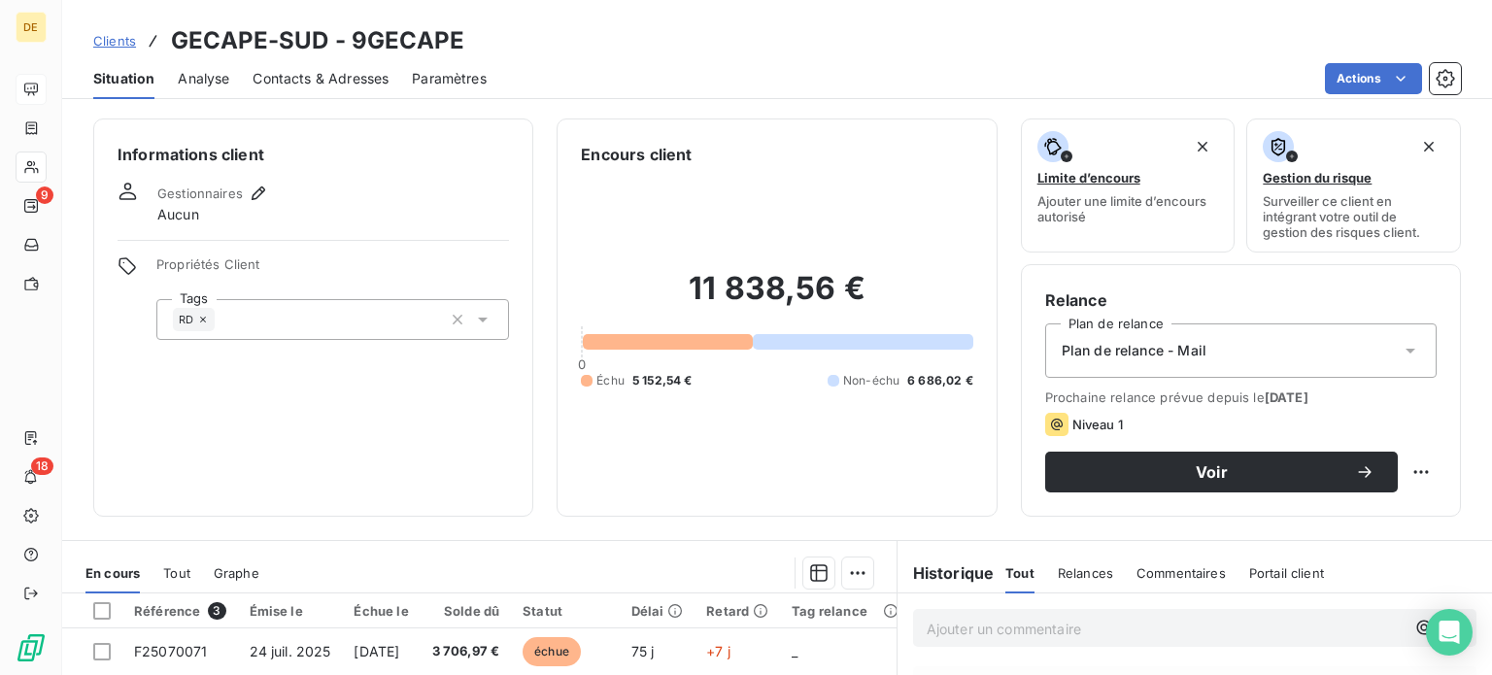
click at [315, 72] on span "Contacts & Adresses" at bounding box center [321, 78] width 136 height 19
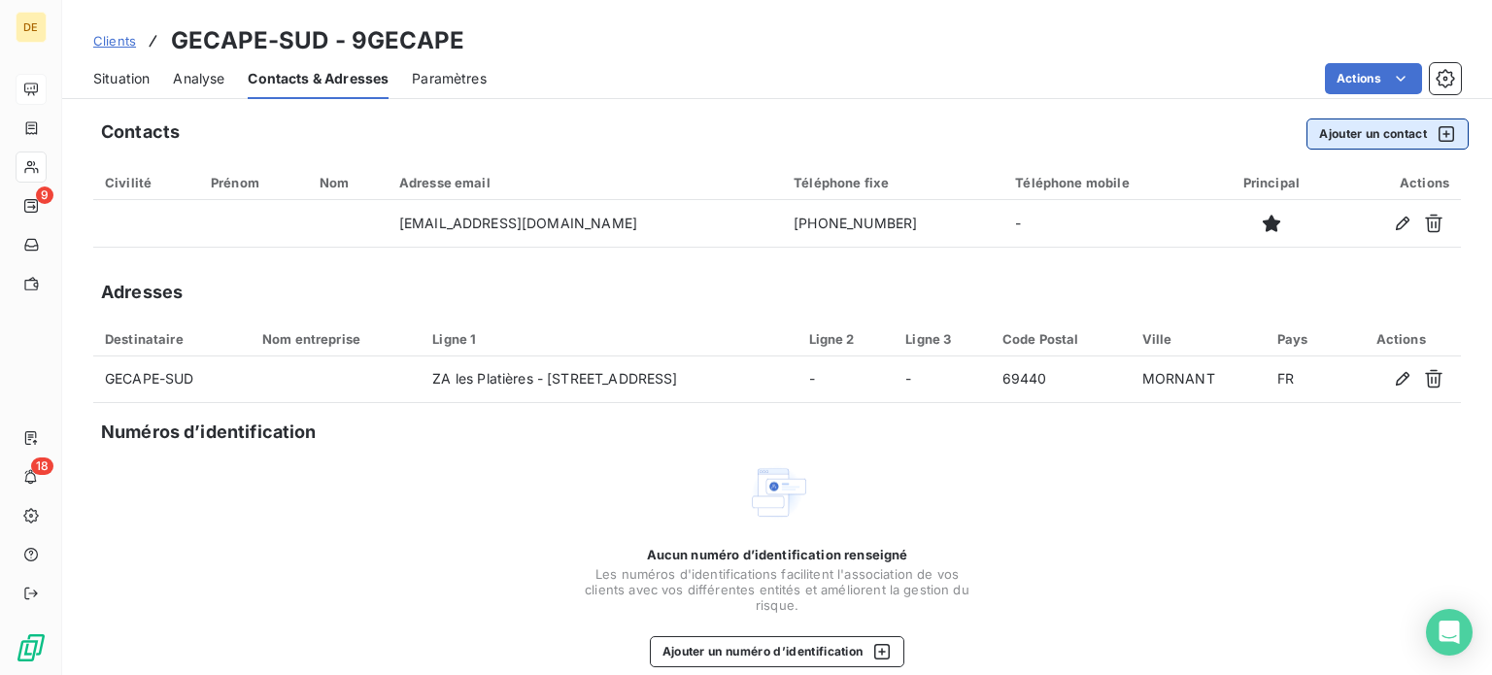
click at [1437, 130] on icon "button" at bounding box center [1446, 133] width 19 height 19
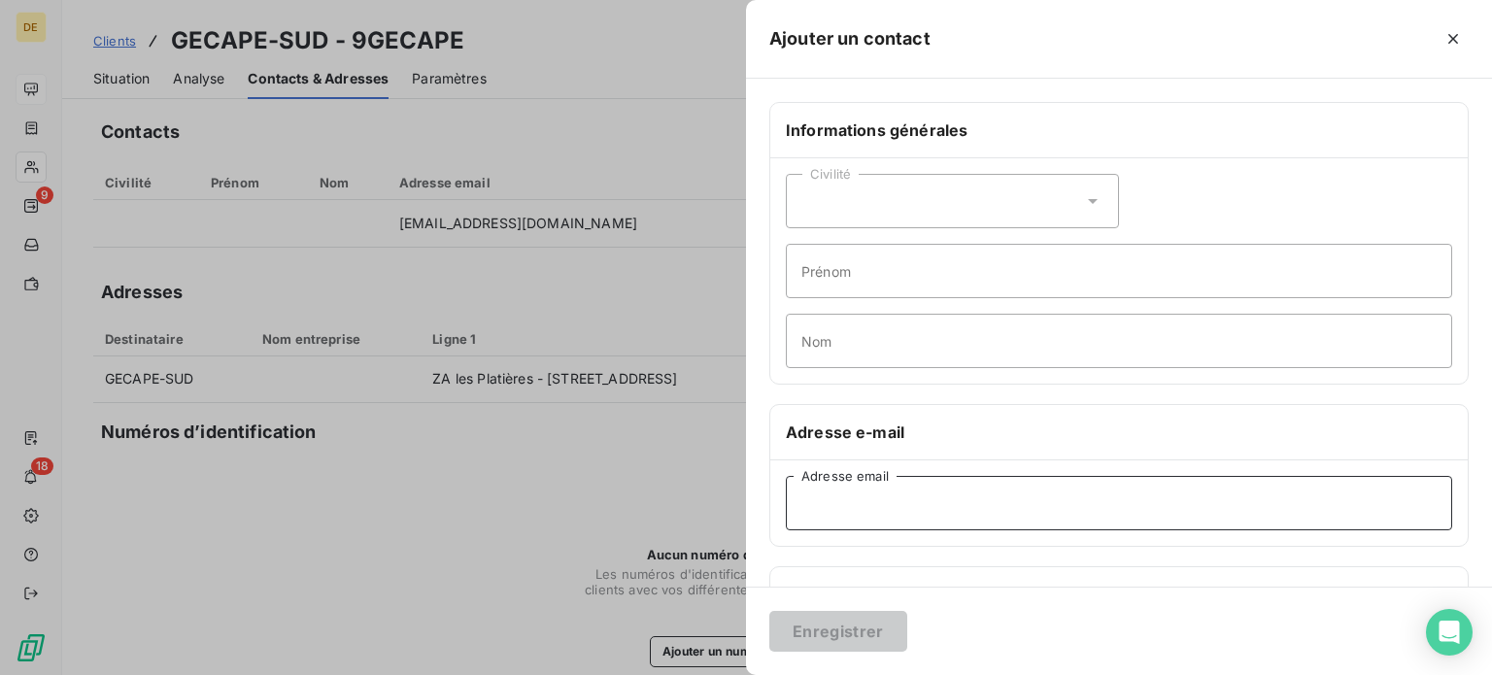
click at [867, 501] on input "Adresse email" at bounding box center [1119, 503] width 667 height 54
paste input "[EMAIL_ADDRESS][DOMAIN_NAME]"
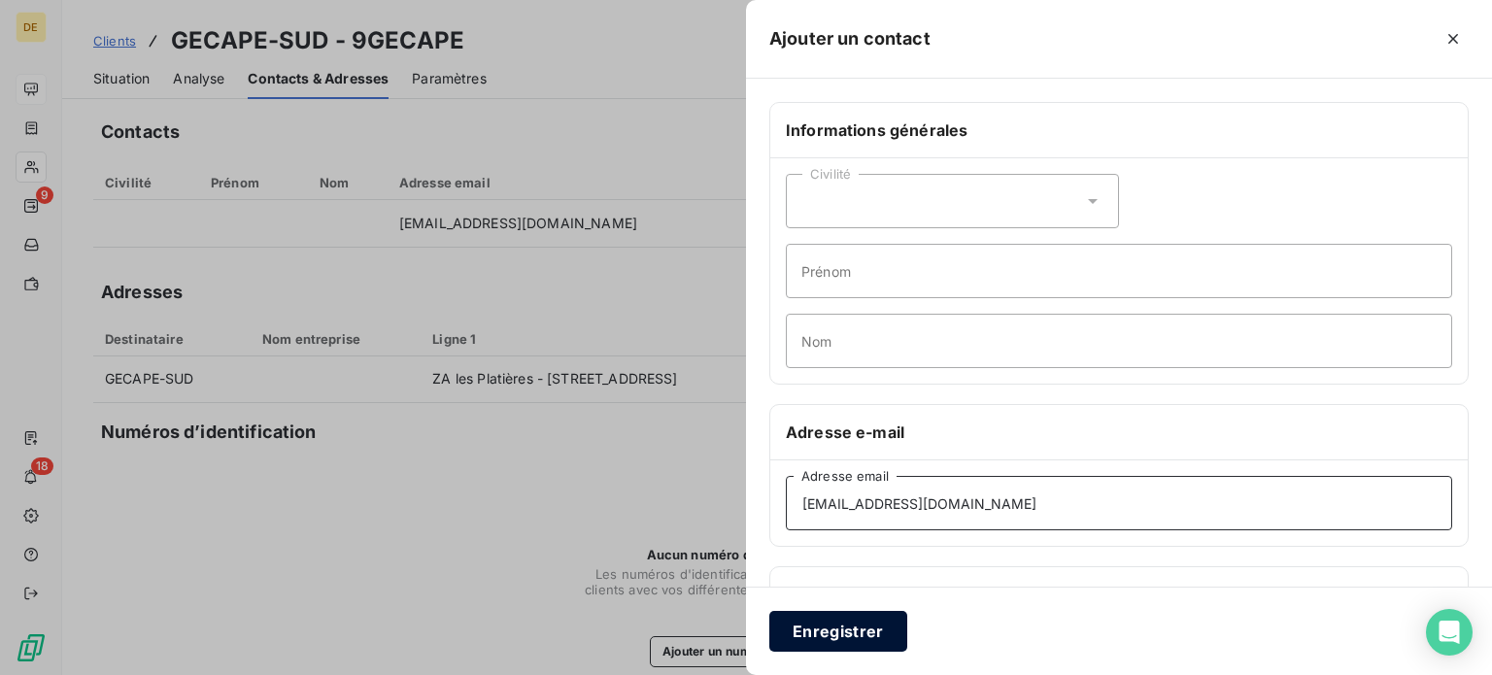
type input "[EMAIL_ADDRESS][DOMAIN_NAME]"
click at [833, 635] on button "Enregistrer" at bounding box center [839, 631] width 138 height 41
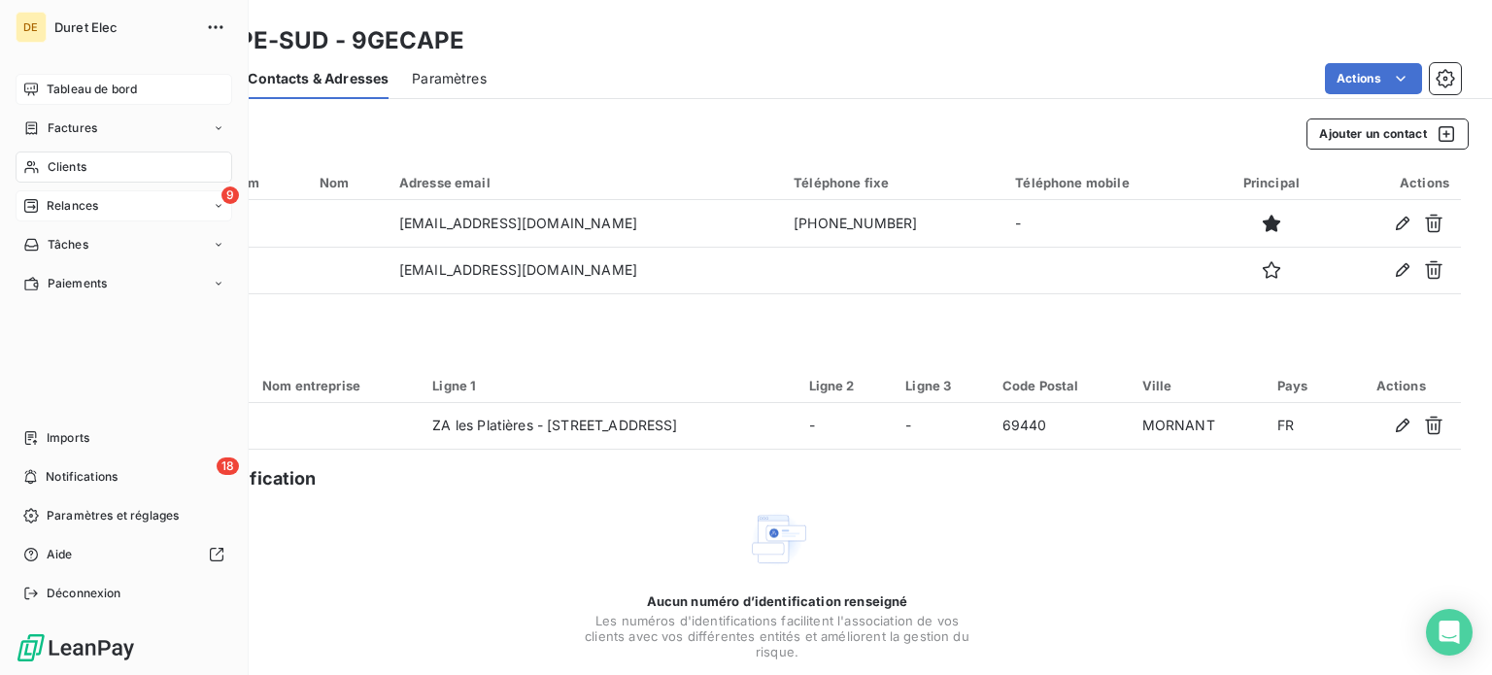
click at [81, 207] on span "Relances" at bounding box center [72, 205] width 51 height 17
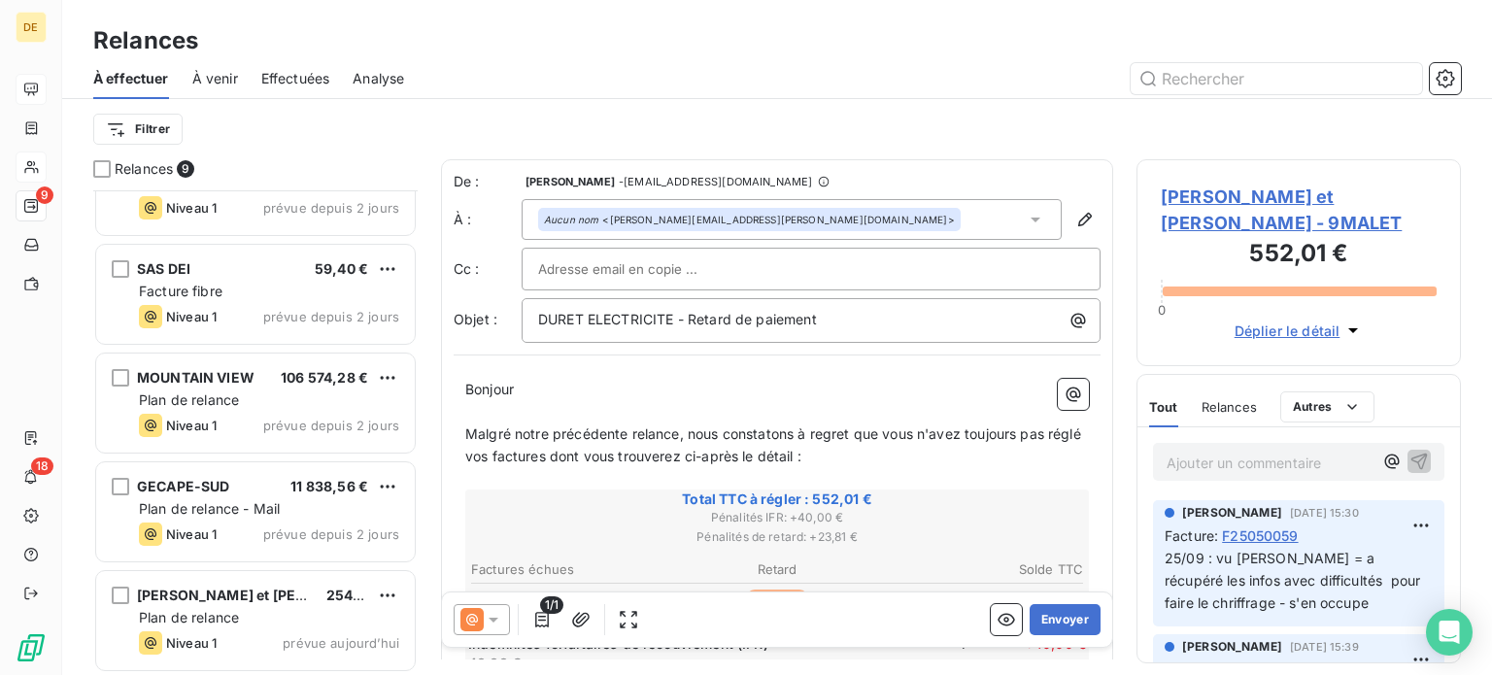
scroll to position [495, 0]
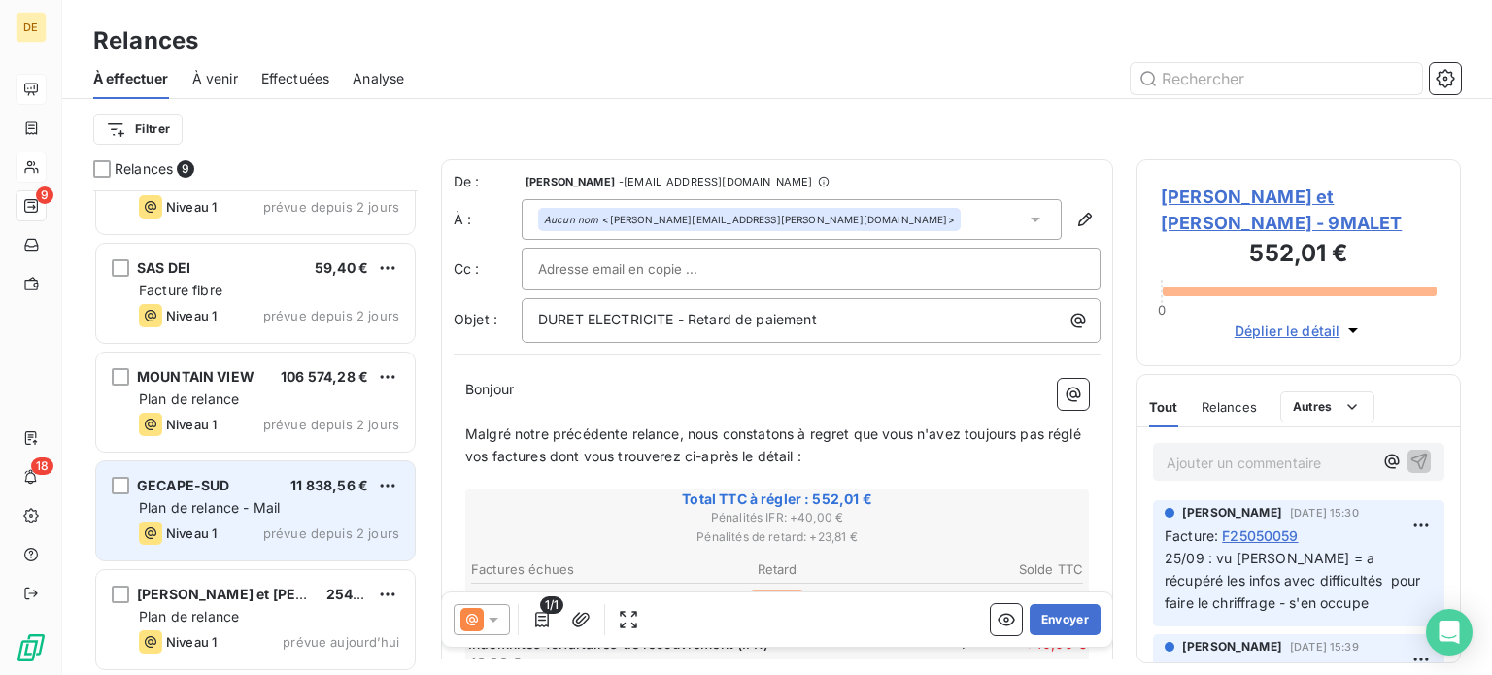
click at [214, 526] on span "Niveau 1" at bounding box center [191, 534] width 51 height 16
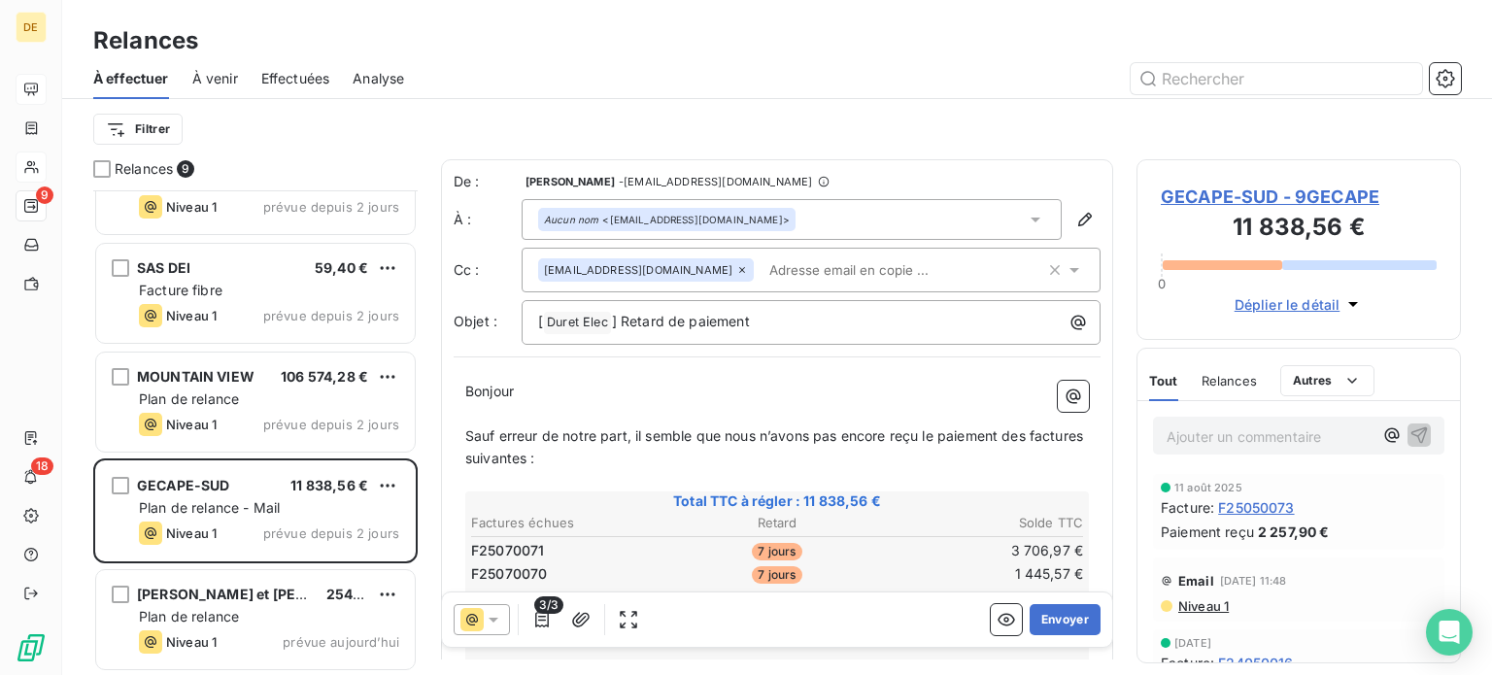
click at [1026, 220] on icon at bounding box center [1035, 219] width 19 height 19
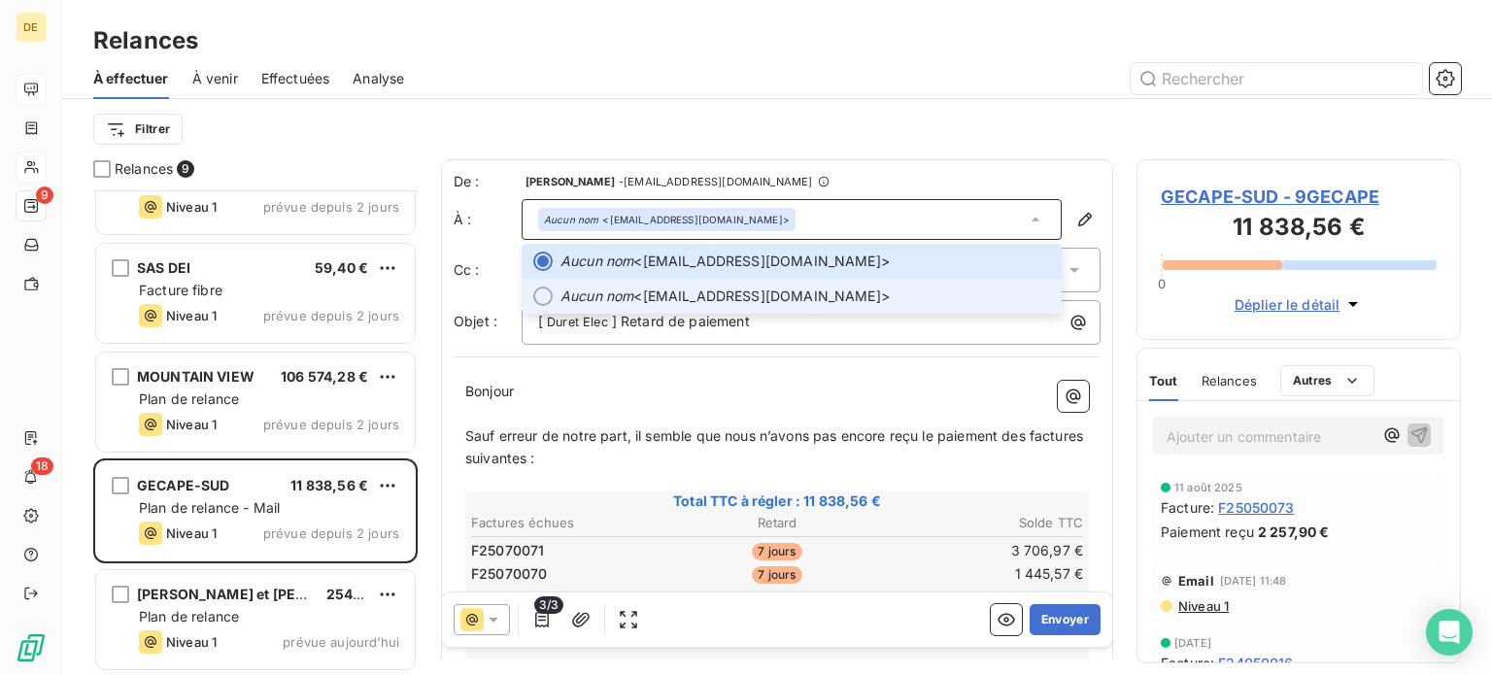
click at [695, 294] on span "Aucun nom <[EMAIL_ADDRESS][DOMAIN_NAME]>" at bounding box center [806, 296] width 490 height 19
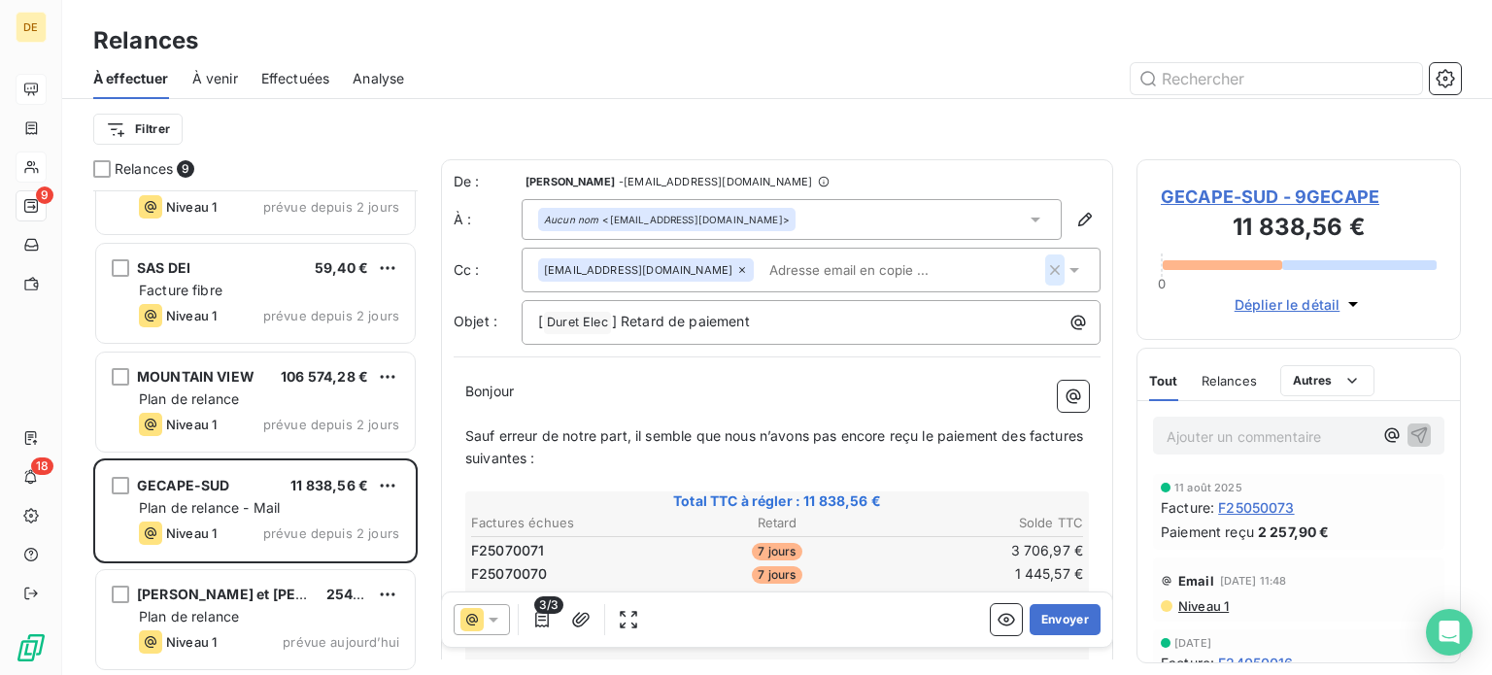
click at [1050, 267] on icon "button" at bounding box center [1055, 270] width 10 height 10
click at [480, 367] on div "Bonjour ﻿ ﻿ ﻿ ﻿ Sauf erreur de notre part, il semble que nous n’avons pas [MEDI…" at bounding box center [777, 645] width 647 height 556
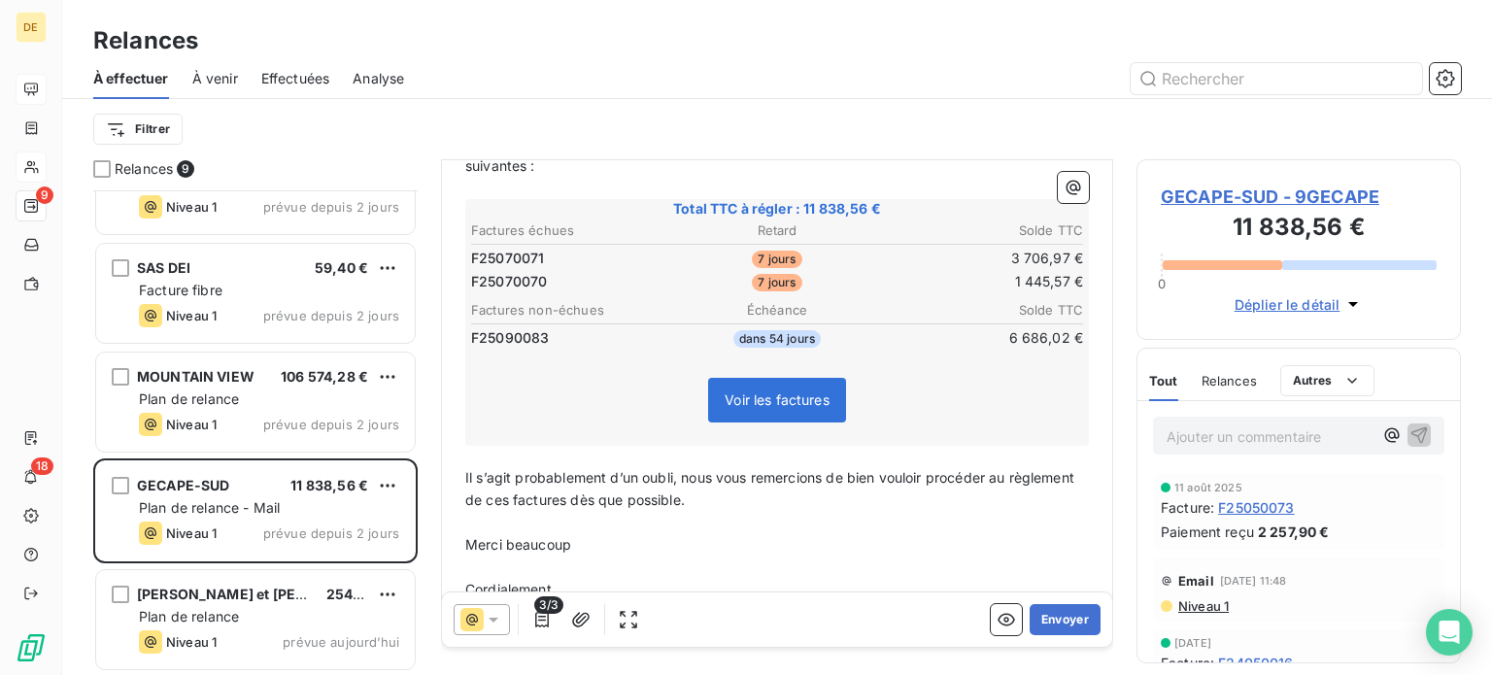
scroll to position [352, 0]
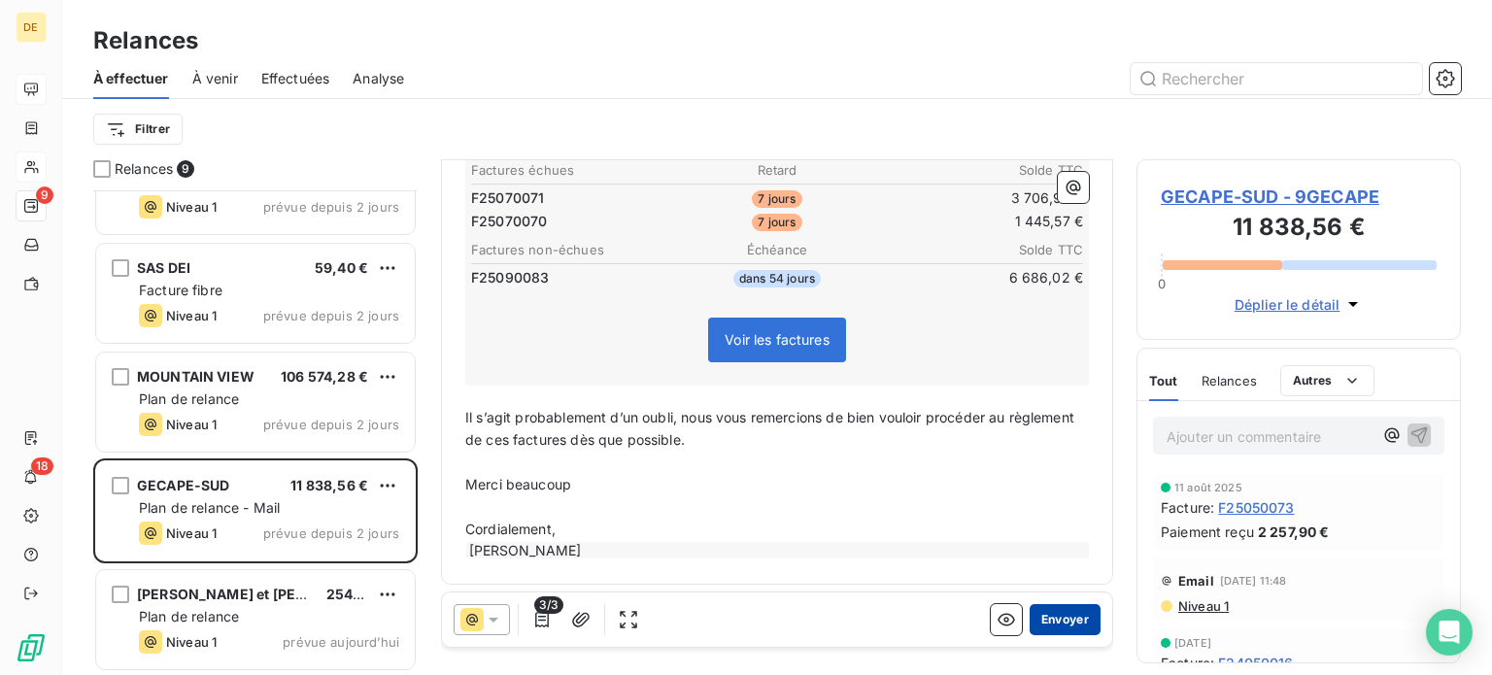
click at [1056, 617] on button "Envoyer" at bounding box center [1065, 619] width 71 height 31
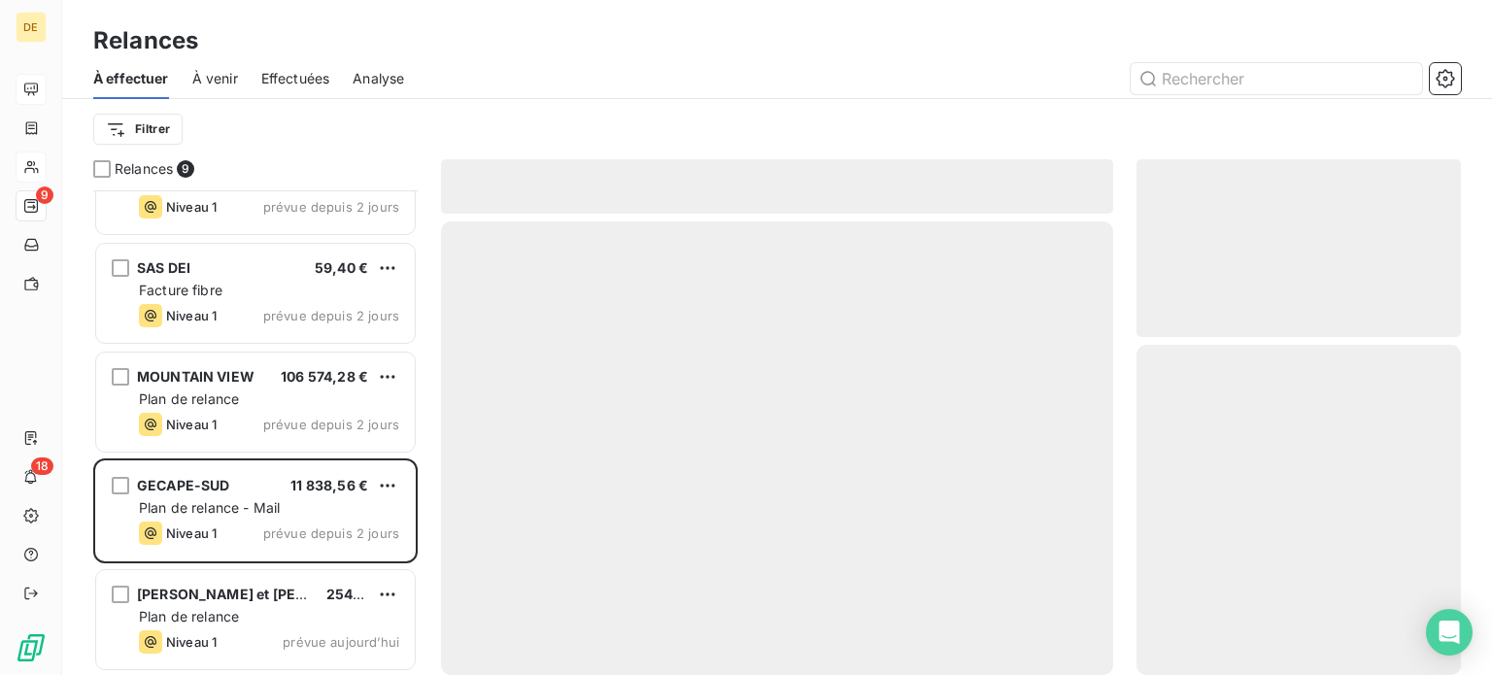
scroll to position [385, 0]
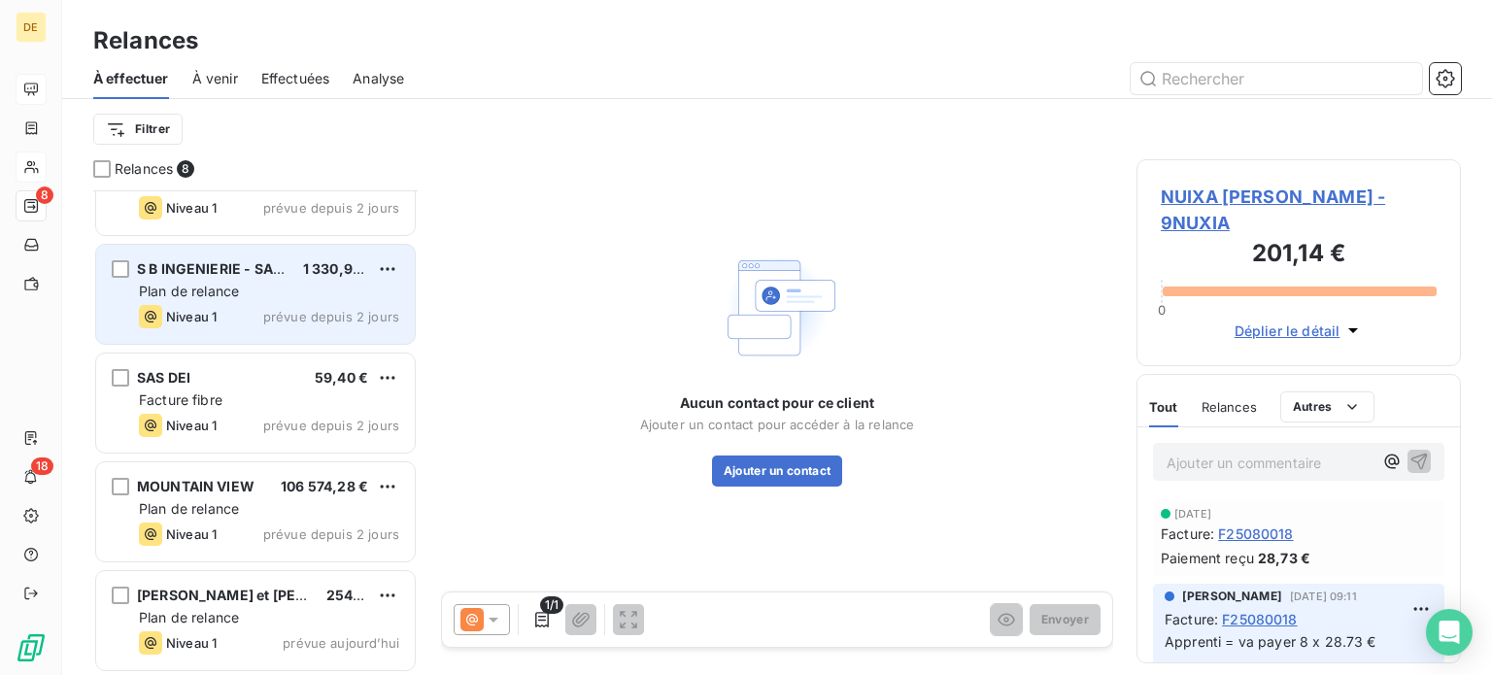
click at [227, 282] on div "Plan de relance" at bounding box center [269, 291] width 260 height 19
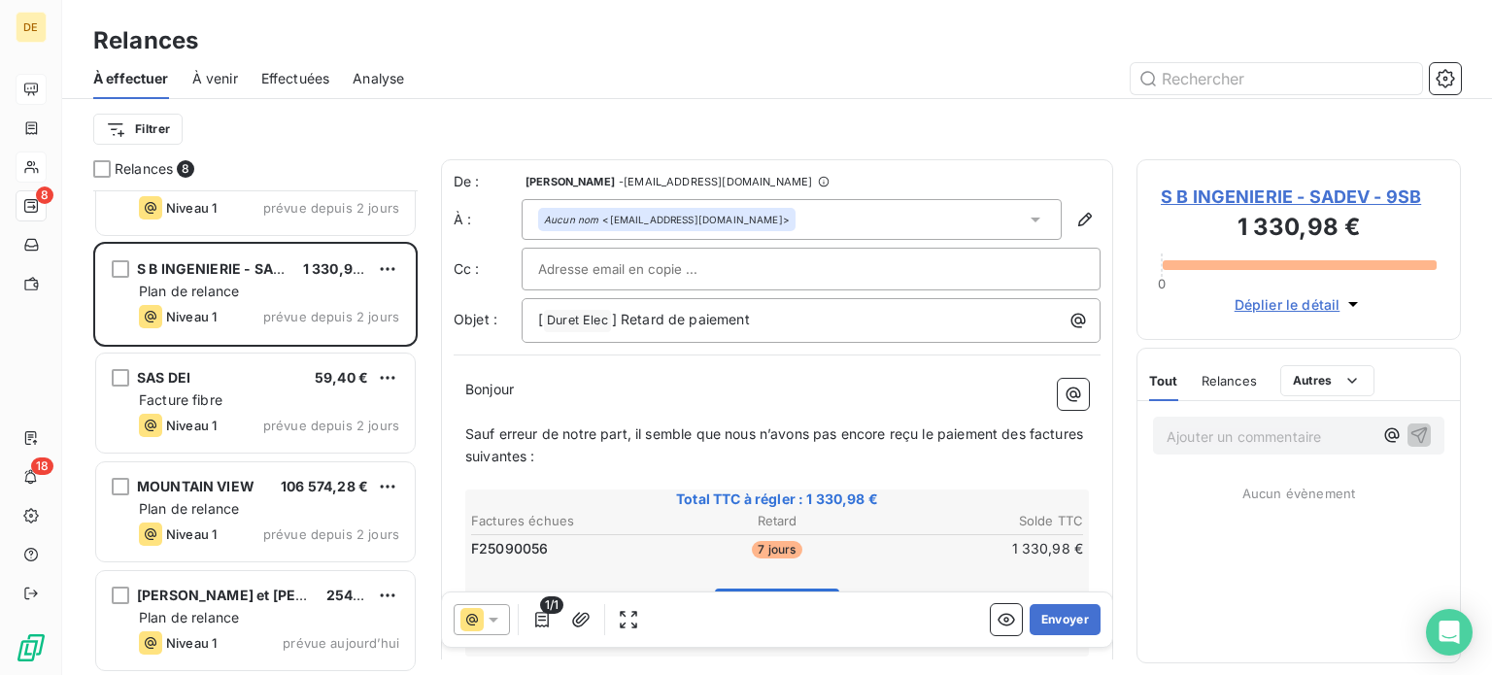
click at [1368, 191] on span "S B INGENIERIE - SADEV - 9SB" at bounding box center [1299, 197] width 276 height 26
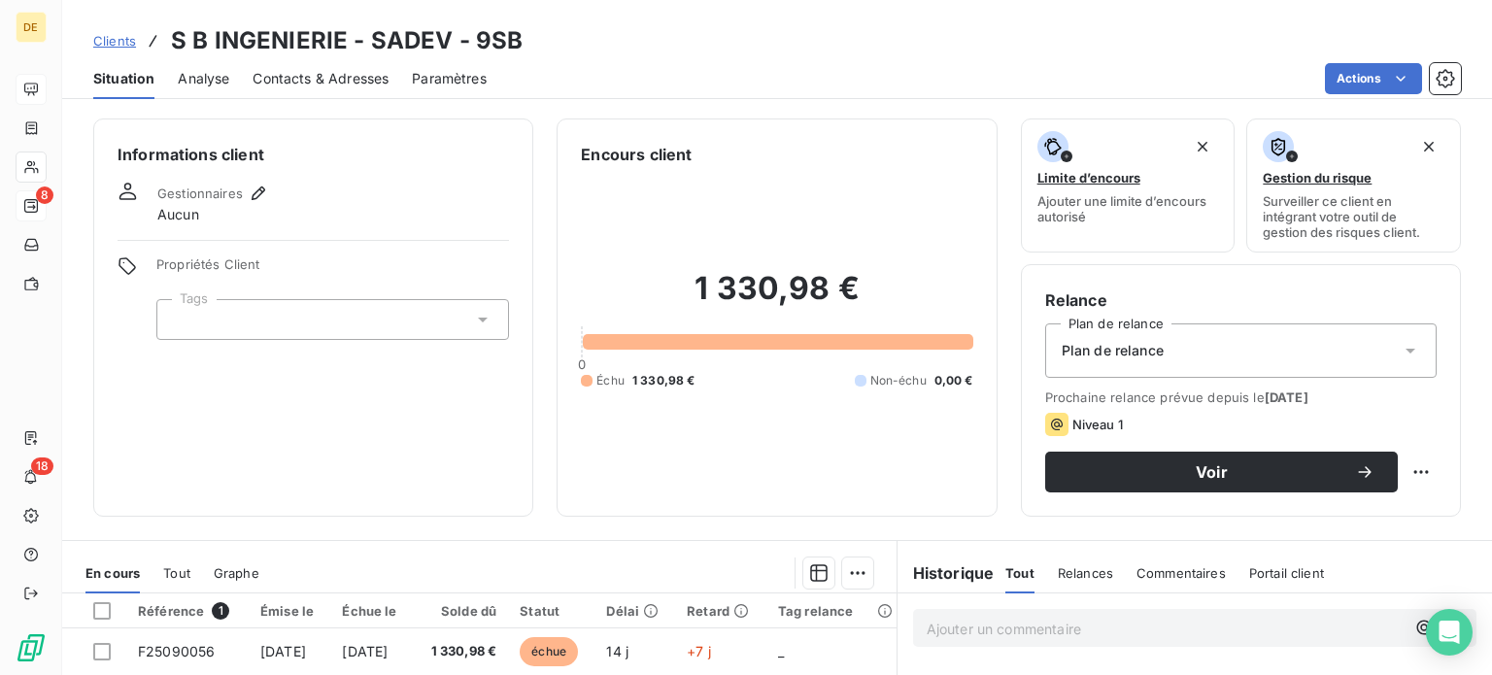
scroll to position [194, 0]
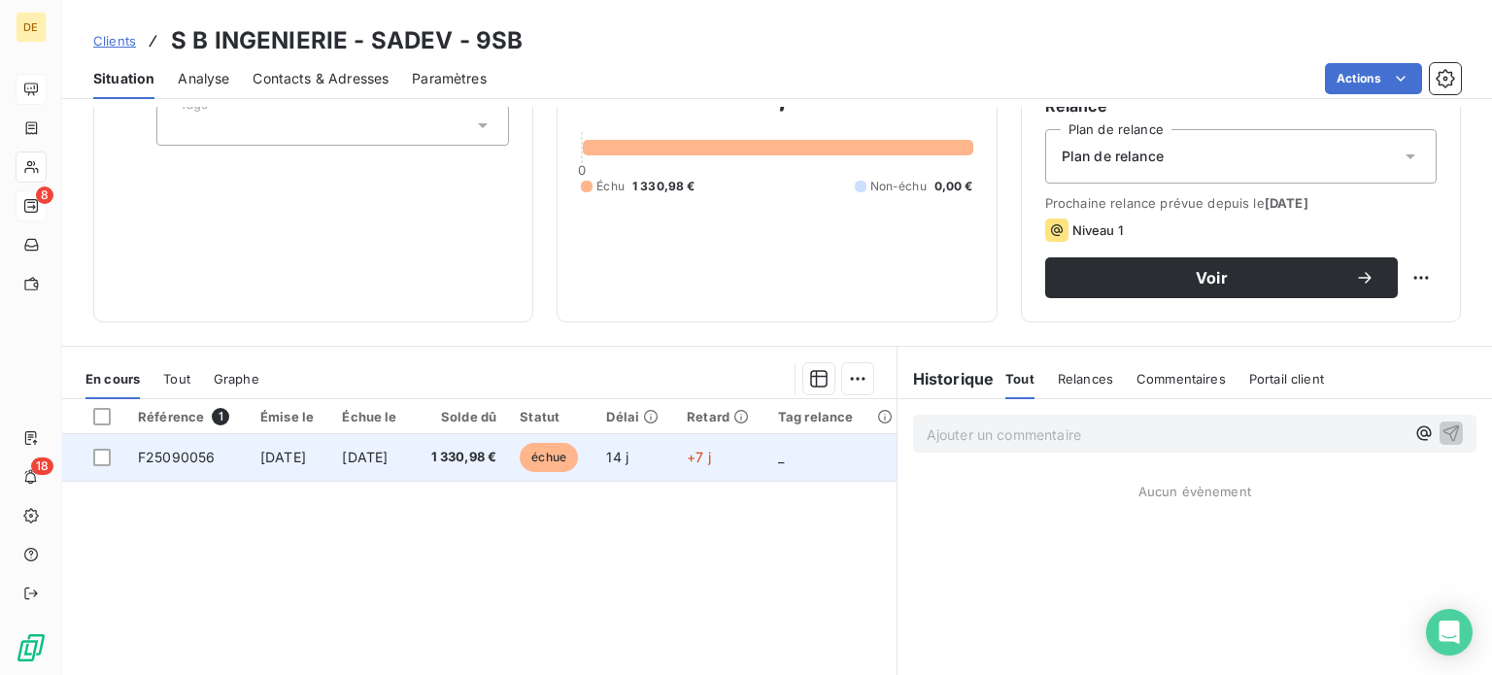
click at [214, 450] on td "F25090056" at bounding box center [187, 457] width 122 height 47
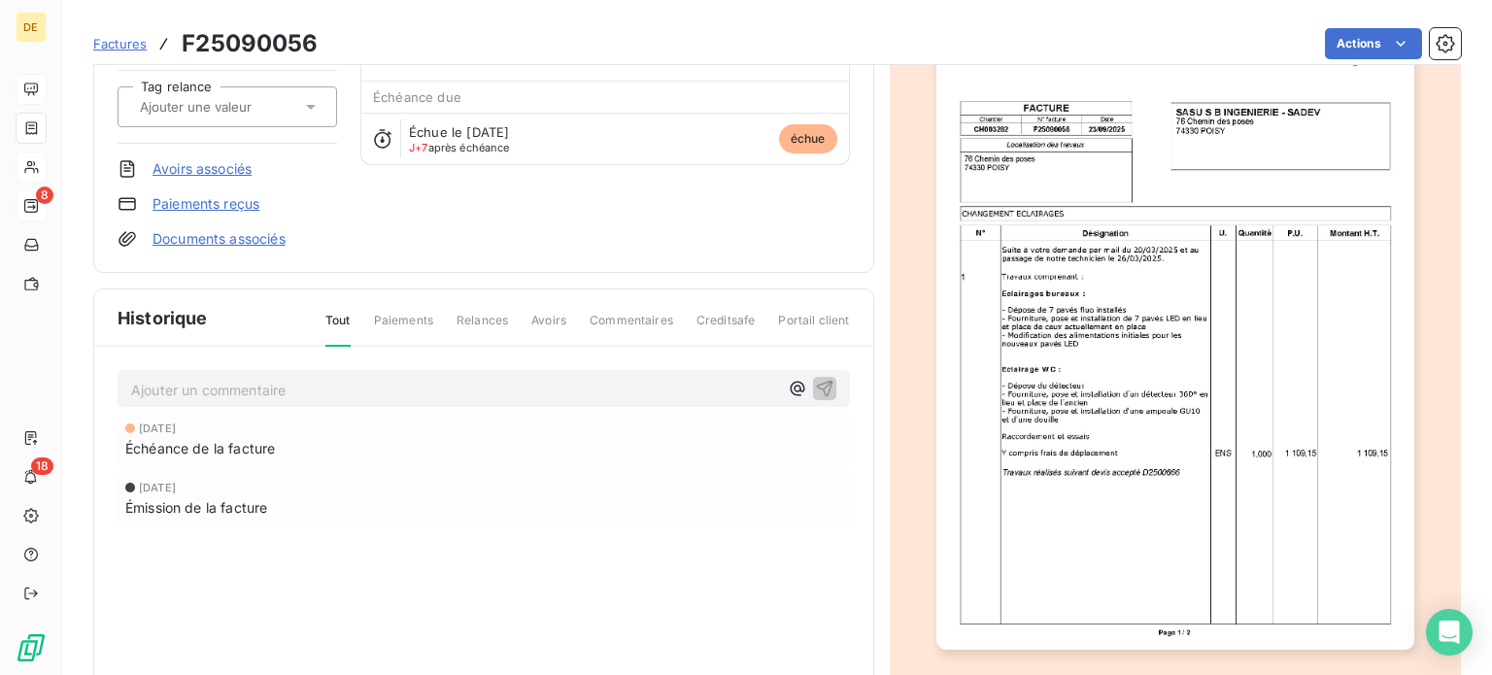
scroll to position [196, 0]
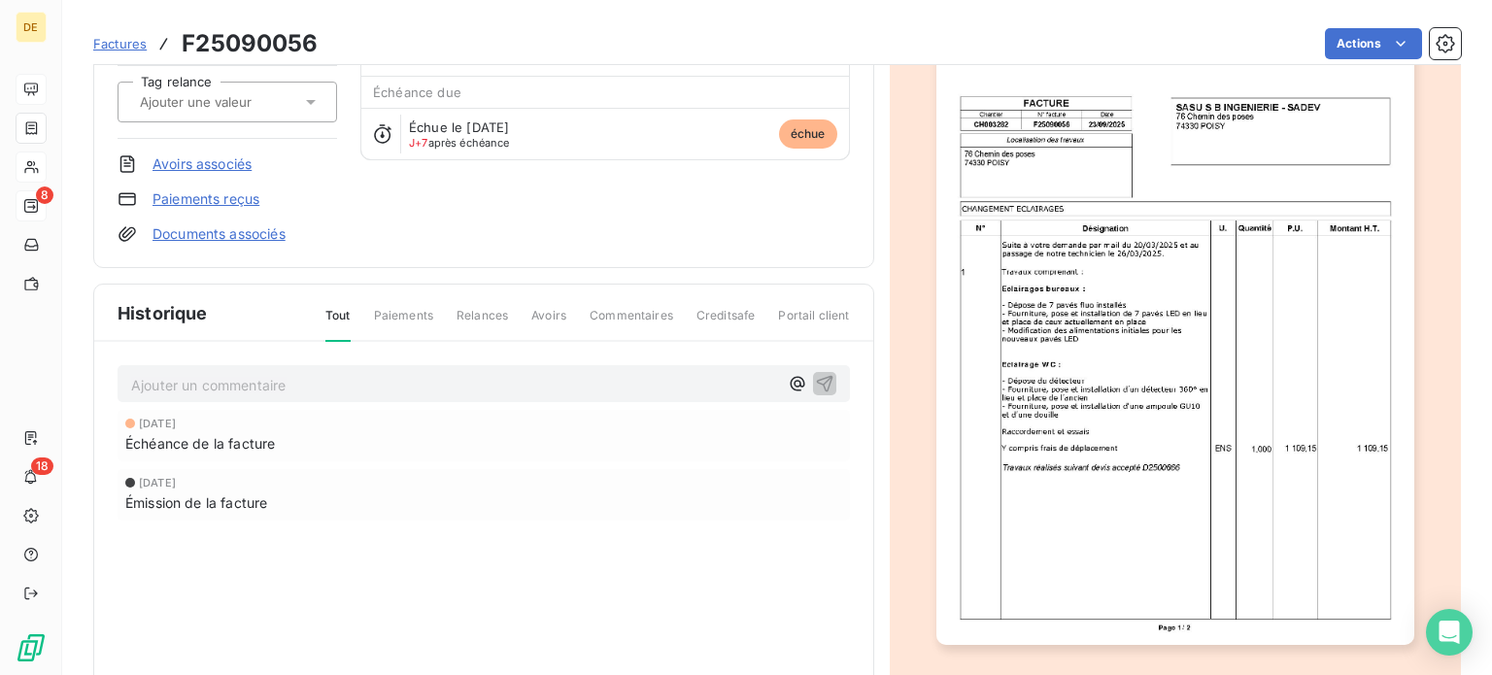
click at [225, 375] on p "Ajouter un commentaire ﻿" at bounding box center [454, 385] width 647 height 24
click at [822, 380] on icon "button" at bounding box center [824, 383] width 17 height 17
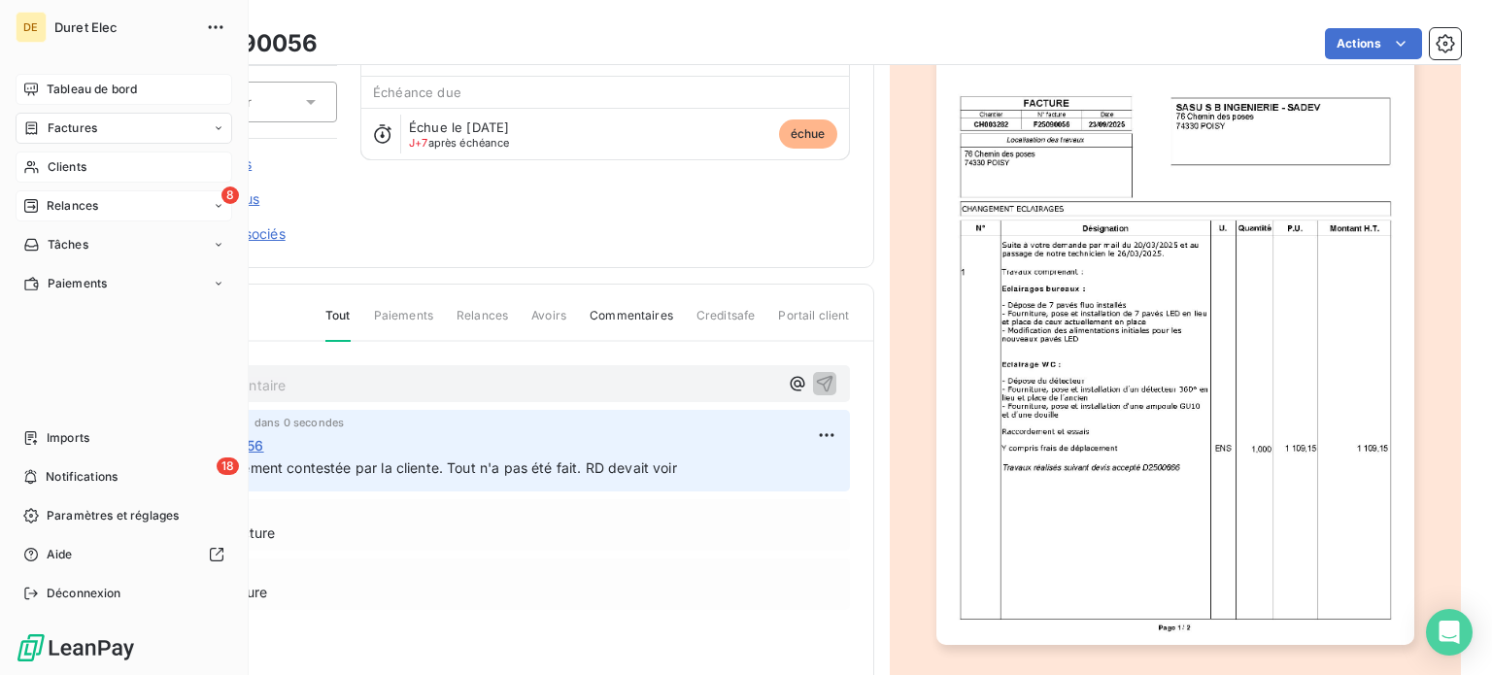
click at [86, 84] on span "Tableau de bord" at bounding box center [92, 89] width 90 height 17
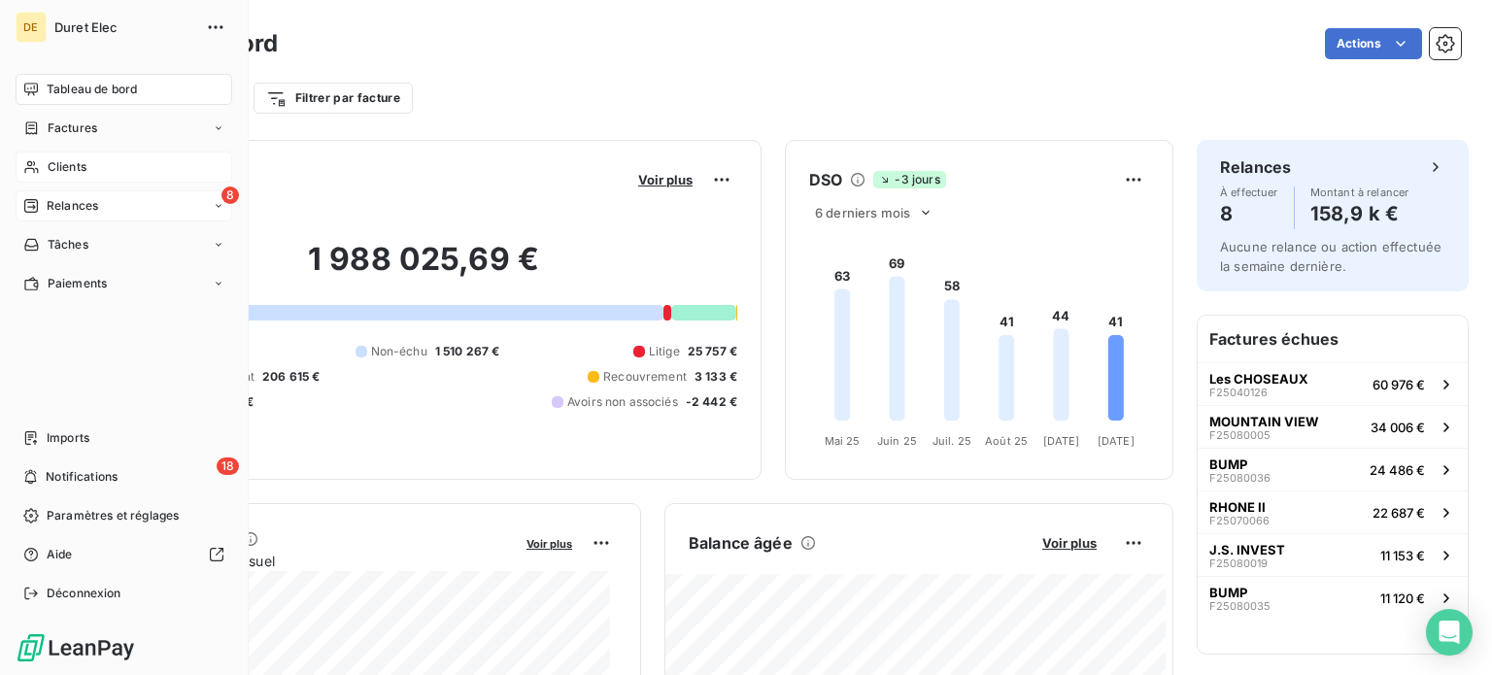
click at [56, 162] on span "Clients" at bounding box center [67, 166] width 39 height 17
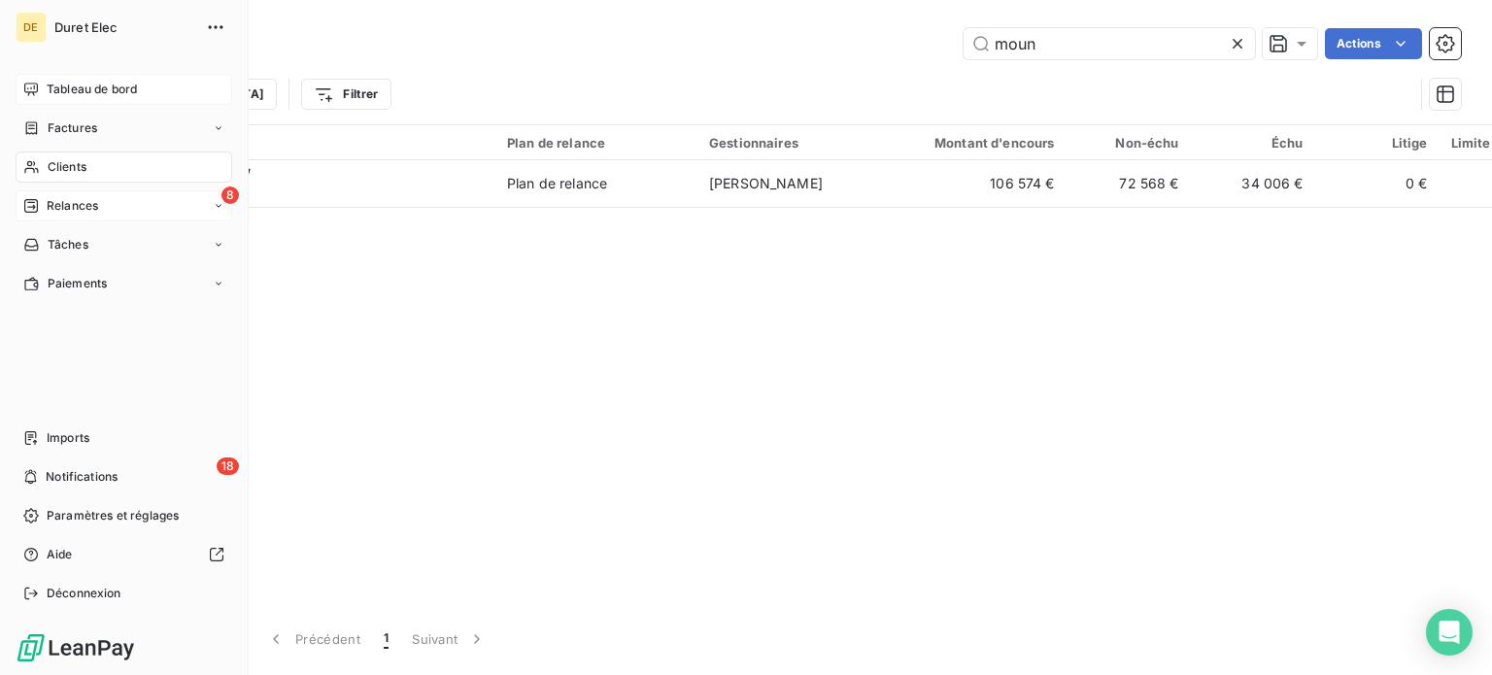
click at [71, 204] on span "Relances" at bounding box center [72, 205] width 51 height 17
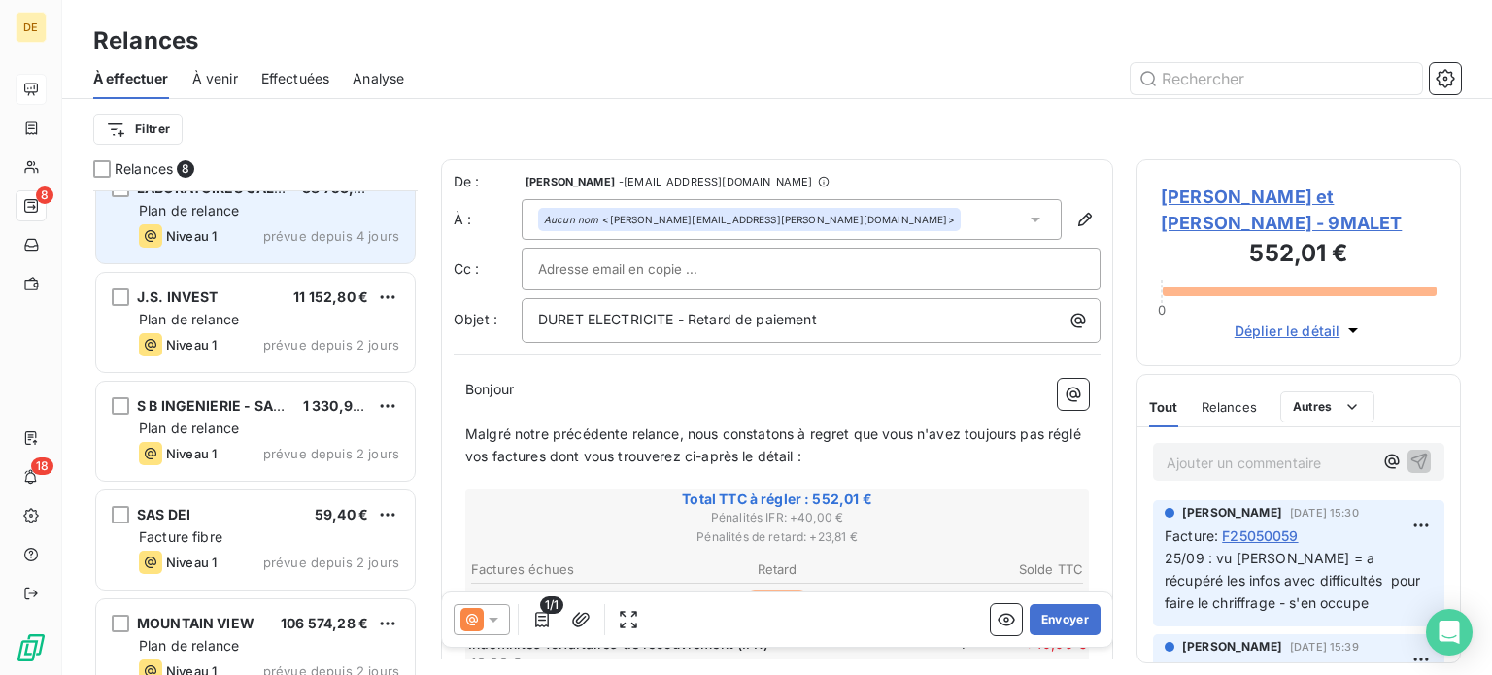
scroll to position [386, 0]
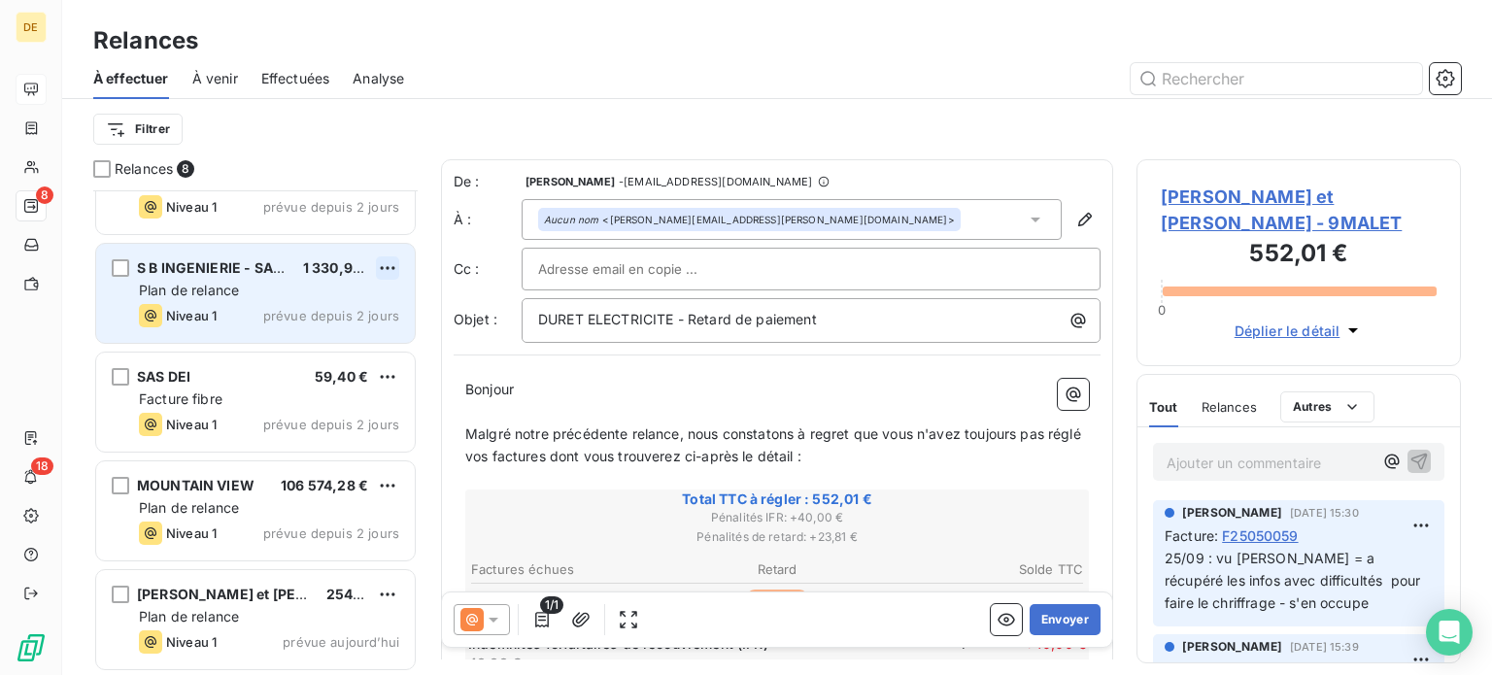
click at [394, 261] on html "DE 8 18 Relances À effectuer À venir Effectuées Analyse Filtrer Relances 8 LABO…" at bounding box center [746, 337] width 1492 height 675
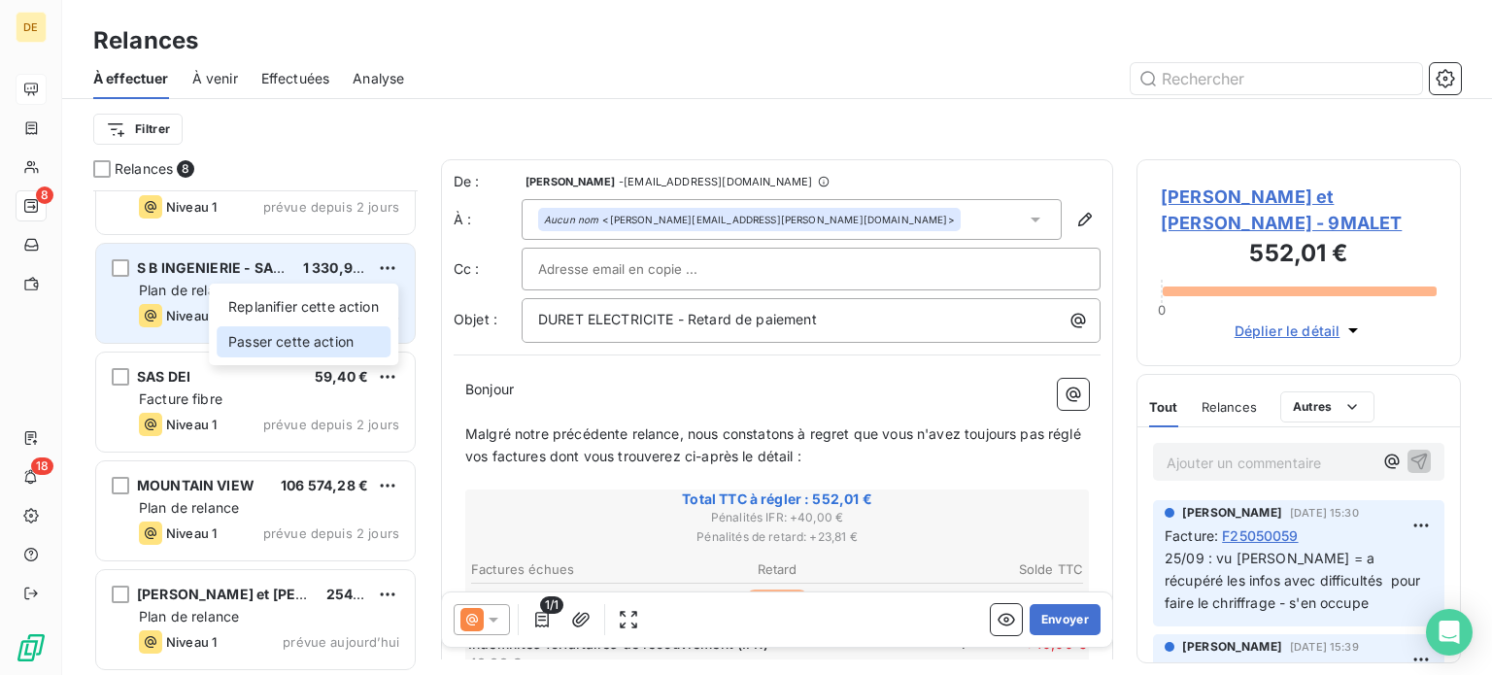
click at [334, 349] on div "Passer cette action" at bounding box center [304, 341] width 174 height 31
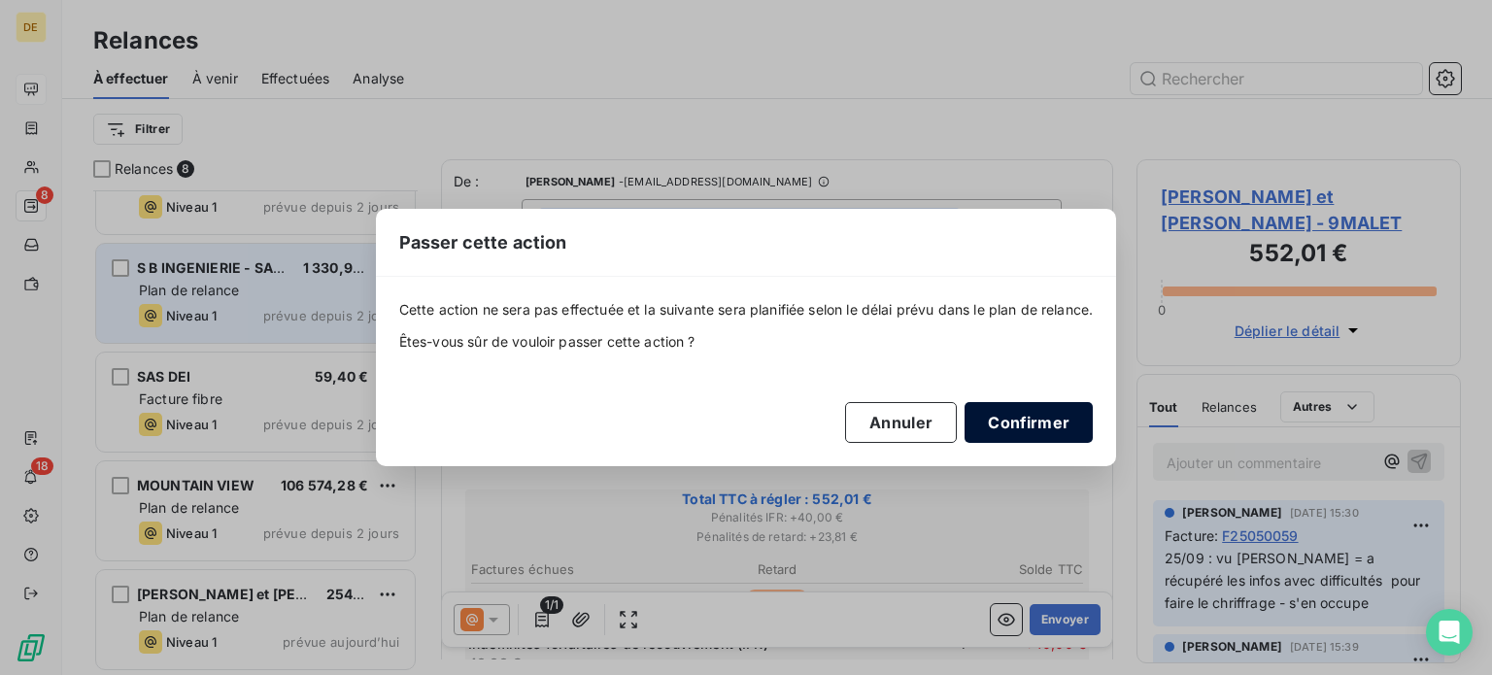
click at [1053, 419] on button "Confirmer" at bounding box center [1029, 422] width 128 height 41
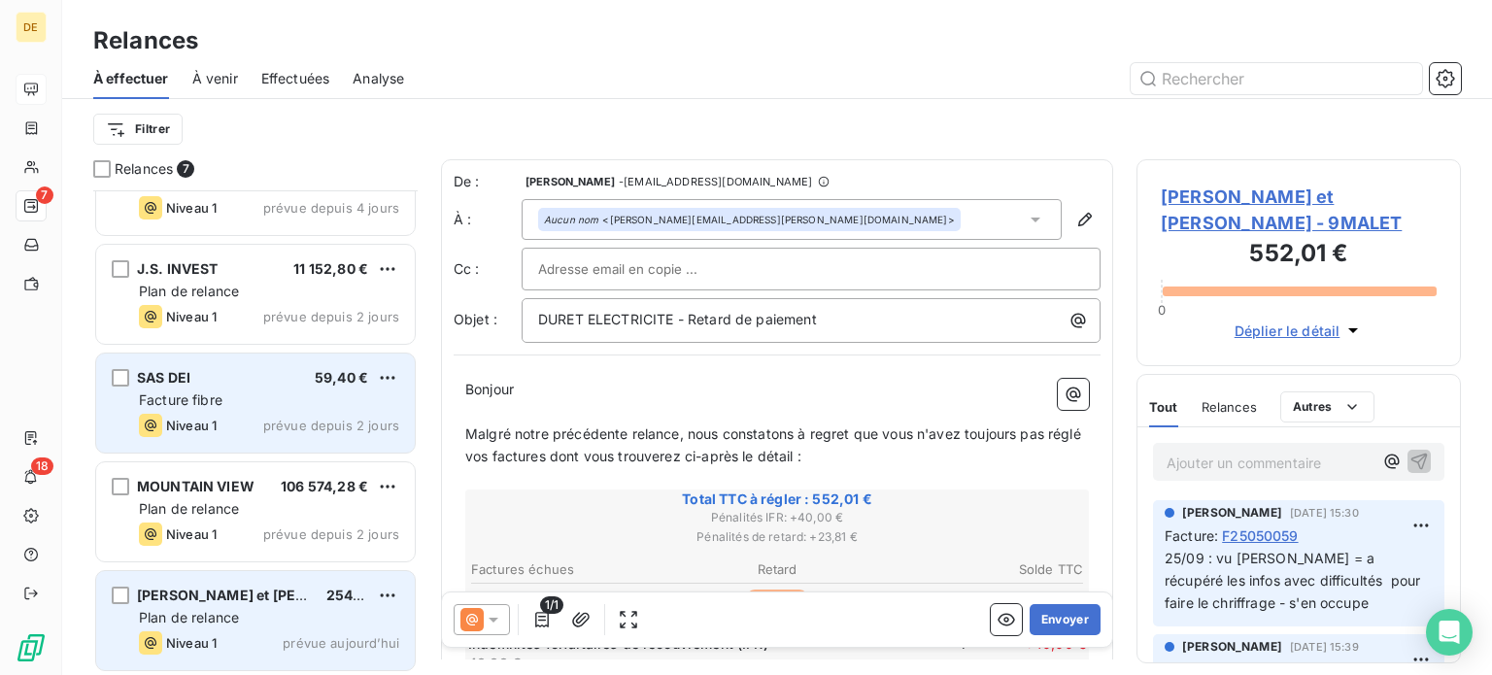
scroll to position [0, 0]
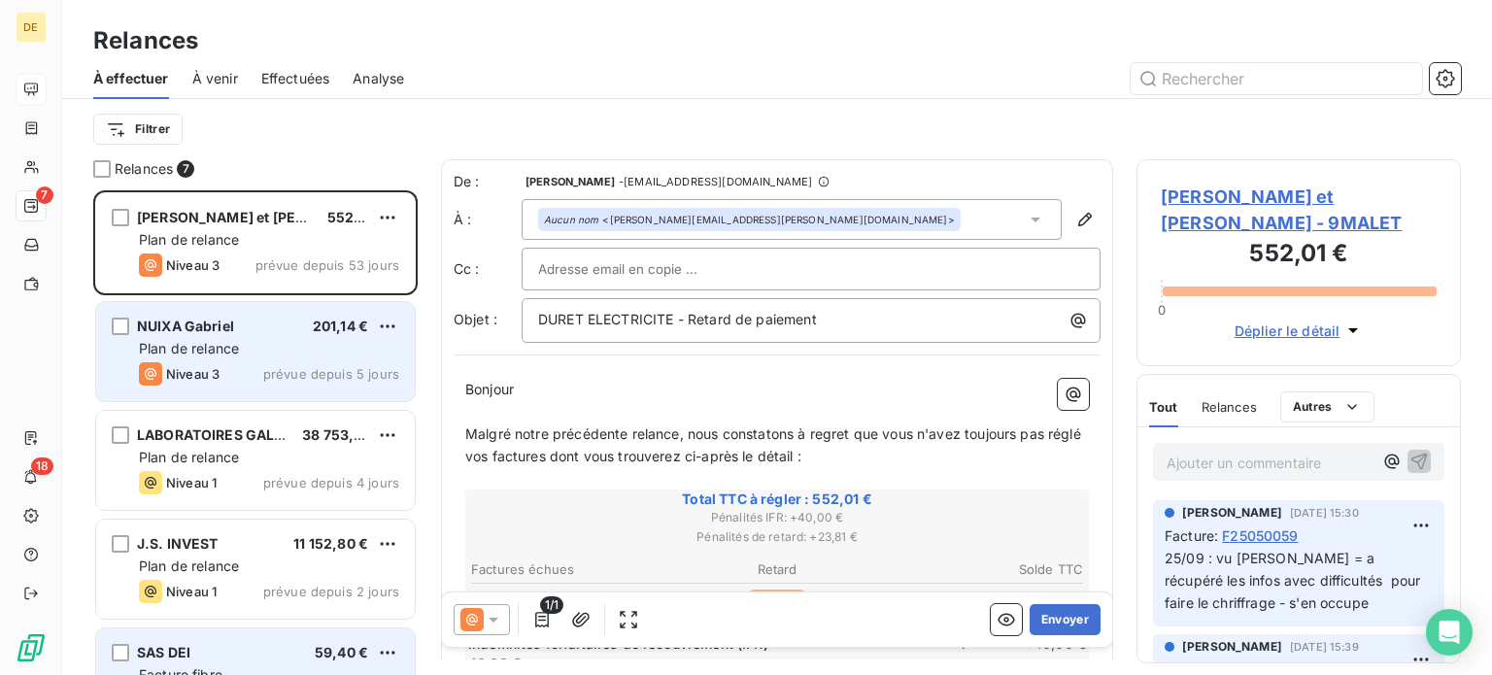
click at [239, 339] on div "Plan de relance" at bounding box center [269, 348] width 260 height 19
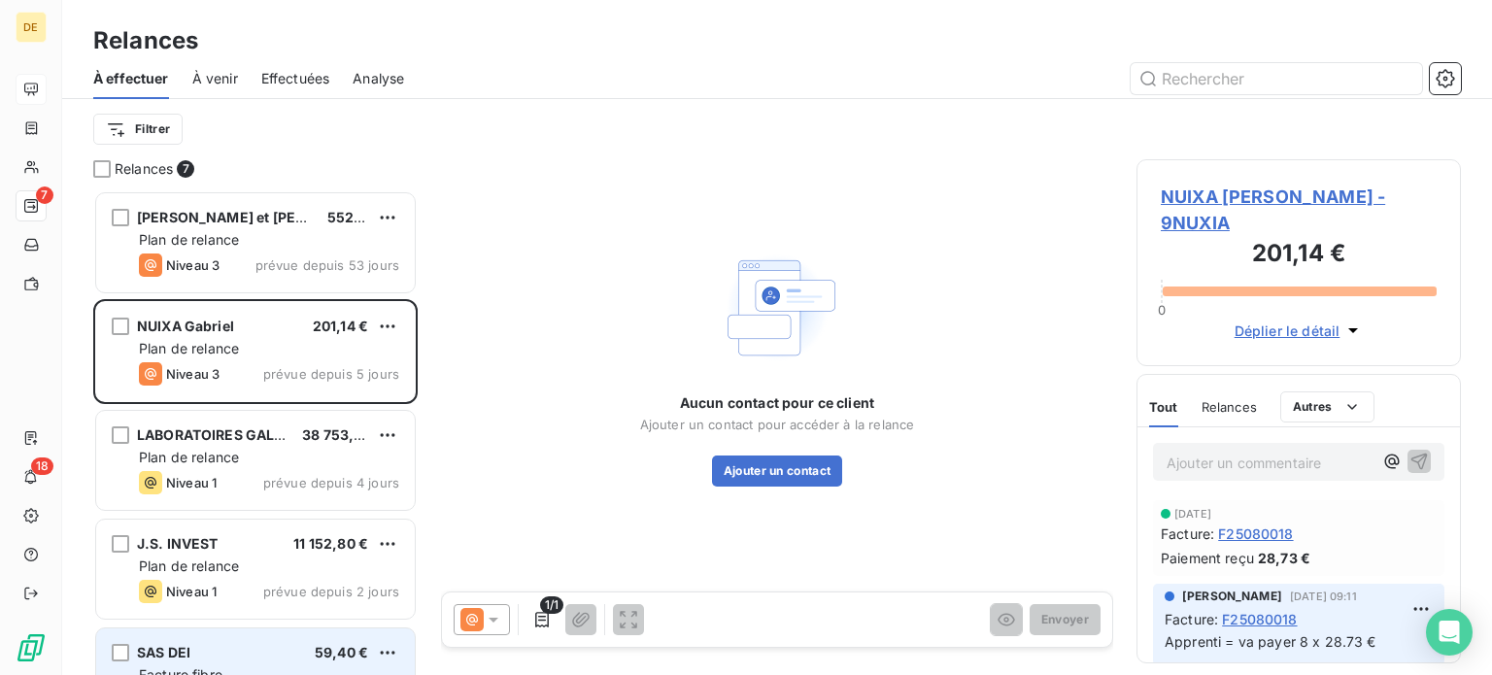
click at [1265, 191] on span "NUIXA [PERSON_NAME] - 9NUXIA" at bounding box center [1299, 210] width 276 height 52
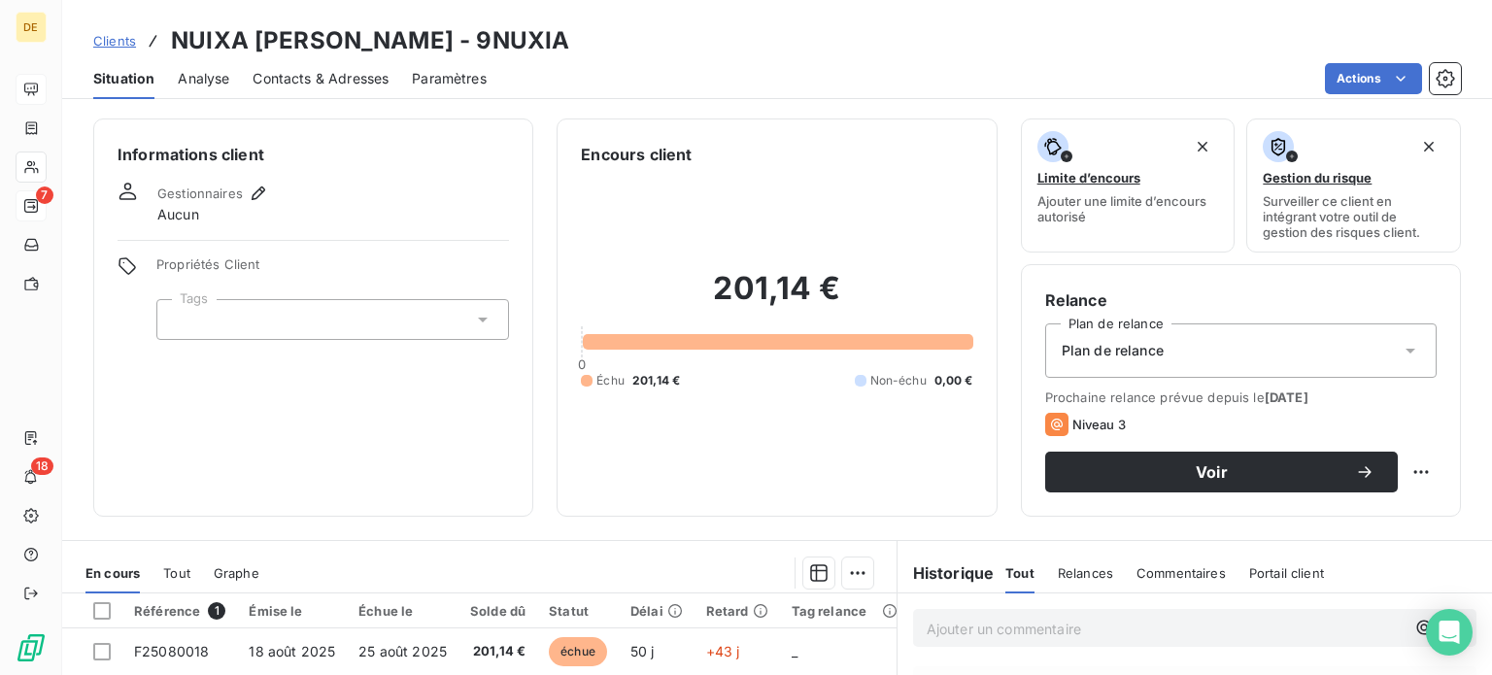
scroll to position [291, 0]
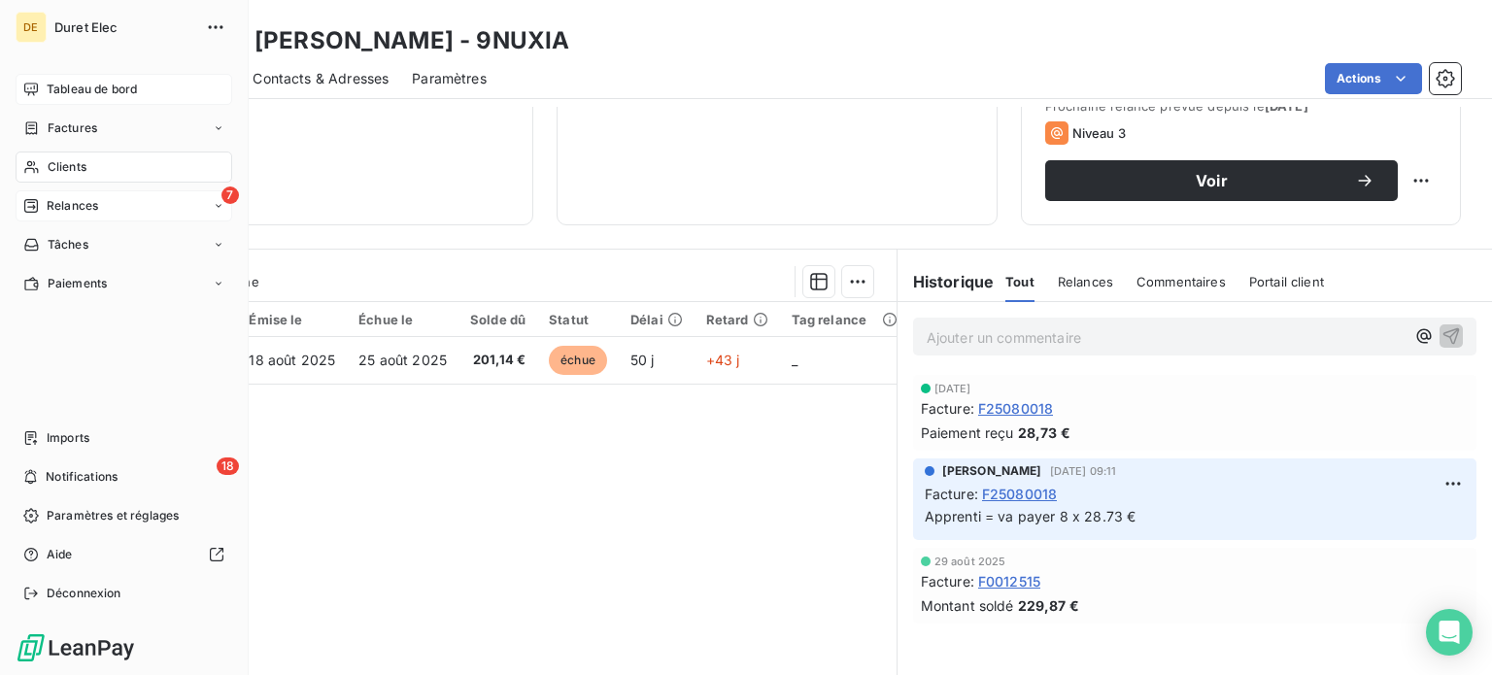
click at [85, 170] on span "Clients" at bounding box center [67, 166] width 39 height 17
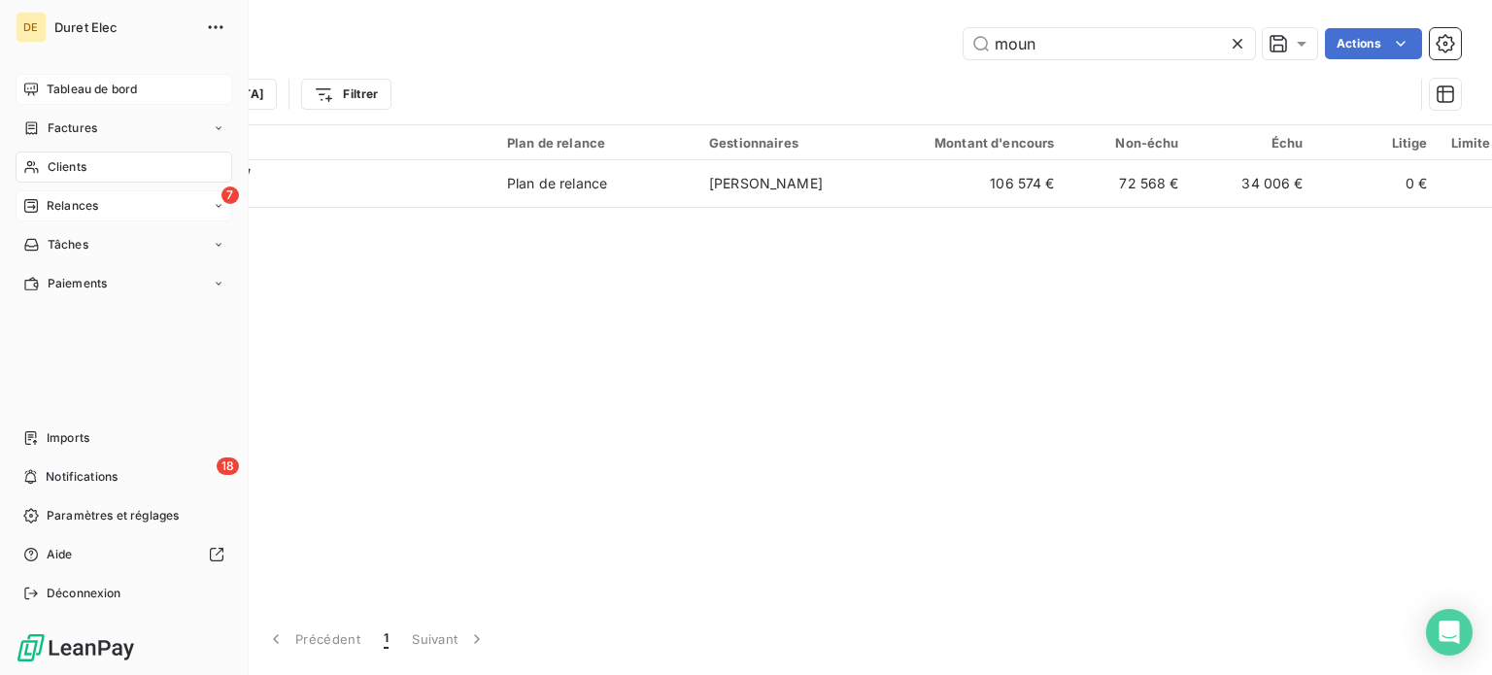
click at [83, 207] on span "Relances" at bounding box center [72, 205] width 51 height 17
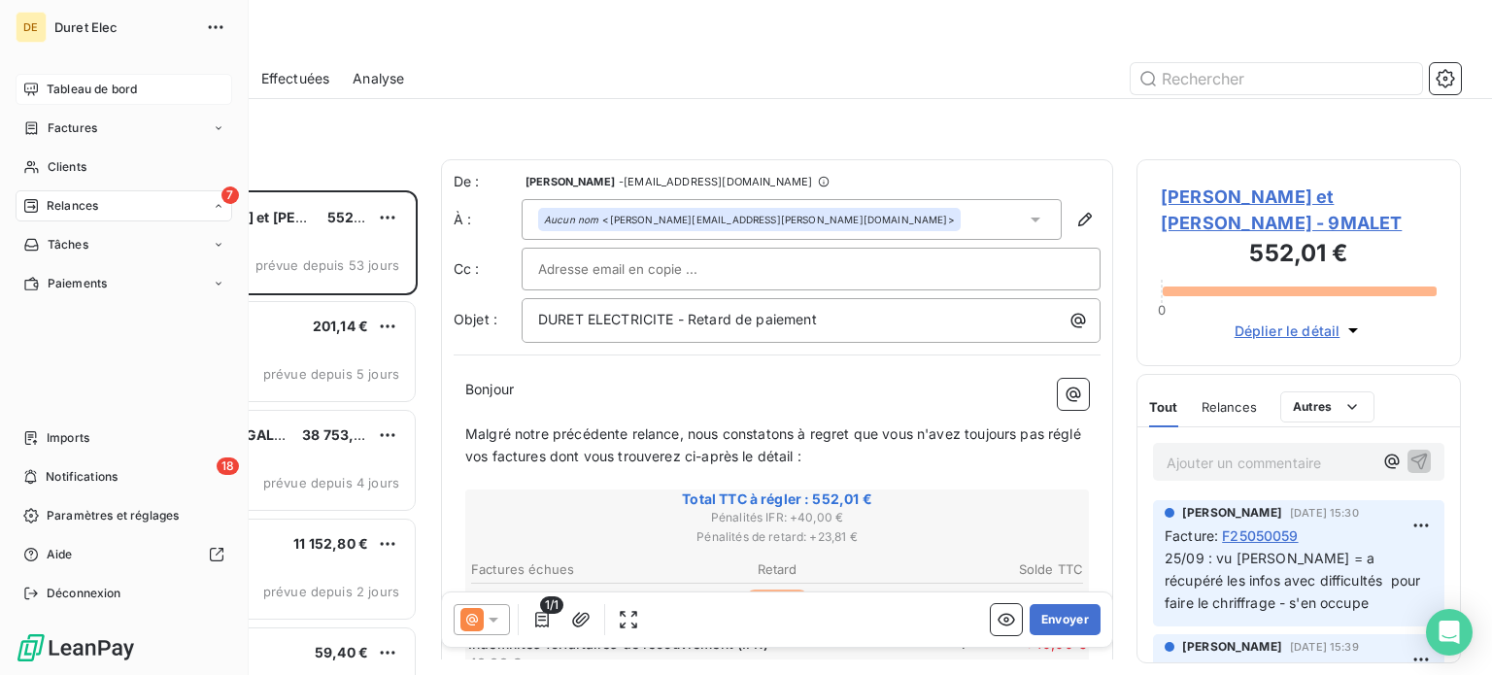
scroll to position [470, 309]
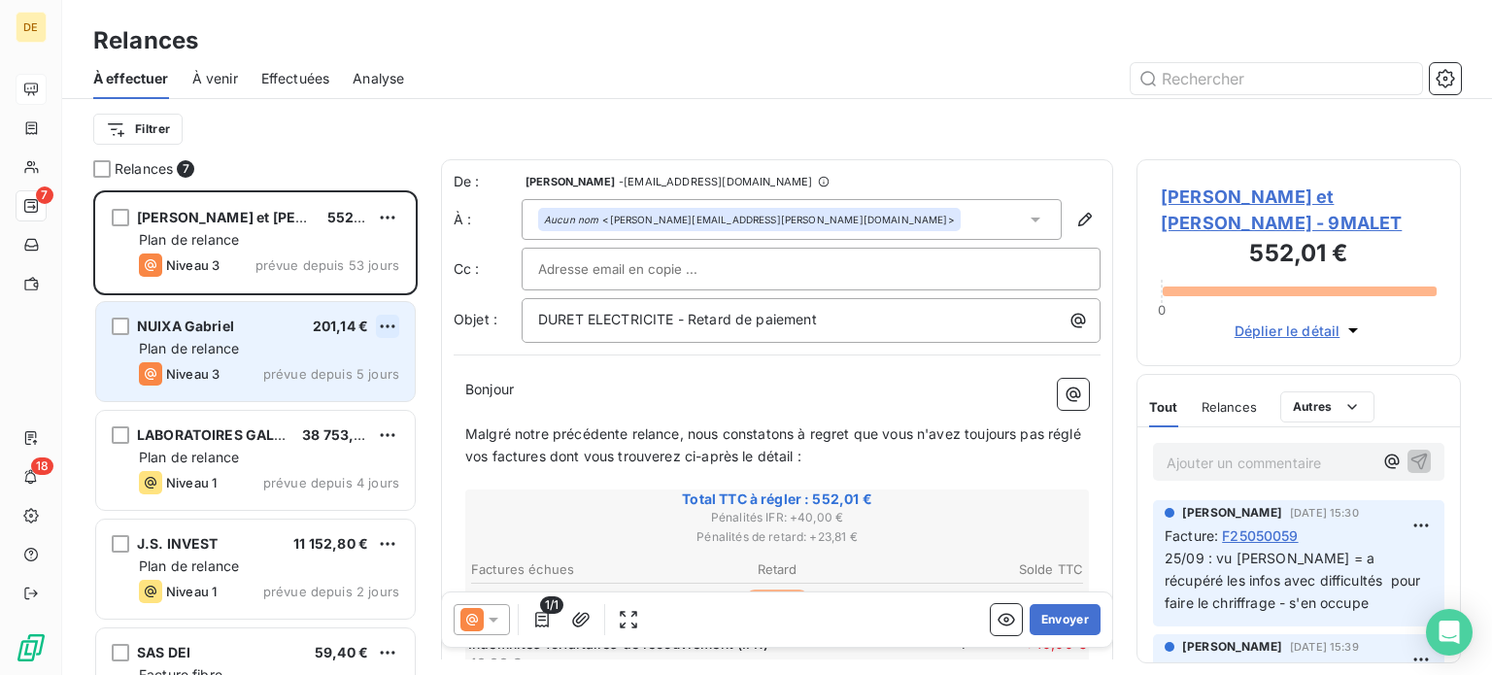
click at [384, 322] on html "DE 7 18 Relances À effectuer À venir Effectuées Analyse Filtrer Relances 7 [PER…" at bounding box center [746, 337] width 1492 height 675
click at [342, 398] on div "Passer cette action" at bounding box center [304, 400] width 174 height 31
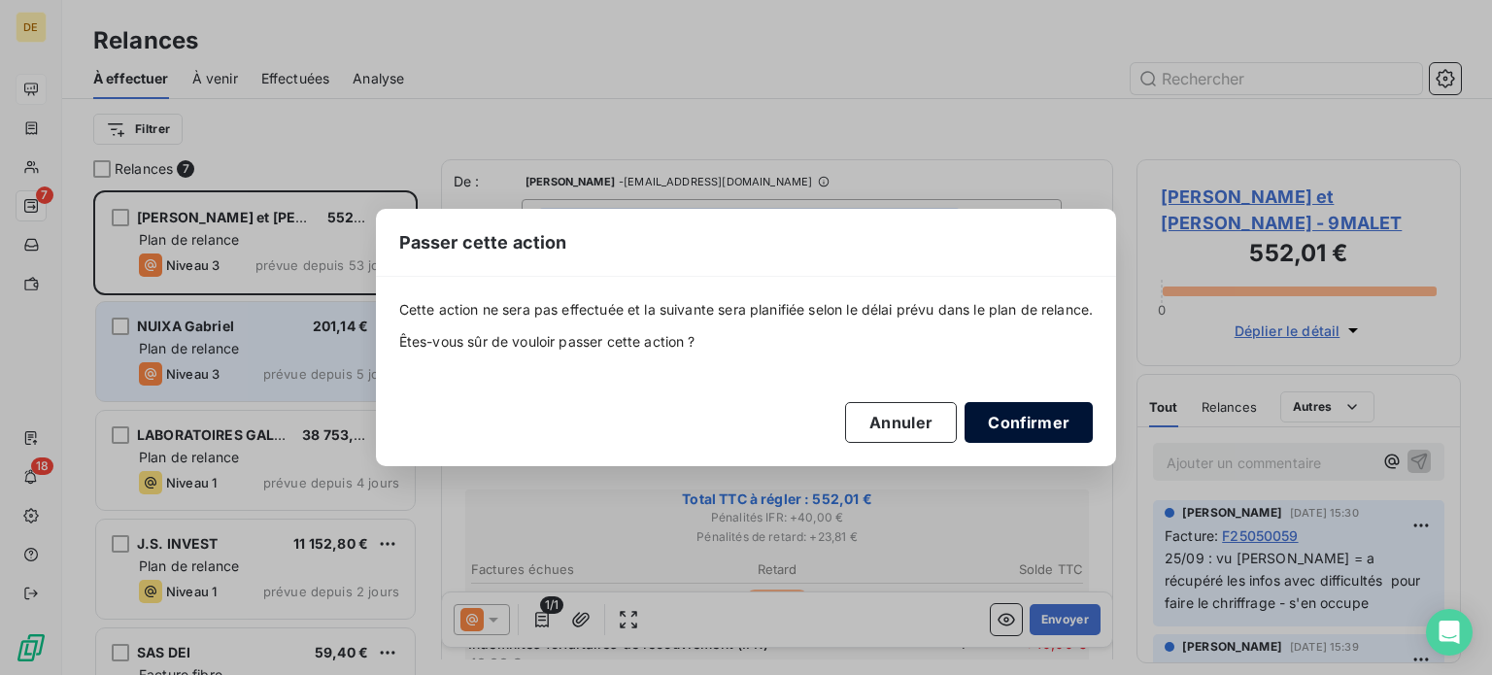
click at [1006, 411] on button "Confirmer" at bounding box center [1029, 422] width 128 height 41
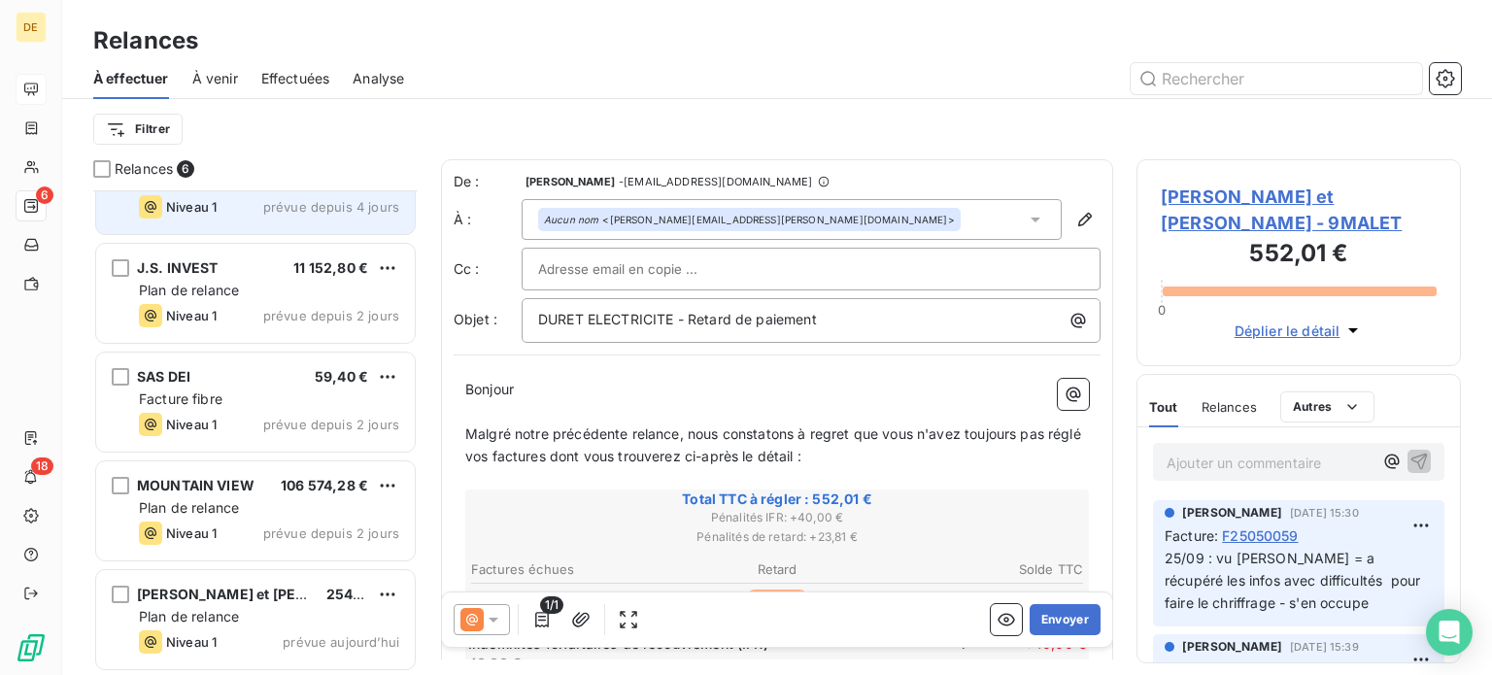
scroll to position [0, 0]
